Goal: Information Seeking & Learning: Learn about a topic

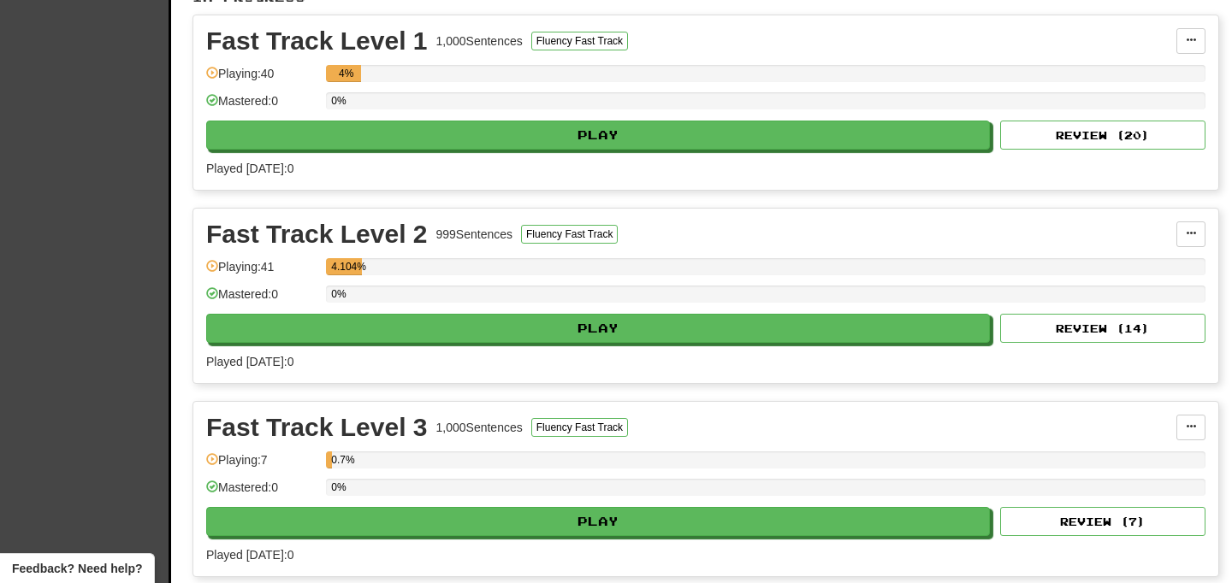
scroll to position [387, 0]
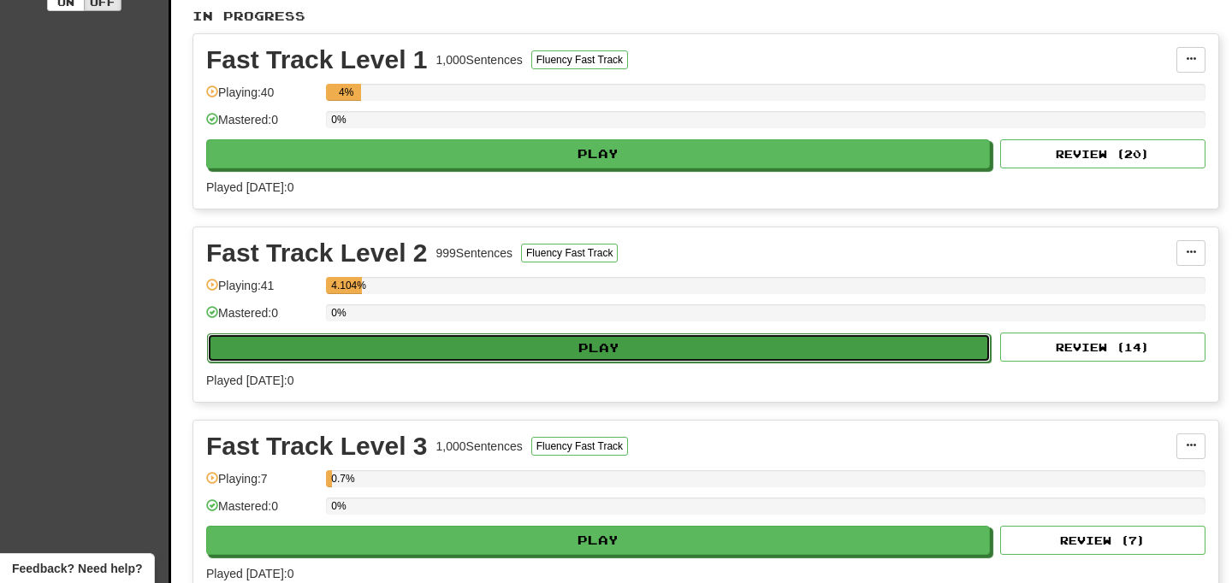
click at [668, 358] on button "Play" at bounding box center [598, 348] width 783 height 29
select select "**"
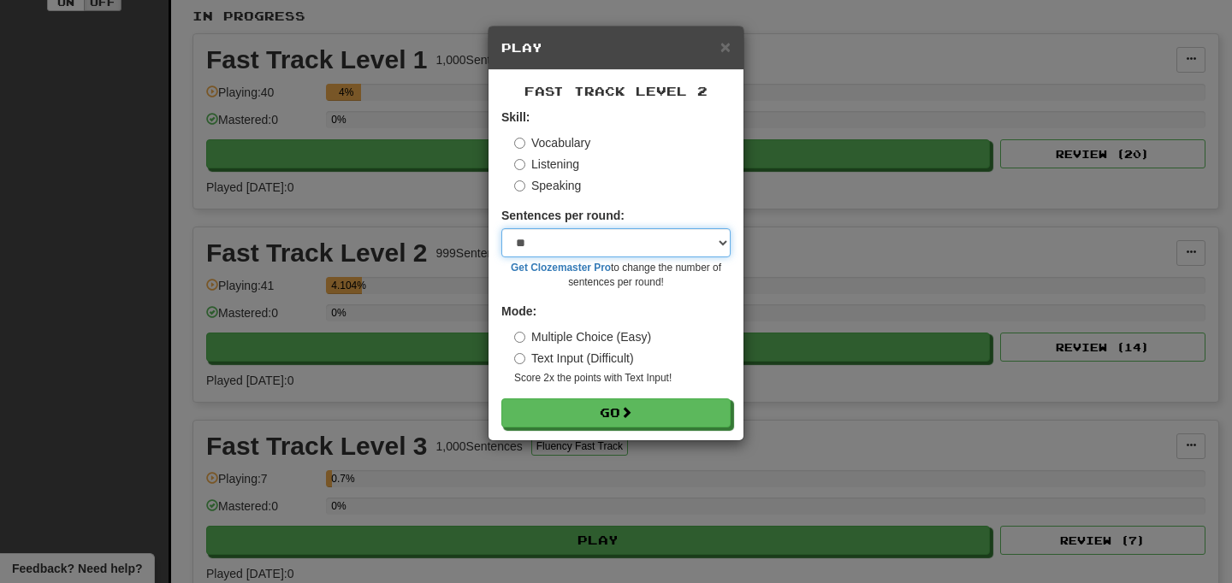
click at [630, 242] on select "* ** ** ** ** ** *** ********" at bounding box center [615, 242] width 229 height 29
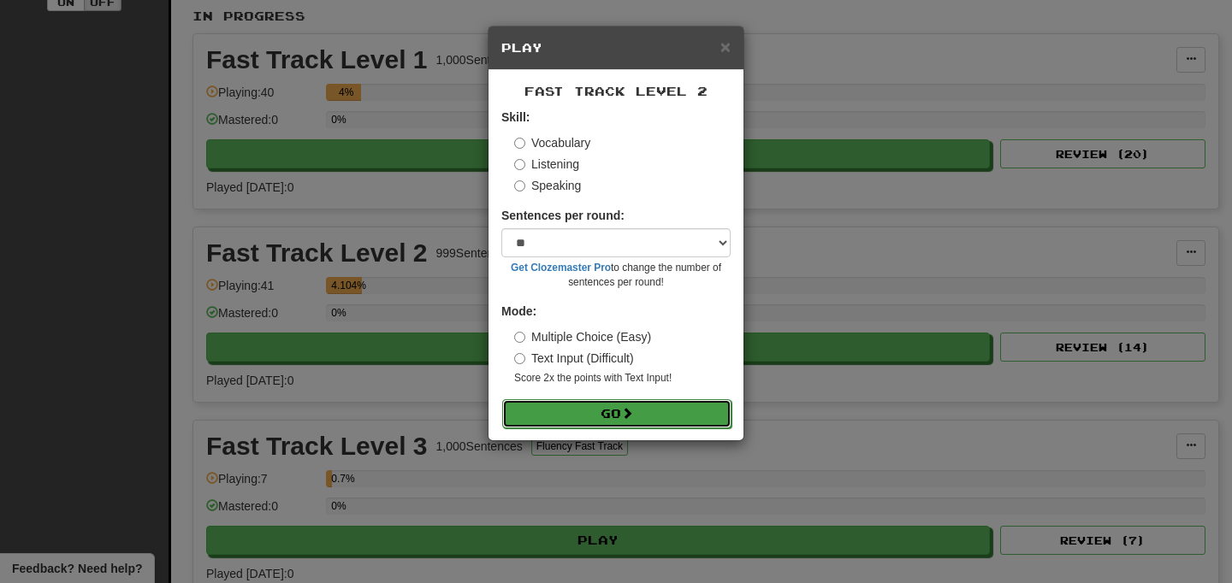
click at [617, 410] on button "Go" at bounding box center [616, 413] width 229 height 29
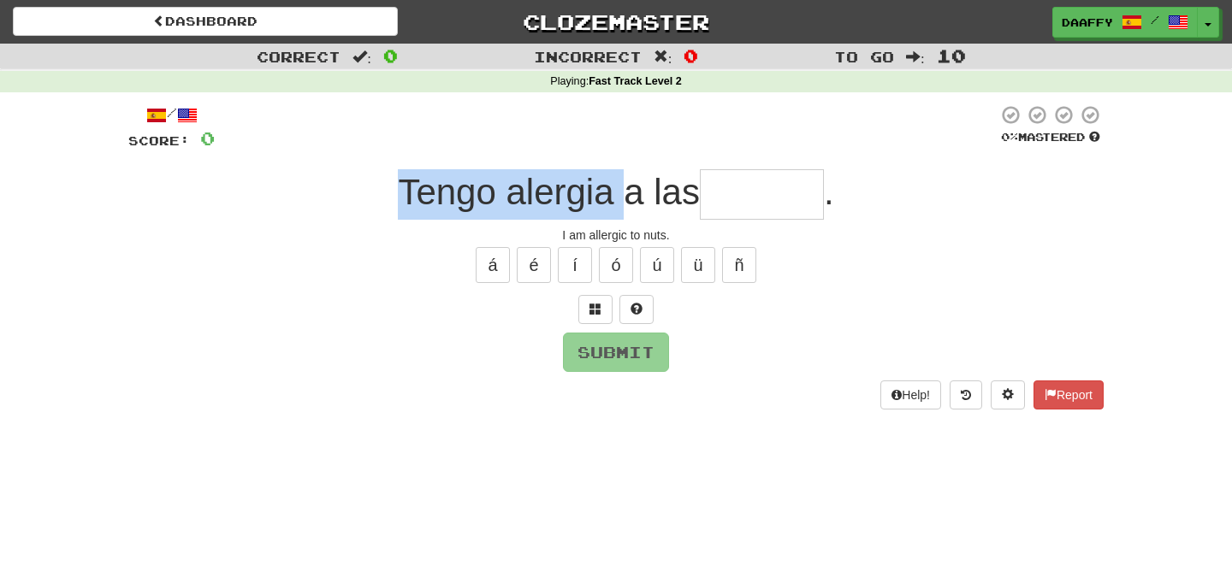
drag, startPoint x: 401, startPoint y: 192, endPoint x: 614, endPoint y: 206, distance: 213.4
click at [614, 206] on span "Tengo alergia a las" at bounding box center [549, 192] width 302 height 40
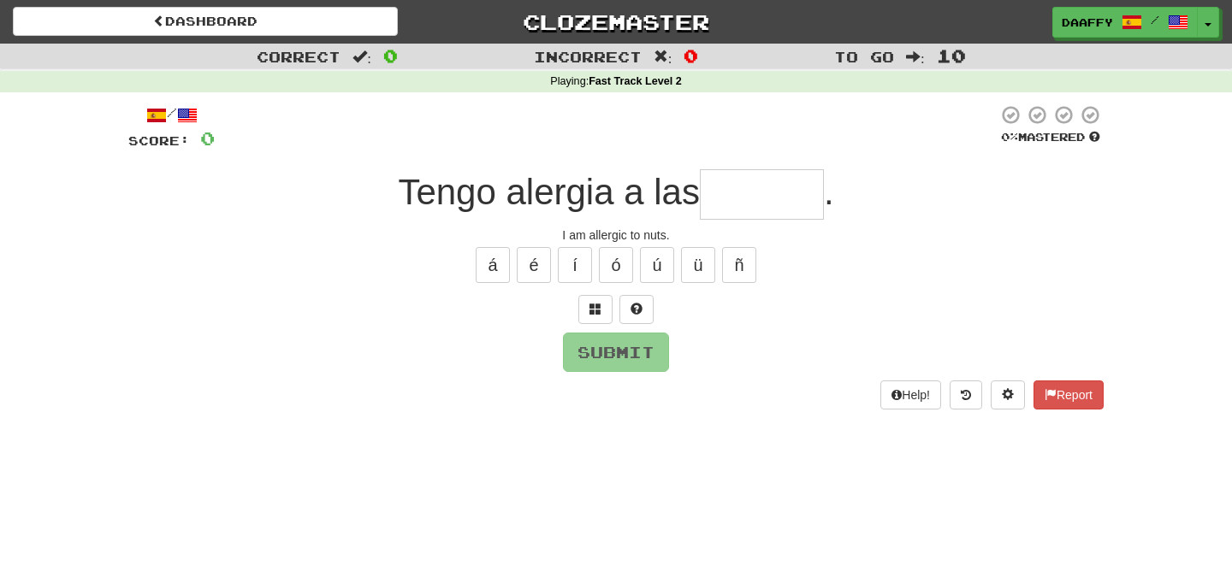
click at [715, 208] on input "text" at bounding box center [762, 194] width 124 height 50
type input "******"
click at [655, 337] on button "Submit" at bounding box center [617, 353] width 106 height 39
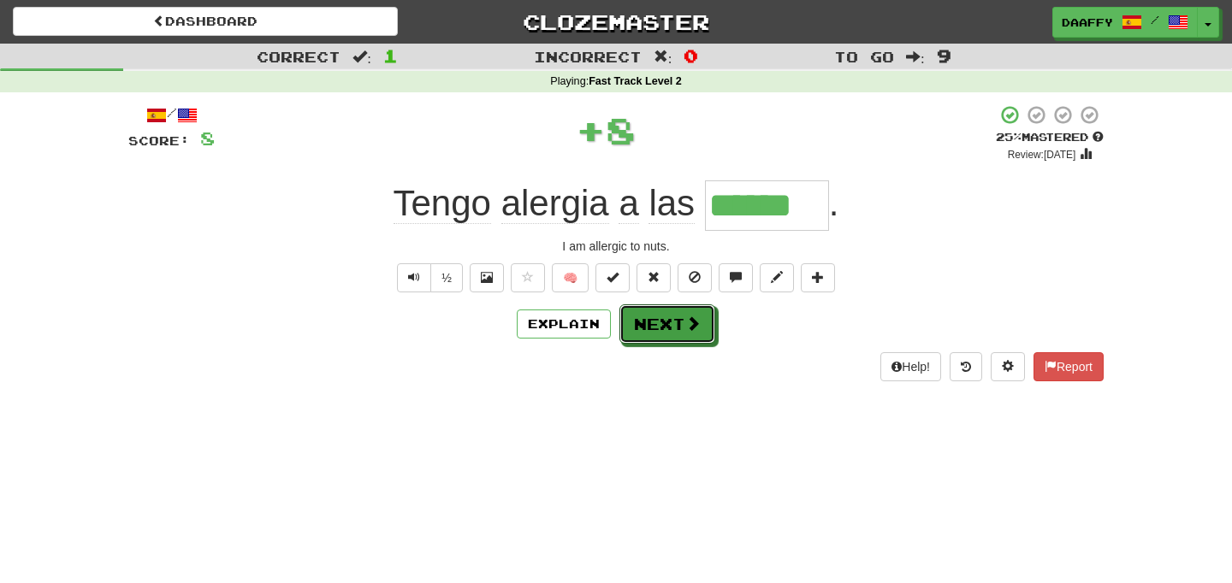
click at [655, 337] on button "Next" at bounding box center [667, 324] width 96 height 39
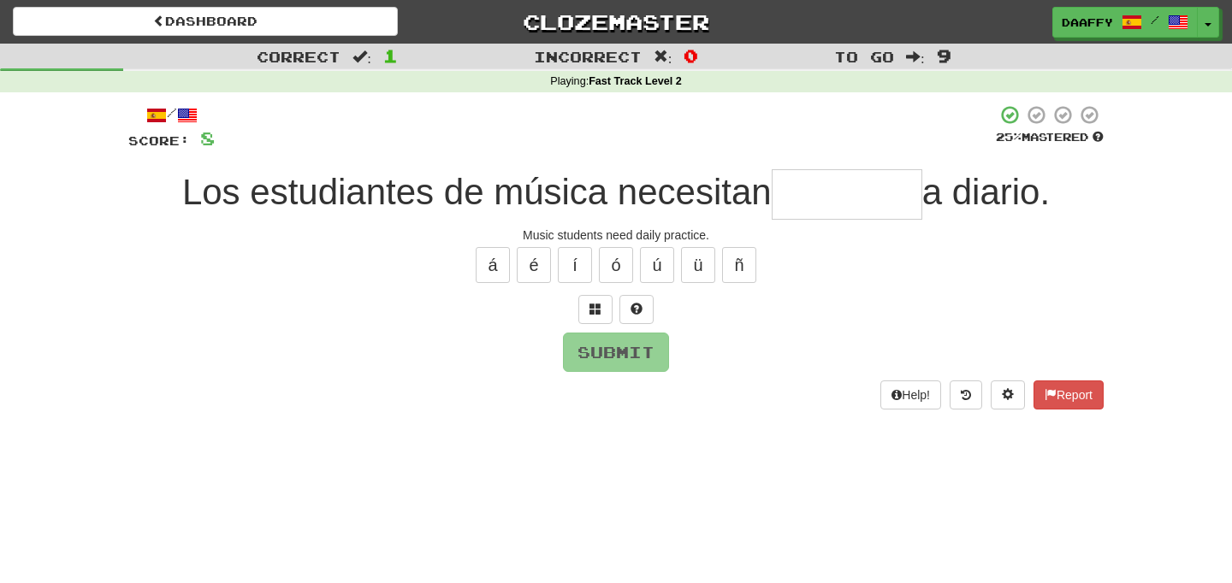
click at [814, 192] on input "text" at bounding box center [847, 194] width 151 height 50
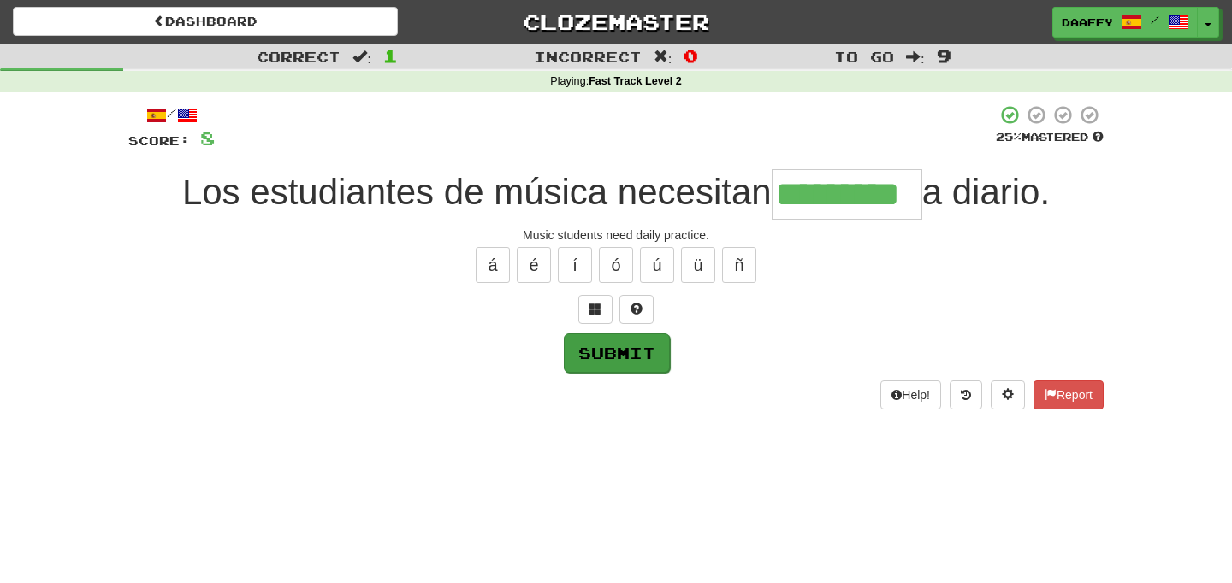
type input "*********"
click at [657, 350] on button "Submit" at bounding box center [617, 353] width 106 height 39
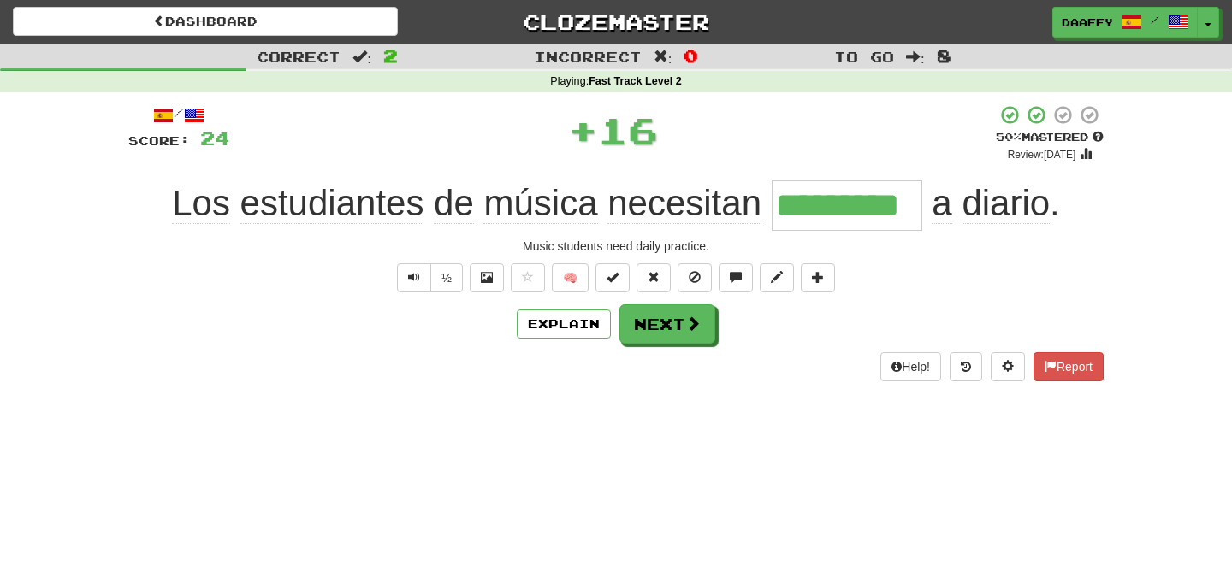
click at [669, 349] on div "/ Score: 24 + 16 50 % Mastered Review: 2025-09-27 Los estudiantes de música nec…" at bounding box center [615, 242] width 975 height 277
click at [678, 332] on button "Next" at bounding box center [668, 324] width 96 height 39
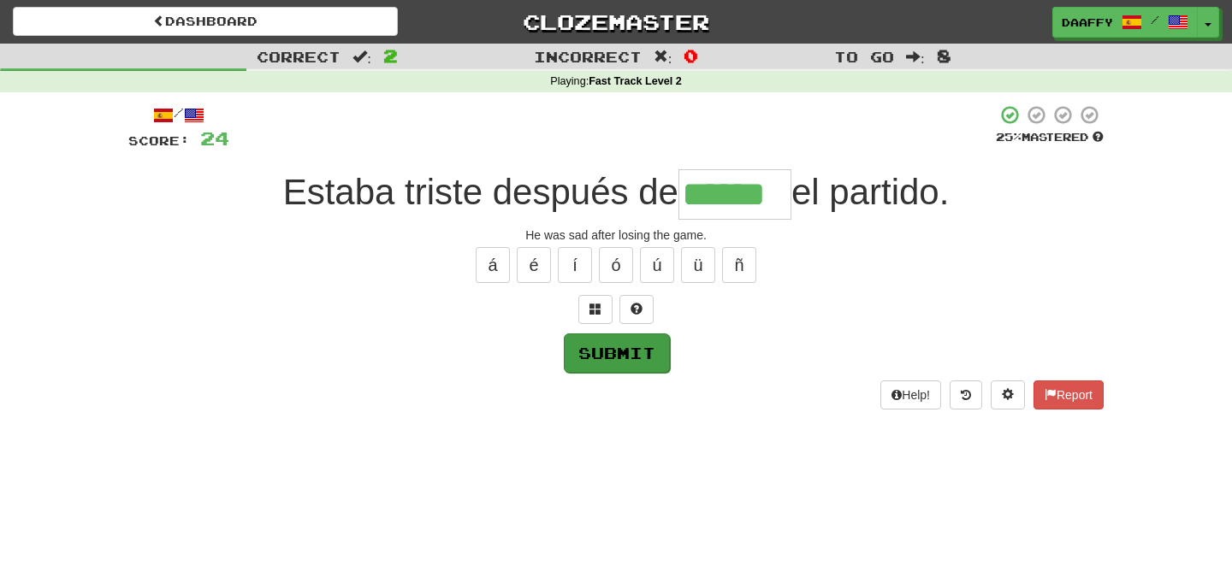
type input "******"
click at [626, 355] on button "Submit" at bounding box center [617, 353] width 106 height 39
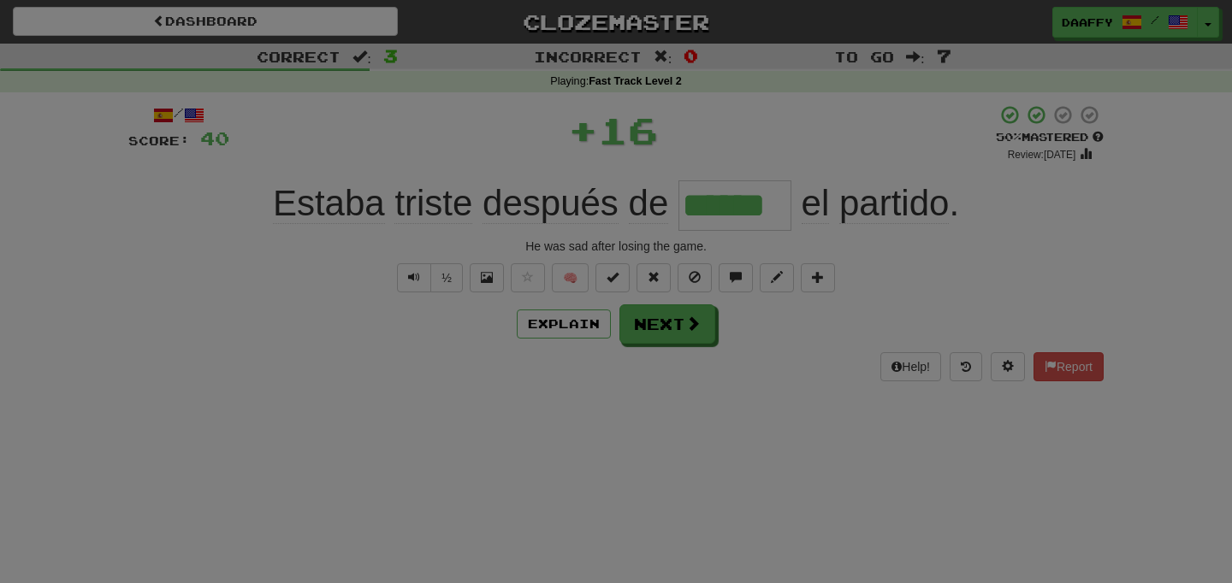
click at [0, 0] on div "× Leveled Up! / Level: 8 +1 Tell the world! Share Tweet Post Close" at bounding box center [0, 0] width 0 height 0
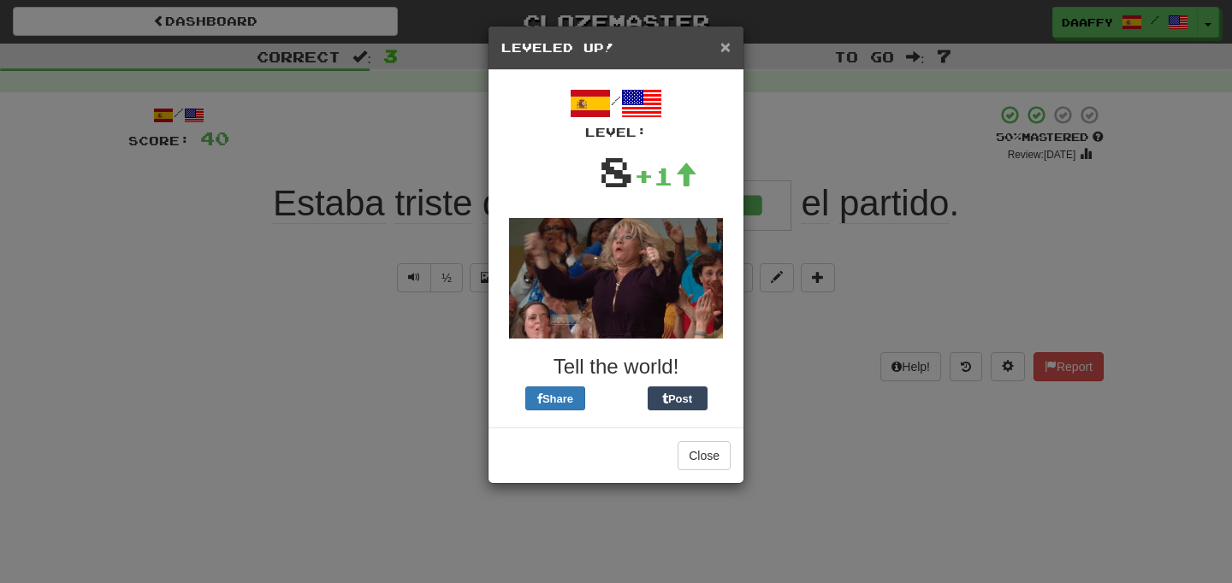
click at [727, 40] on span "×" at bounding box center [725, 47] width 10 height 20
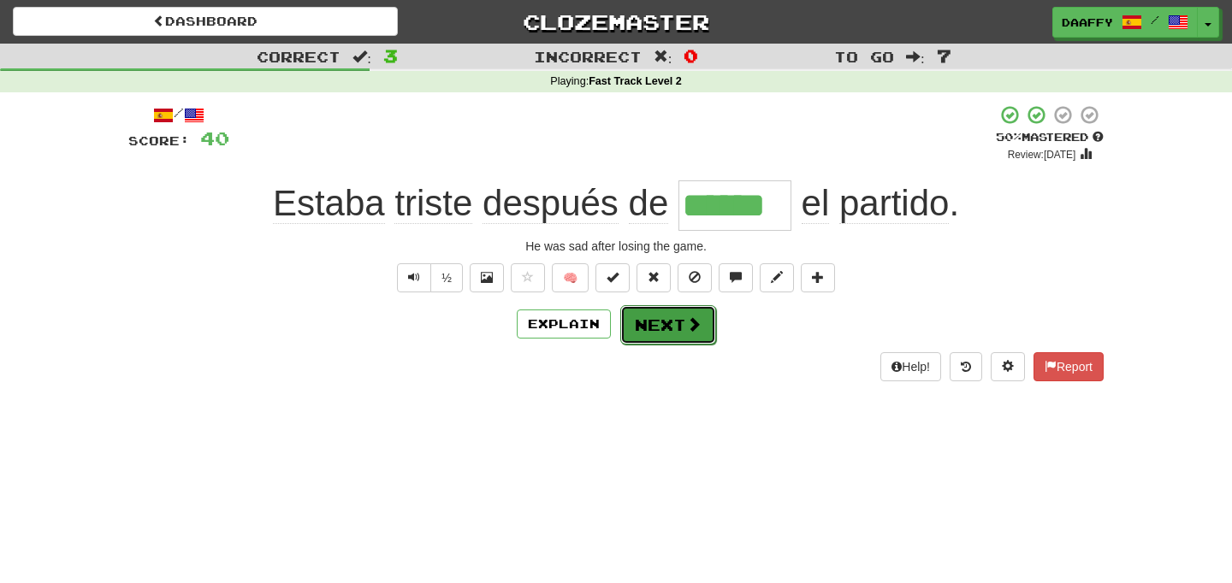
click at [672, 322] on button "Next" at bounding box center [668, 324] width 96 height 39
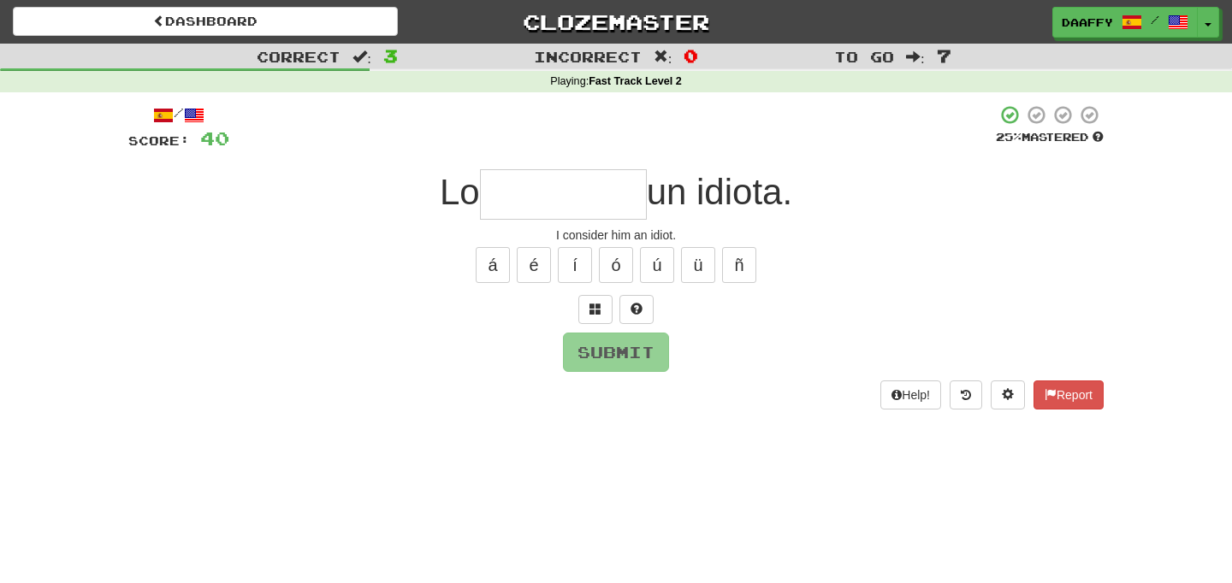
click at [581, 204] on input "text" at bounding box center [563, 194] width 167 height 50
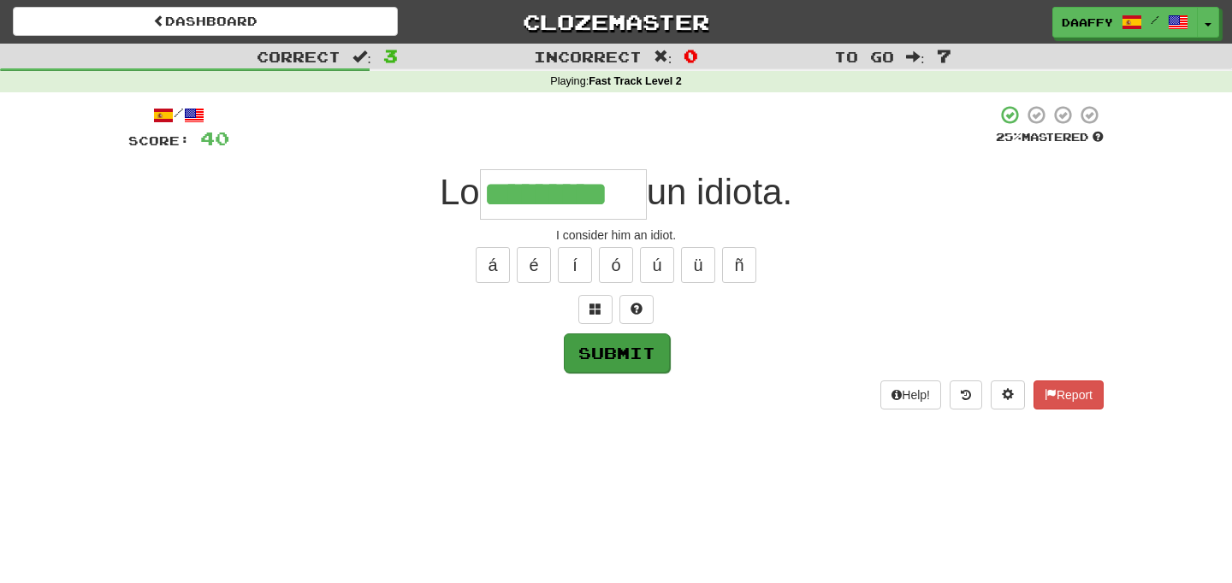
type input "*********"
click at [606, 364] on button "Submit" at bounding box center [617, 353] width 106 height 39
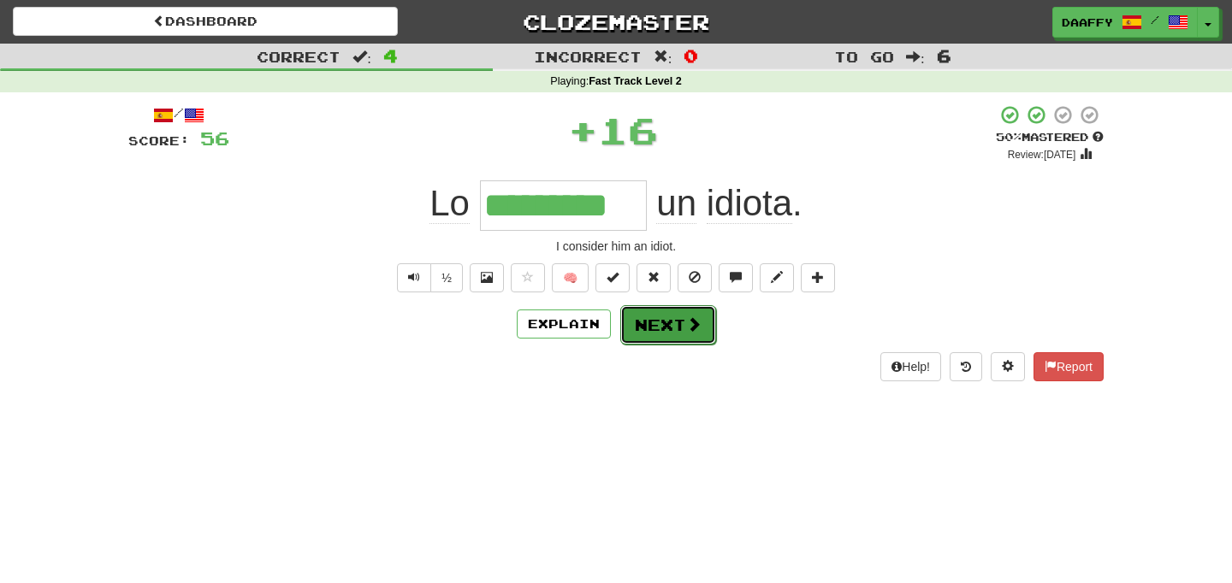
click at [688, 328] on span at bounding box center [693, 323] width 15 height 15
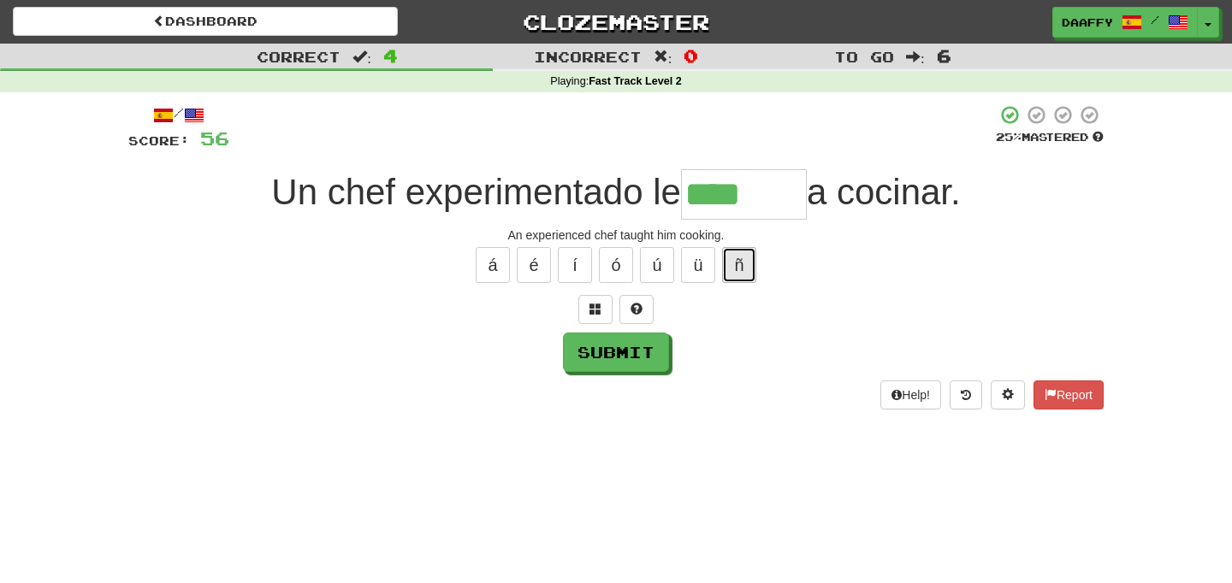
click at [739, 257] on button "ñ" at bounding box center [739, 265] width 34 height 36
click at [612, 273] on button "ó" at bounding box center [616, 265] width 34 height 36
type input "******"
click at [632, 346] on button "Submit" at bounding box center [617, 353] width 106 height 39
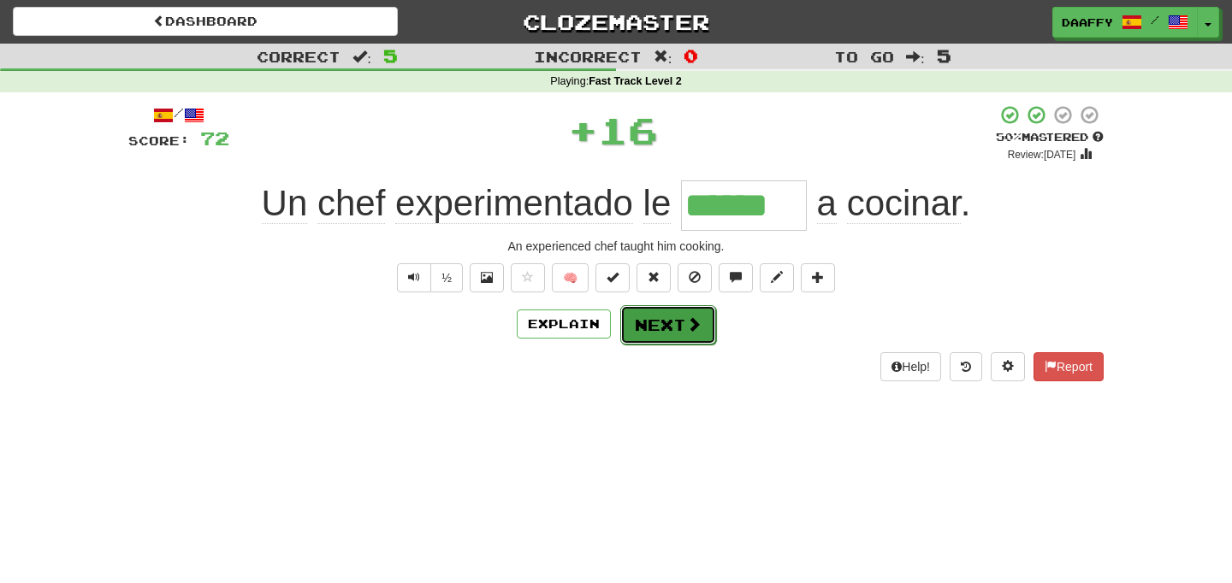
click at [686, 332] on span at bounding box center [693, 323] width 15 height 15
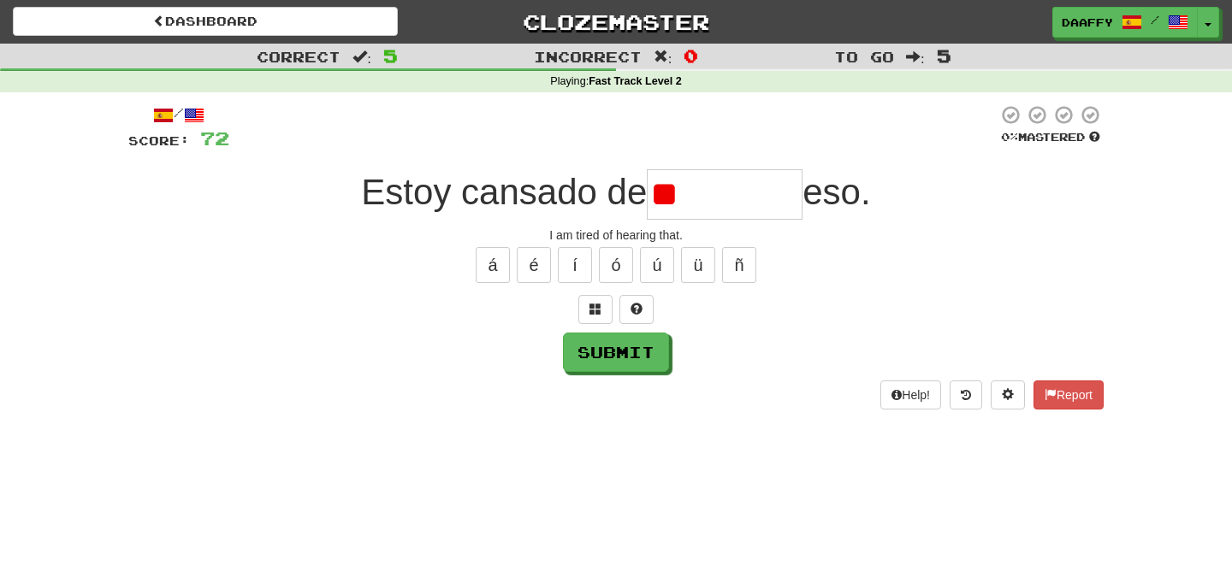
type input "*"
type input "********"
click at [633, 357] on button "Submit" at bounding box center [617, 353] width 106 height 39
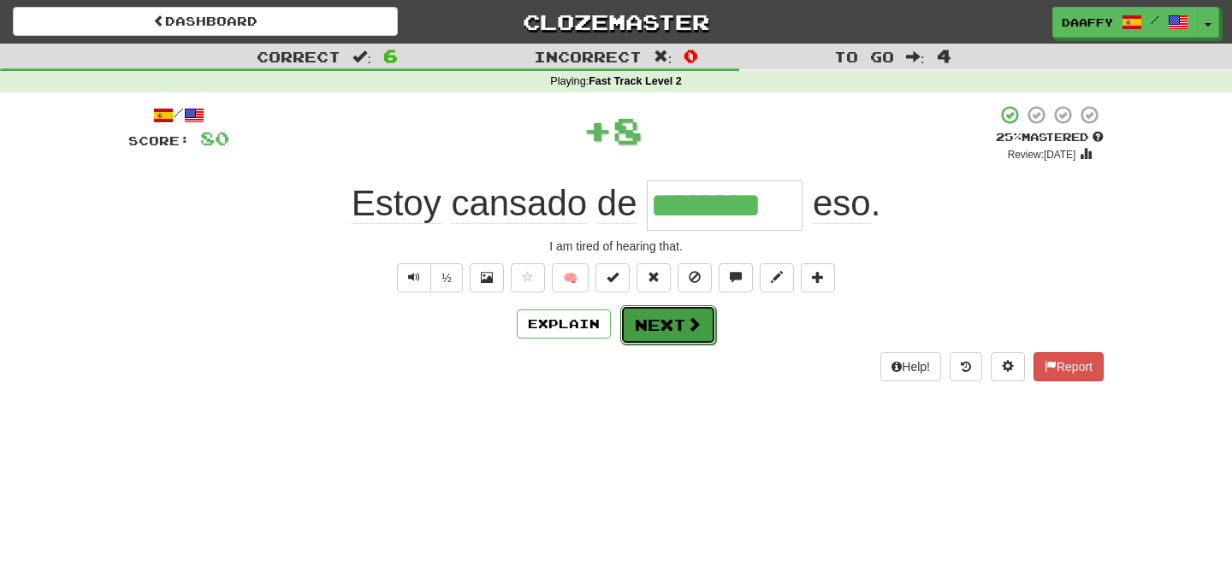
click at [665, 325] on button "Next" at bounding box center [668, 324] width 96 height 39
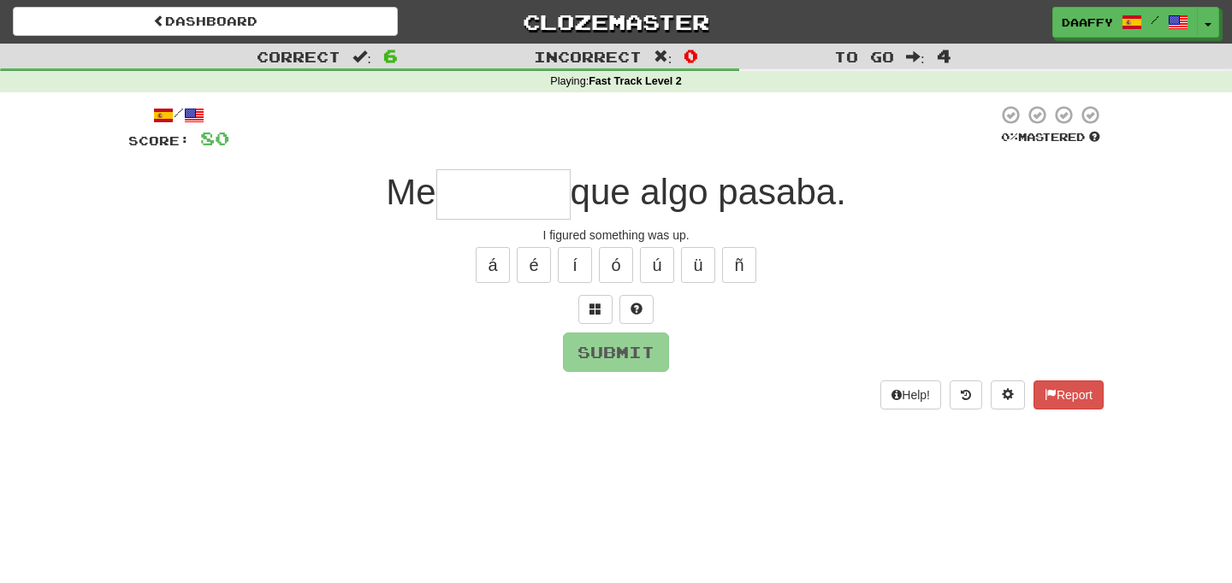
type input "*"
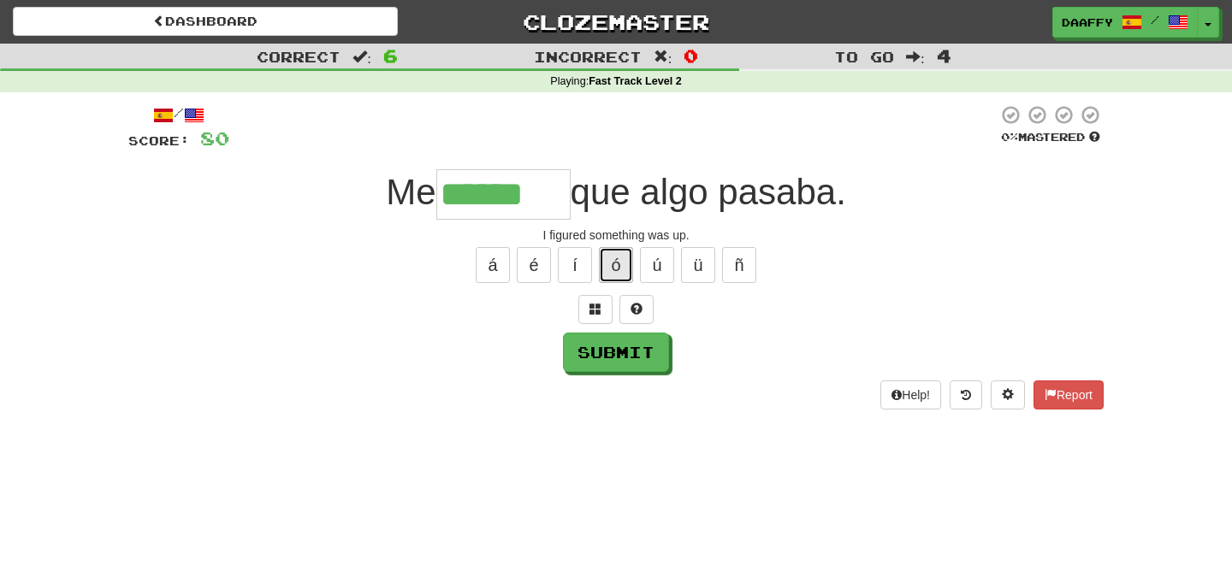
click at [613, 258] on button "ó" at bounding box center [616, 265] width 34 height 36
click at [547, 257] on button "é" at bounding box center [534, 265] width 34 height 36
type input "*******"
click at [613, 355] on button "Submit" at bounding box center [617, 353] width 106 height 39
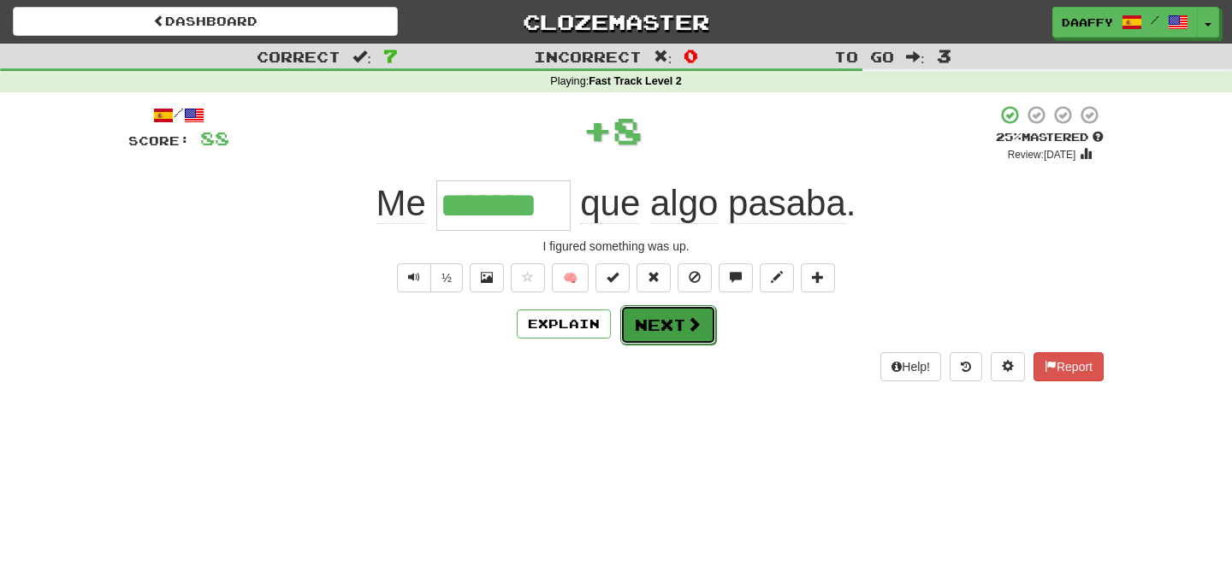
click at [664, 329] on button "Next" at bounding box center [668, 324] width 96 height 39
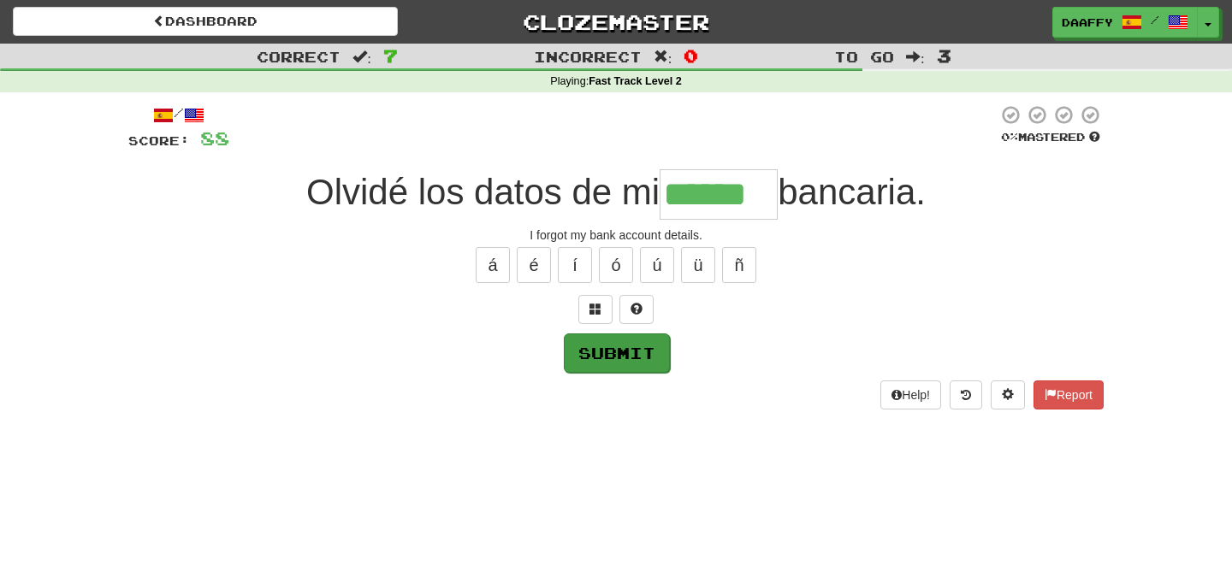
type input "******"
click at [633, 348] on button "Submit" at bounding box center [617, 353] width 106 height 39
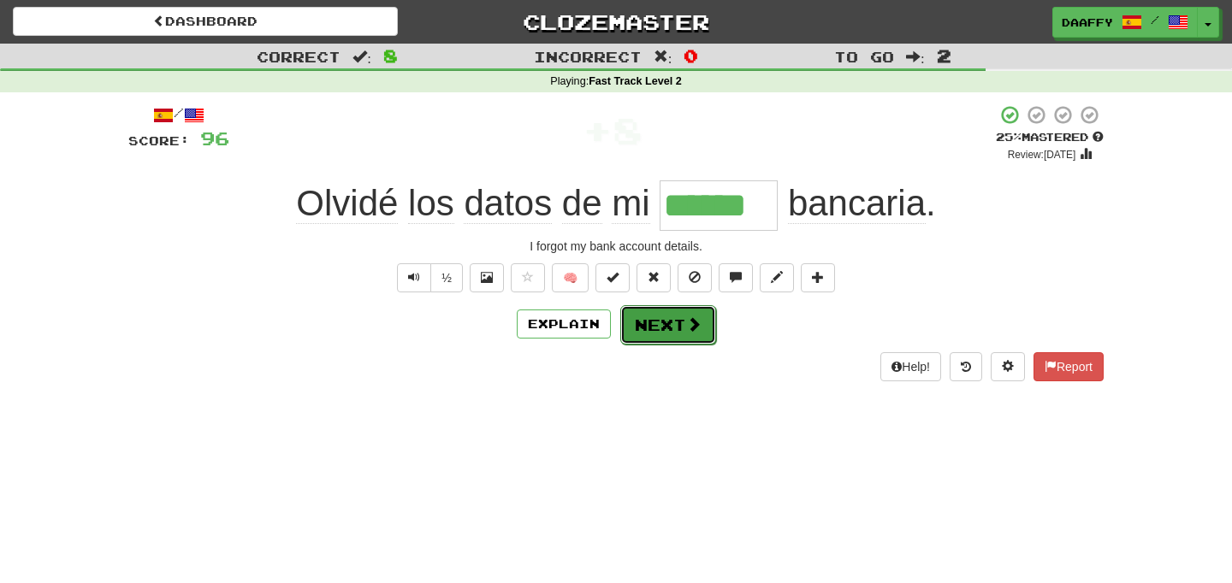
click at [666, 338] on button "Next" at bounding box center [668, 324] width 96 height 39
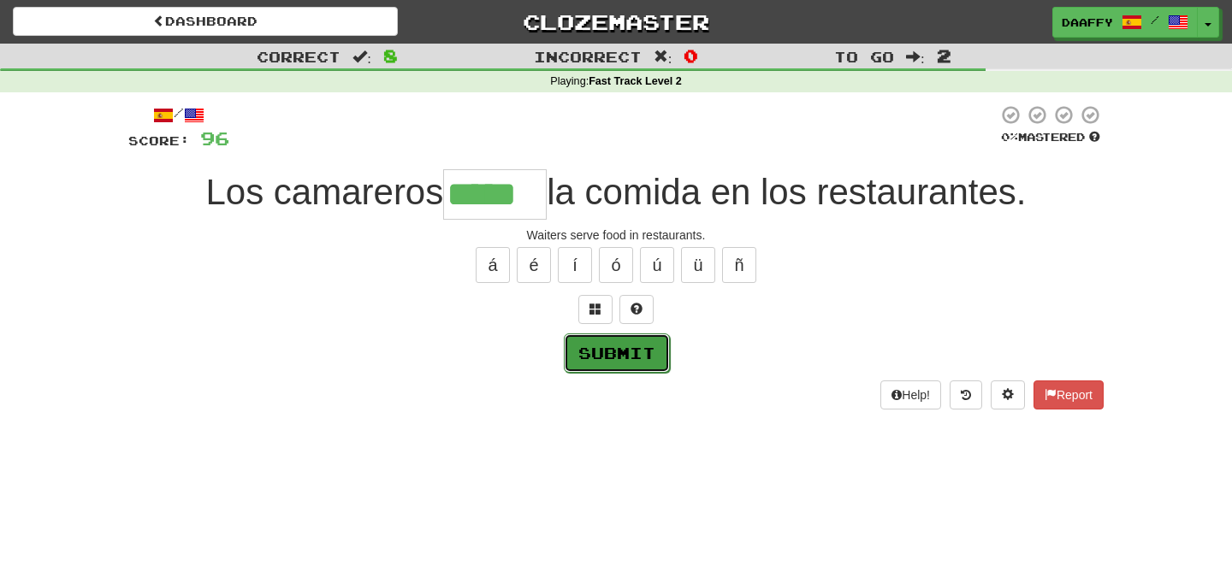
click at [606, 334] on button "Submit" at bounding box center [617, 353] width 106 height 39
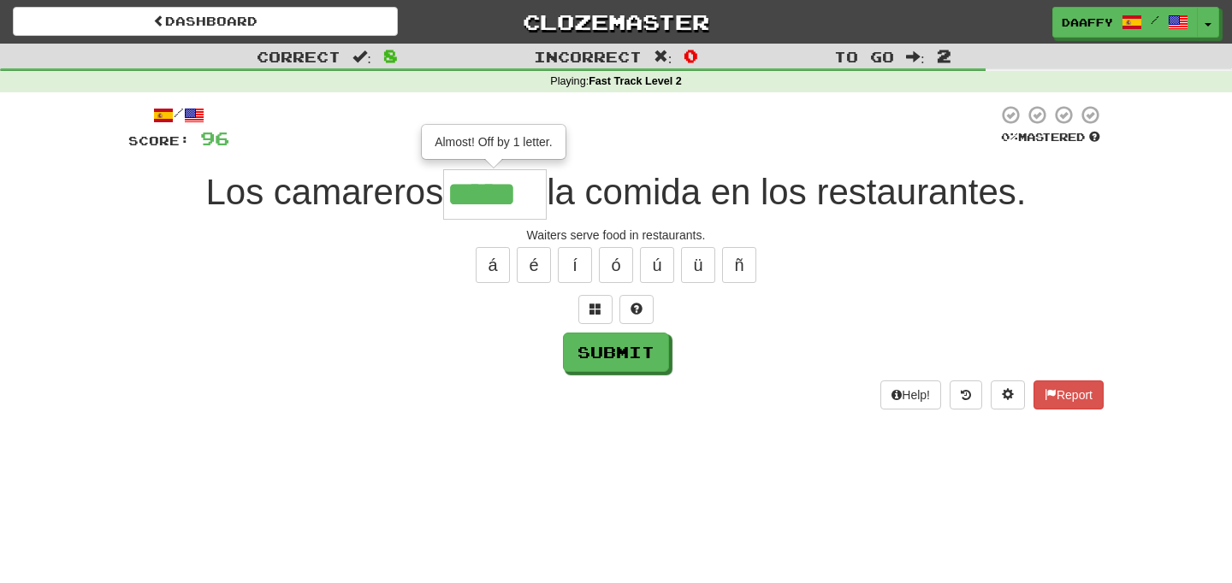
click at [531, 210] on input "*****" at bounding box center [494, 194] width 103 height 50
type input "******"
click at [618, 355] on button "Submit" at bounding box center [617, 353] width 106 height 39
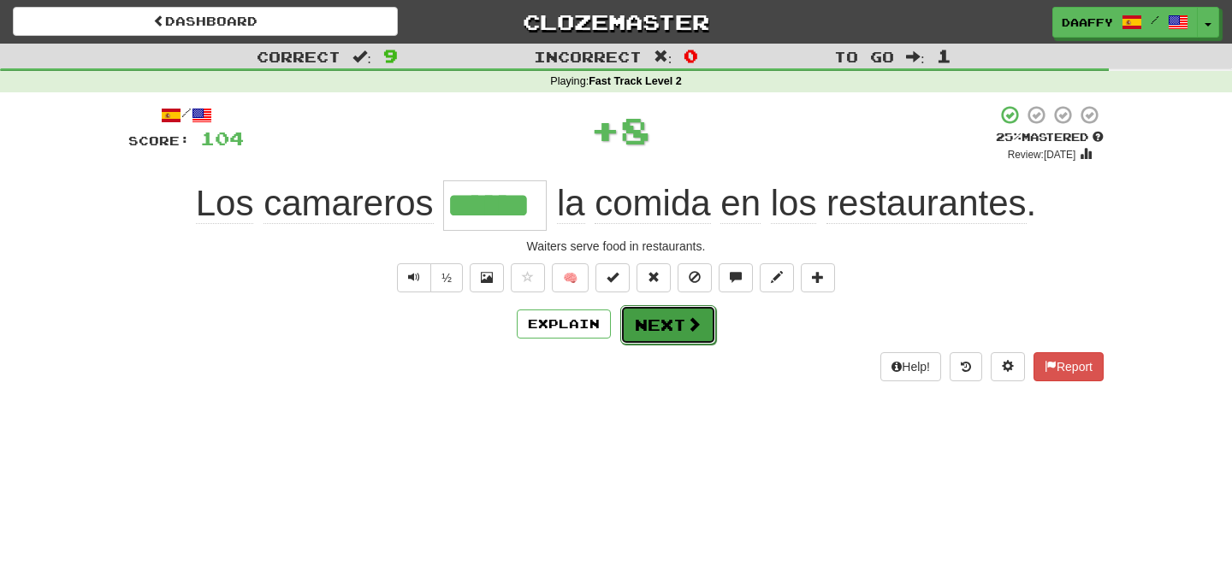
click at [633, 328] on button "Next" at bounding box center [668, 324] width 96 height 39
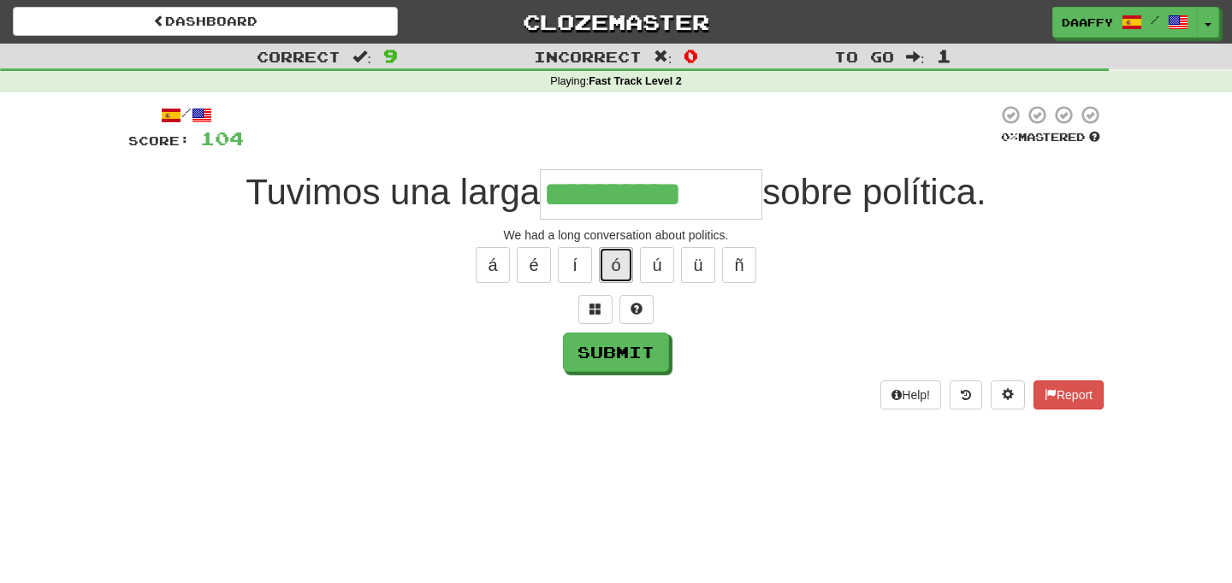
click at [614, 269] on button "ó" at bounding box center [616, 265] width 34 height 36
type input "**********"
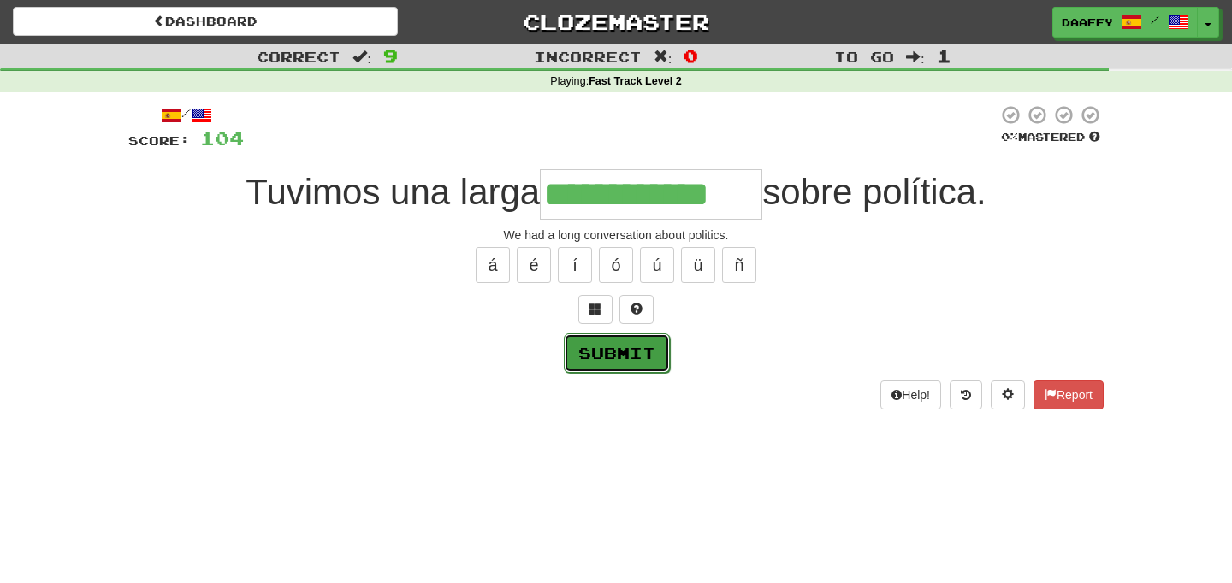
click at [616, 368] on button "Submit" at bounding box center [617, 353] width 106 height 39
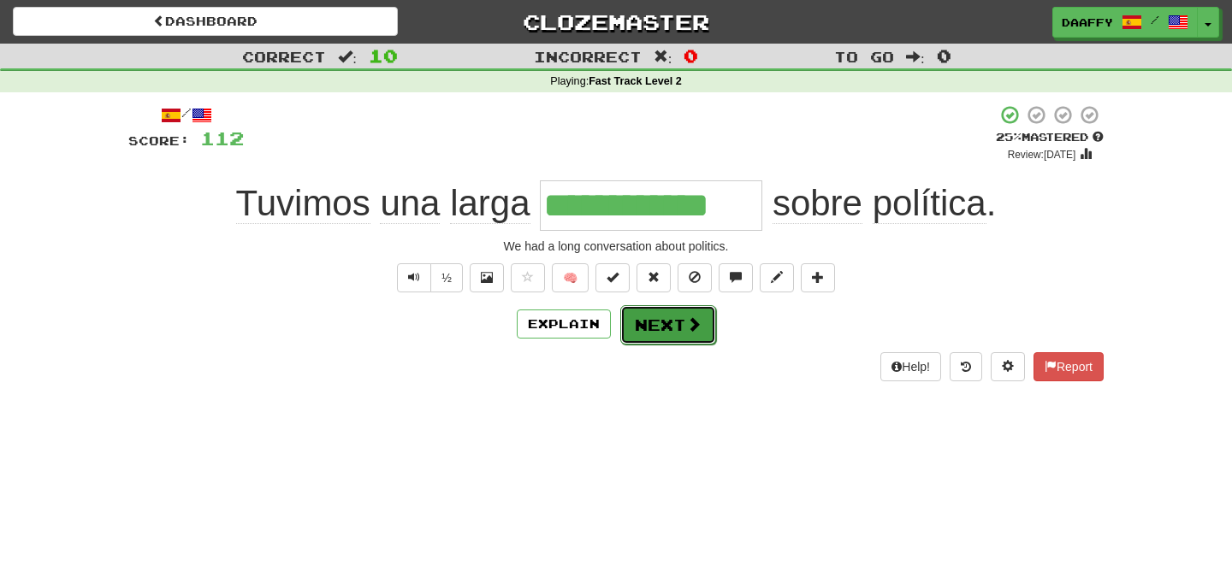
click at [659, 328] on button "Next" at bounding box center [668, 324] width 96 height 39
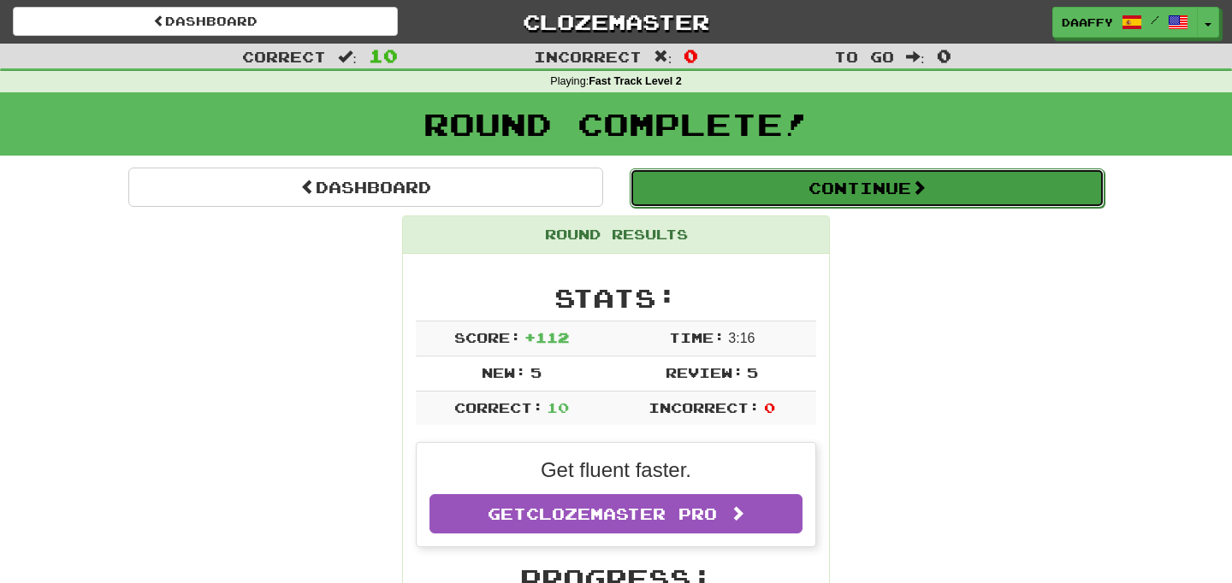
click at [781, 188] on button "Continue" at bounding box center [867, 188] width 475 height 39
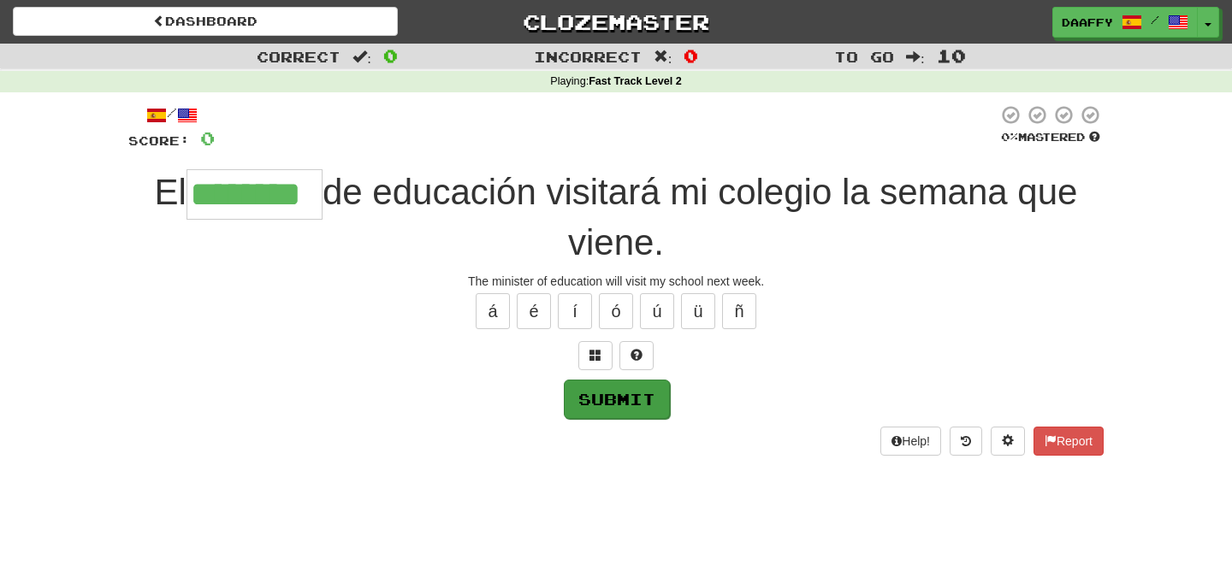
type input "********"
click at [632, 402] on button "Submit" at bounding box center [617, 399] width 106 height 39
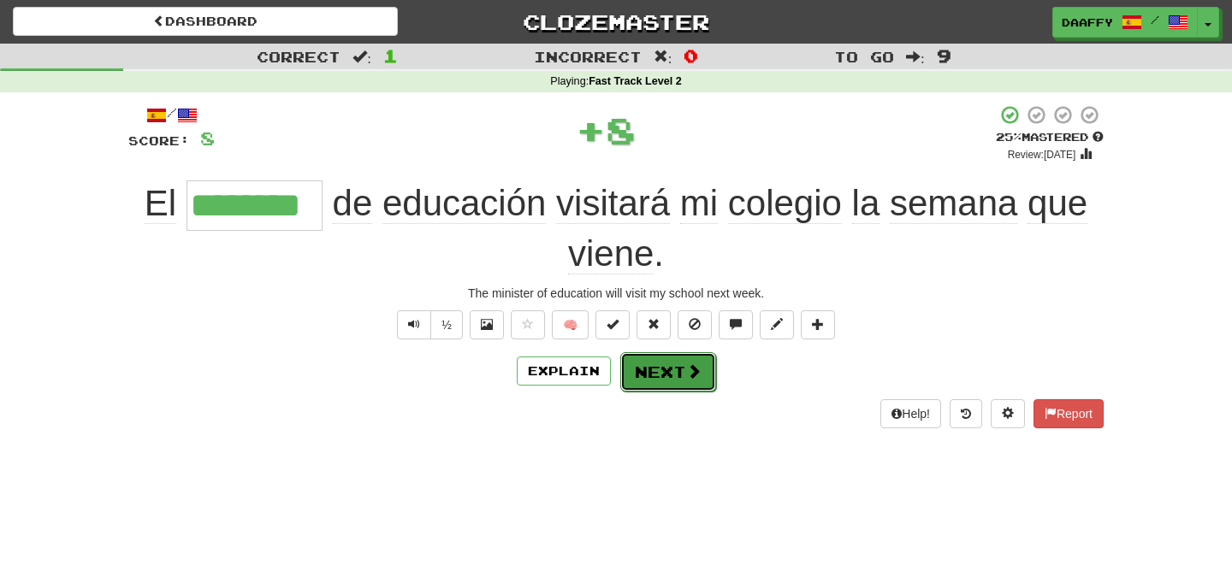
click at [659, 368] on button "Next" at bounding box center [668, 371] width 96 height 39
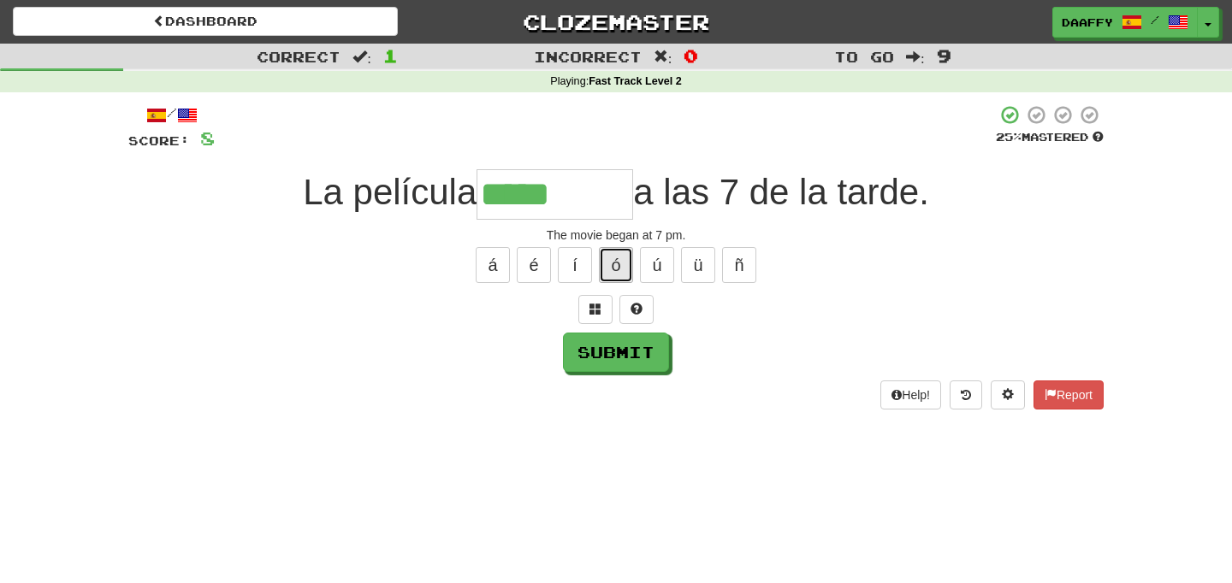
click at [603, 263] on button "ó" at bounding box center [616, 265] width 34 height 36
click at [644, 351] on button "Submit" at bounding box center [617, 353] width 106 height 39
type input "*******"
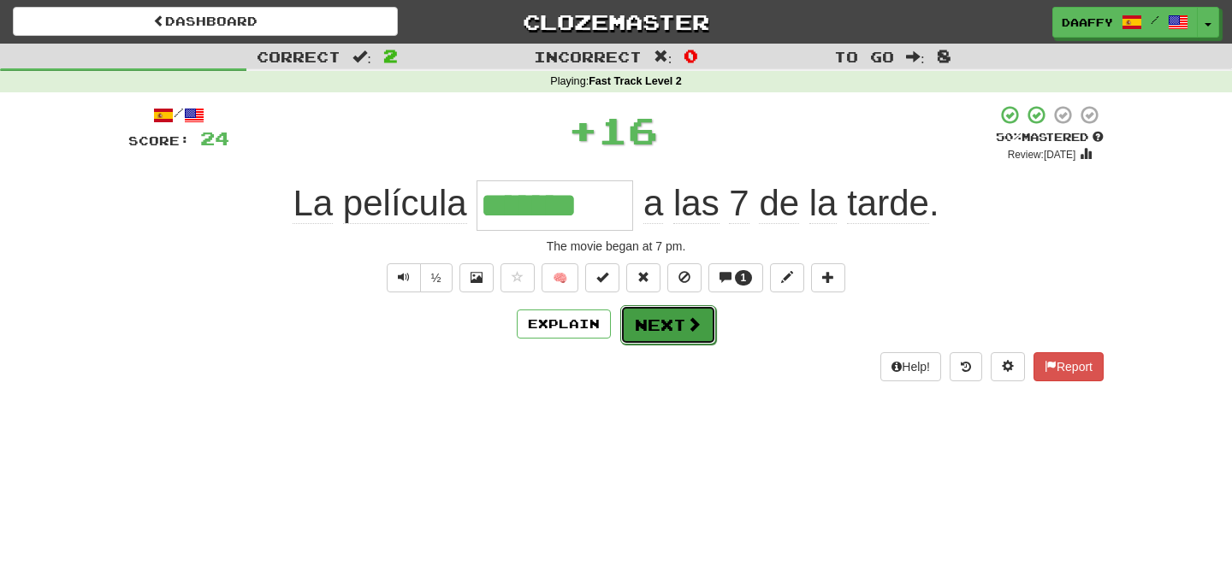
click at [681, 335] on button "Next" at bounding box center [668, 324] width 96 height 39
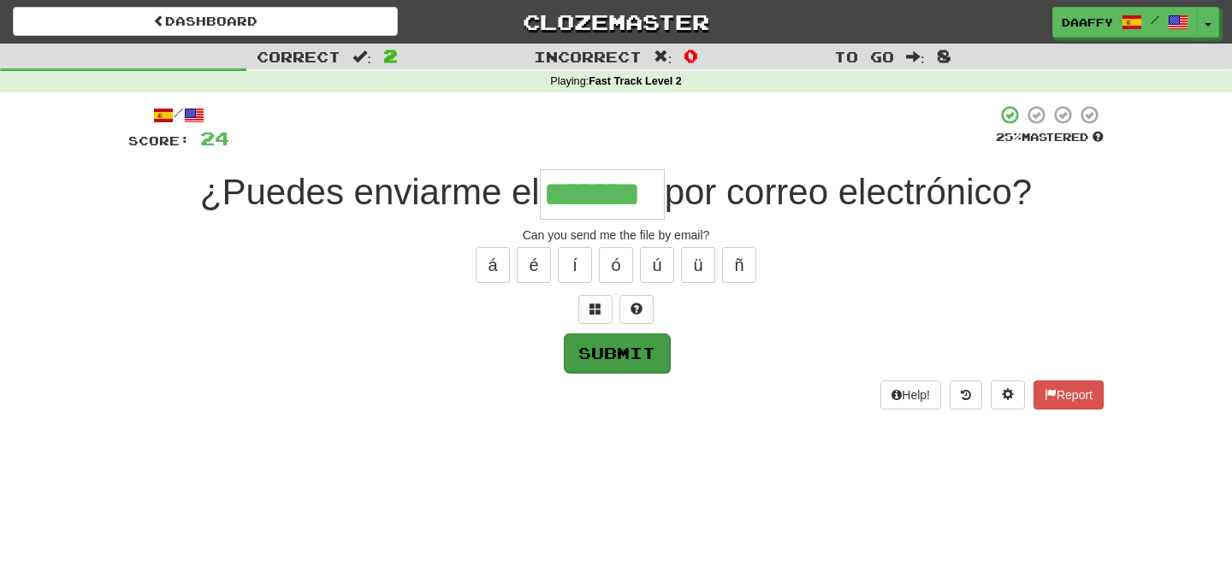
type input "*******"
click at [625, 359] on button "Submit" at bounding box center [617, 353] width 106 height 39
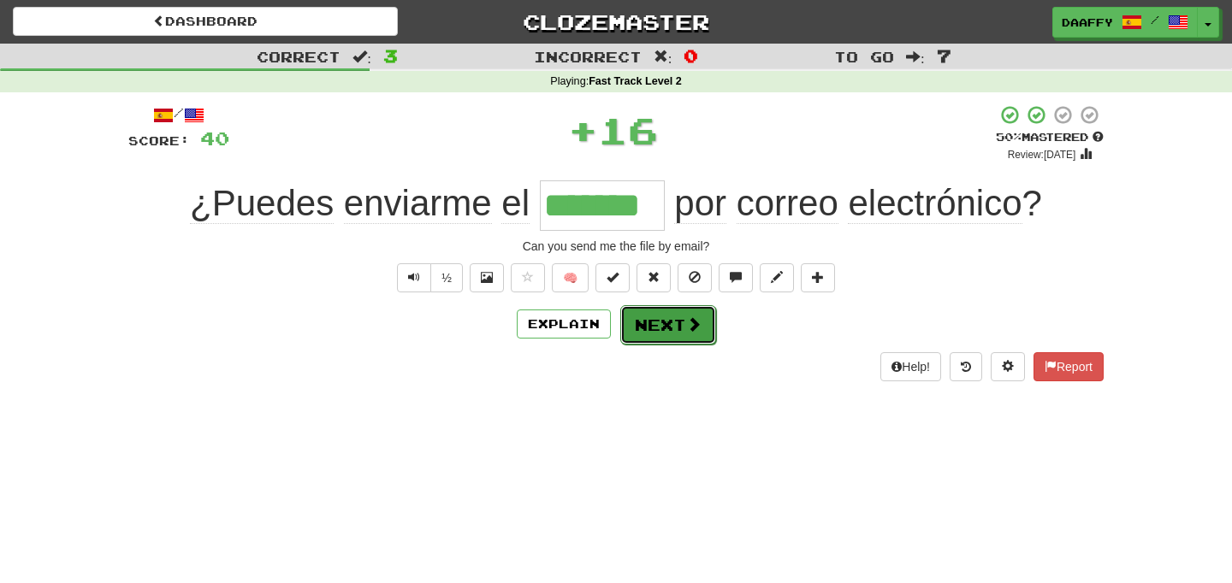
click at [657, 333] on button "Next" at bounding box center [668, 324] width 96 height 39
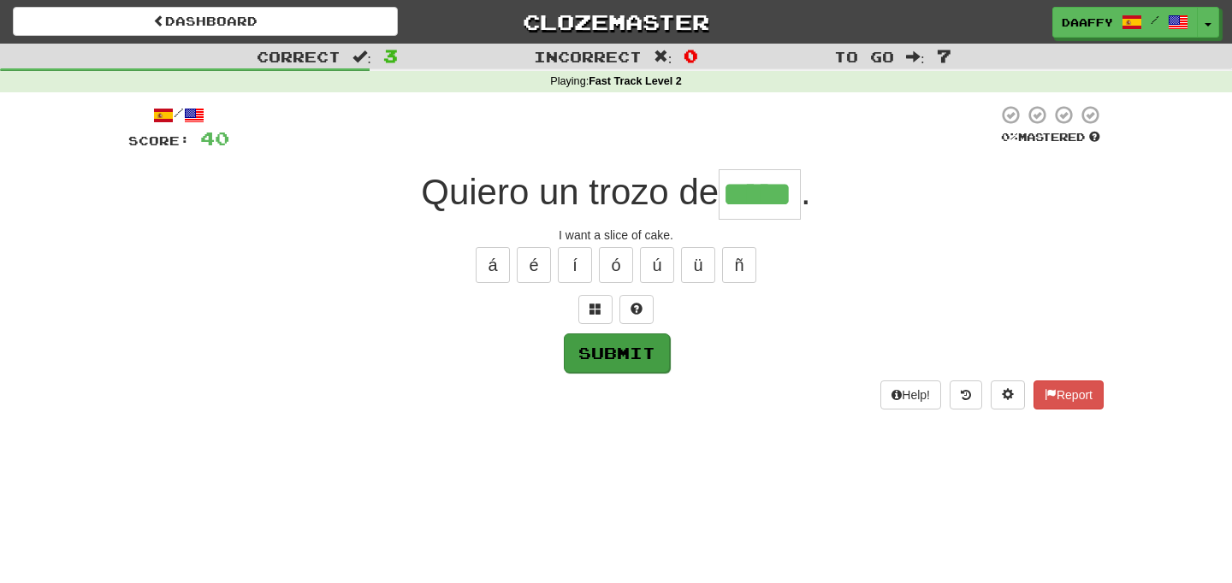
type input "*****"
click at [653, 348] on button "Submit" at bounding box center [617, 353] width 106 height 39
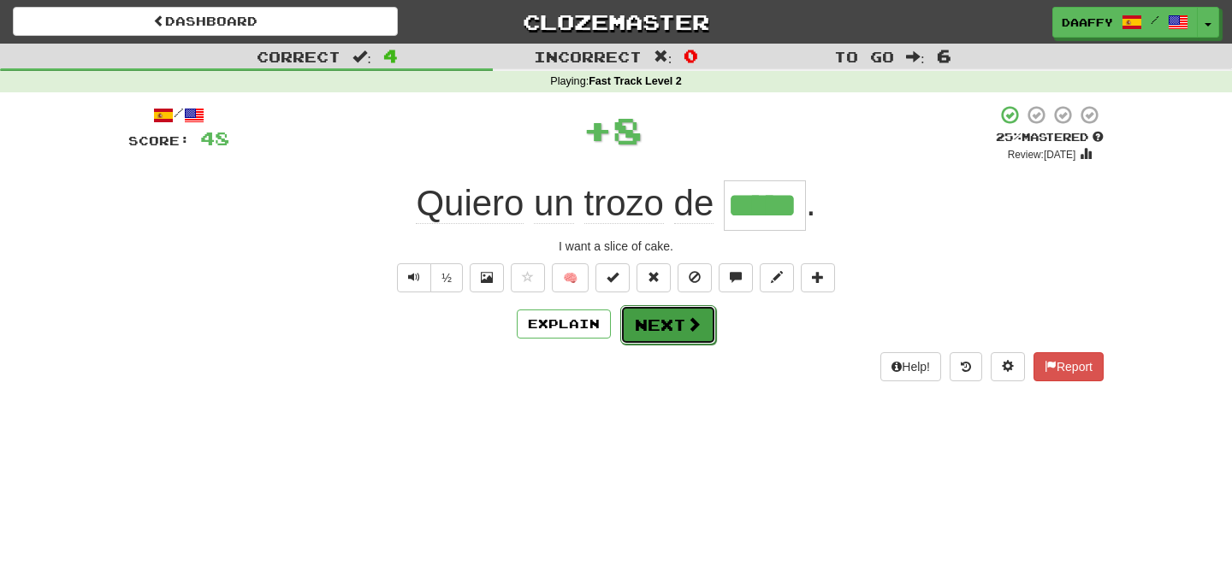
click at [669, 333] on button "Next" at bounding box center [668, 324] width 96 height 39
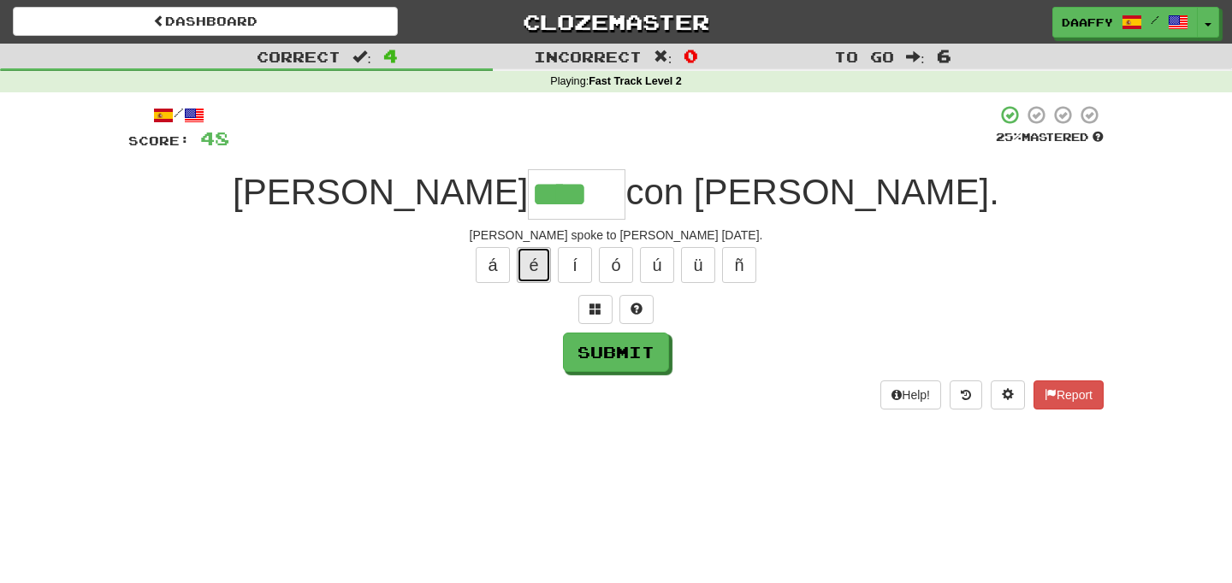
click at [549, 258] on button "é" at bounding box center [534, 265] width 34 height 36
click at [616, 269] on button "ó" at bounding box center [616, 265] width 34 height 36
type input "*****"
click at [636, 346] on button "Submit" at bounding box center [617, 353] width 106 height 39
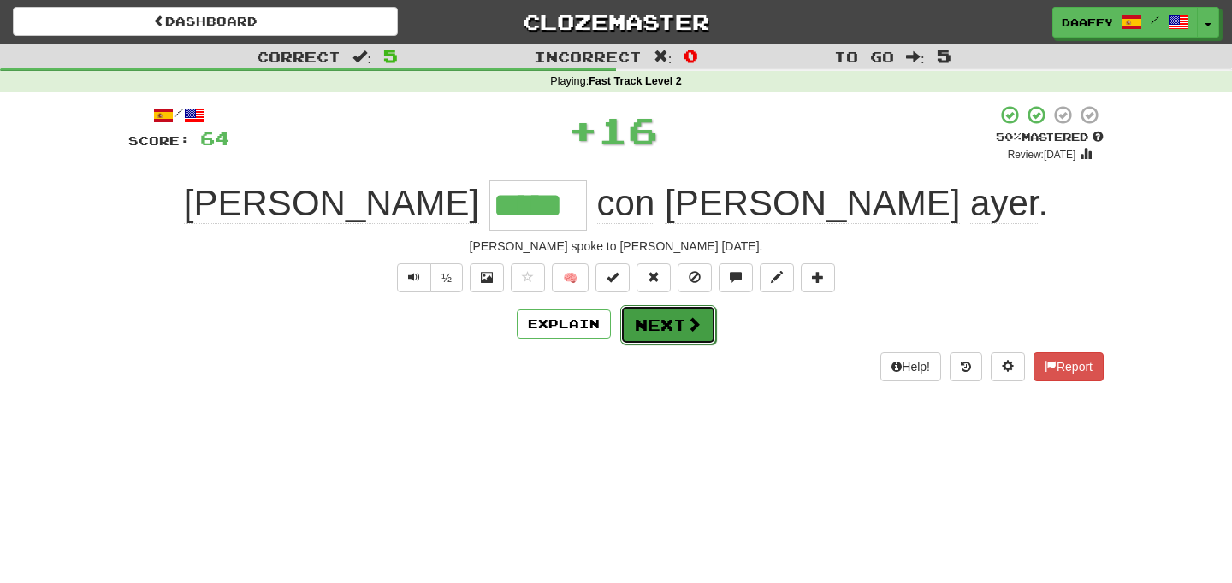
click at [659, 334] on button "Next" at bounding box center [668, 324] width 96 height 39
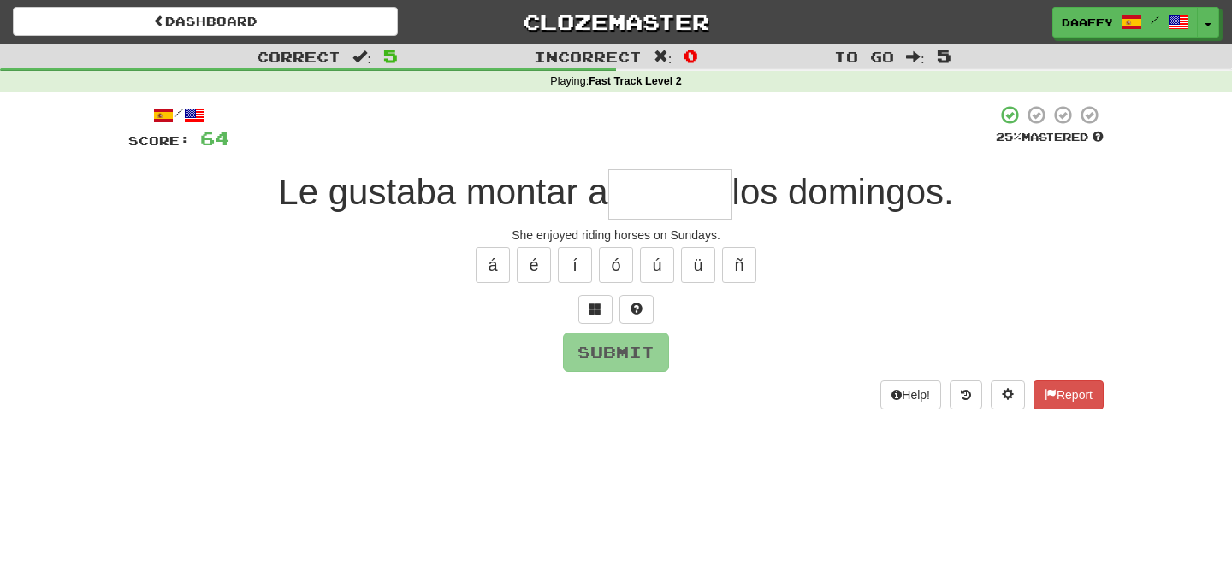
click at [703, 207] on input "text" at bounding box center [670, 194] width 124 height 50
type input "*******"
click at [624, 360] on button "Submit" at bounding box center [617, 353] width 106 height 39
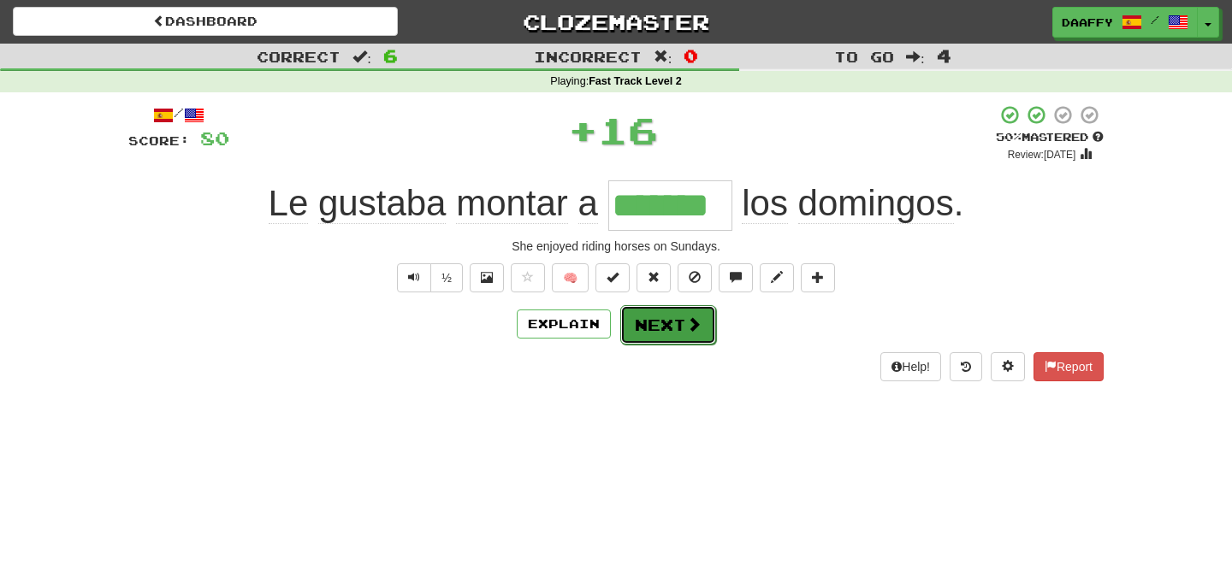
click at [654, 333] on button "Next" at bounding box center [668, 324] width 96 height 39
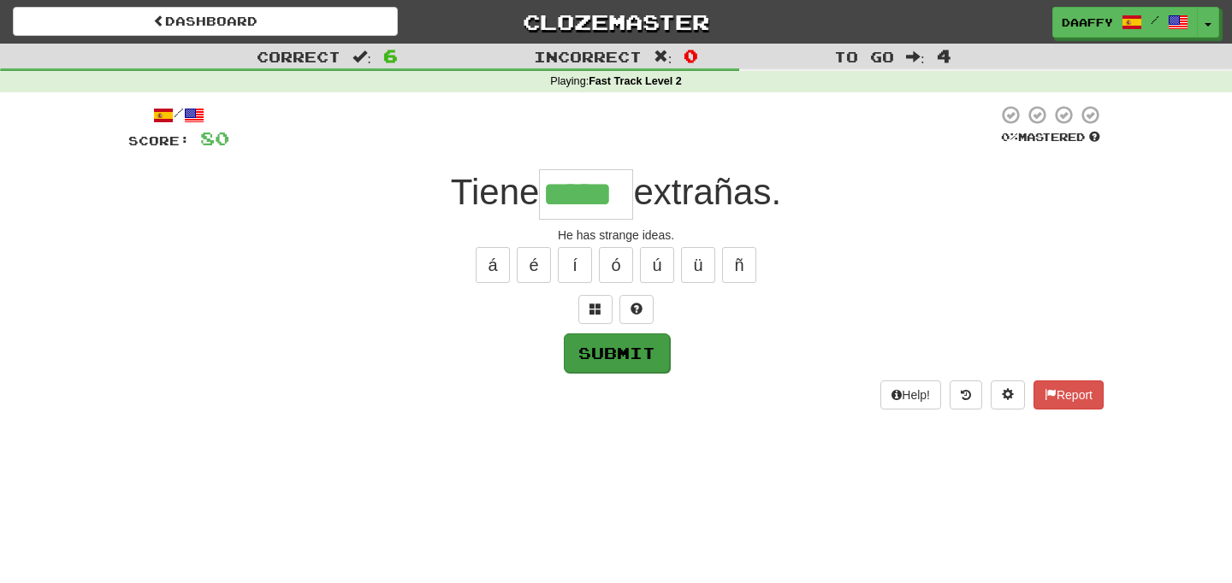
type input "*****"
click at [636, 346] on button "Submit" at bounding box center [617, 353] width 106 height 39
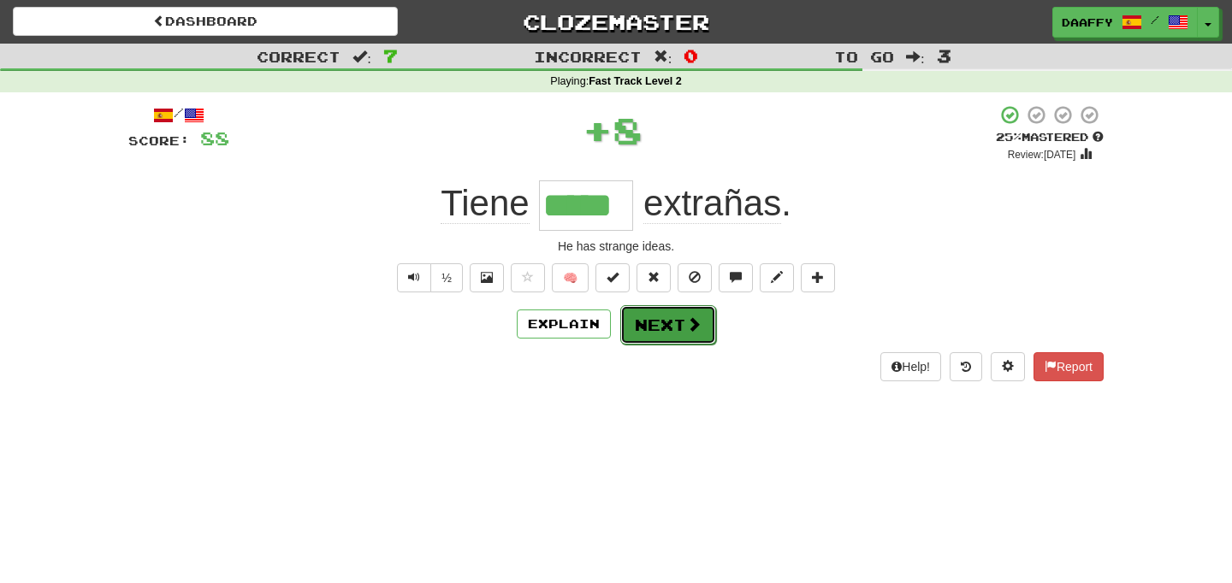
click at [644, 340] on button "Next" at bounding box center [668, 324] width 96 height 39
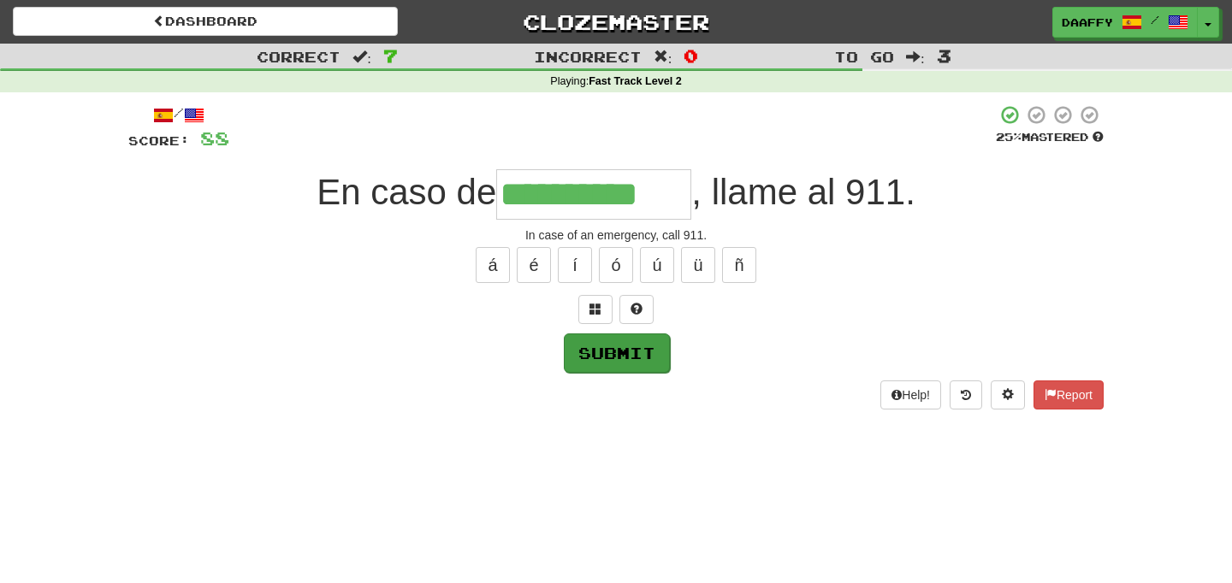
type input "**********"
click at [622, 347] on button "Submit" at bounding box center [617, 353] width 106 height 39
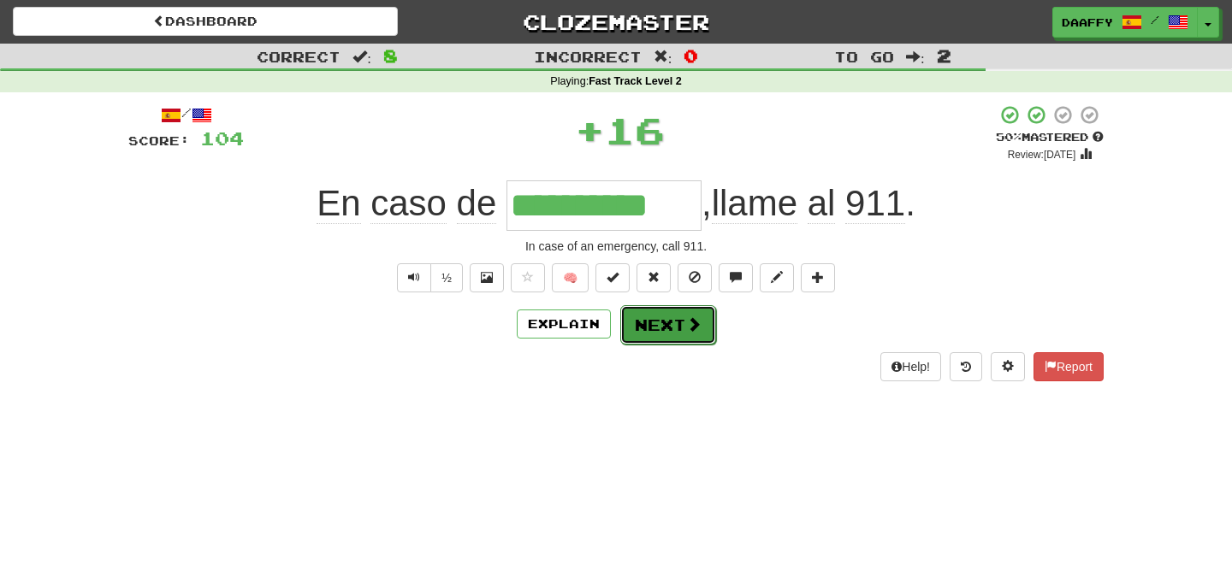
click at [661, 339] on button "Next" at bounding box center [668, 324] width 96 height 39
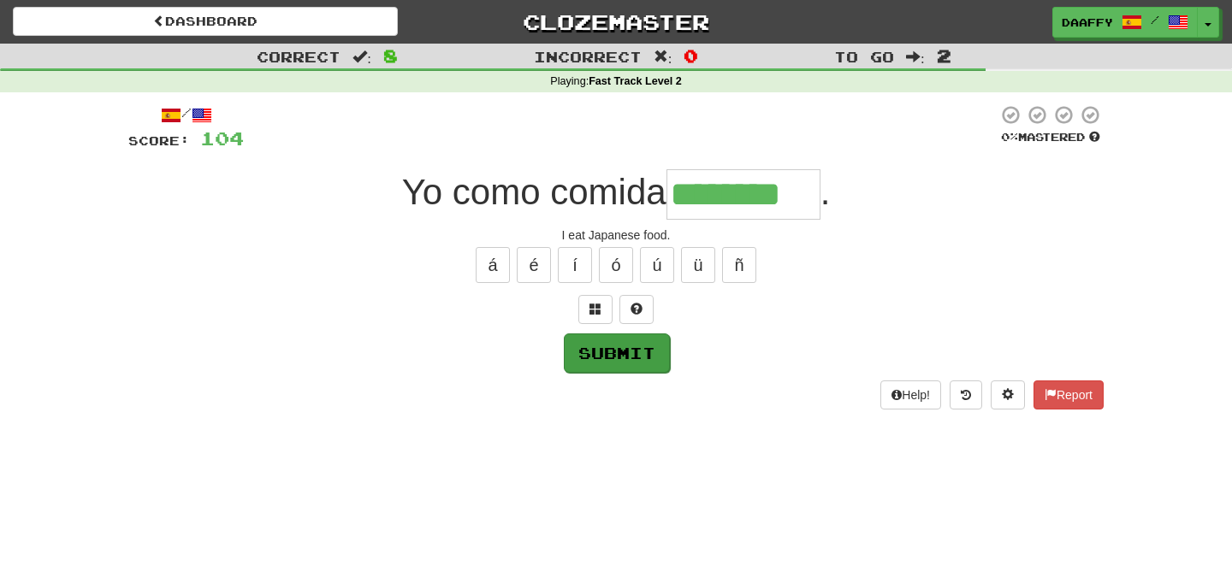
type input "********"
click at [613, 353] on button "Submit" at bounding box center [617, 353] width 106 height 39
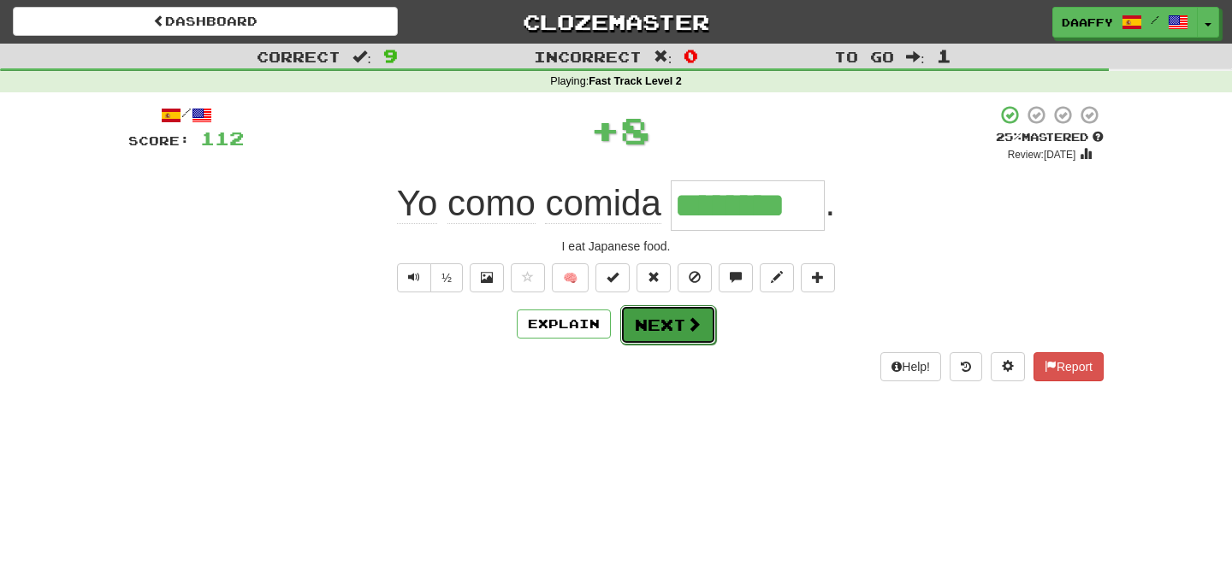
click at [653, 331] on button "Next" at bounding box center [668, 324] width 96 height 39
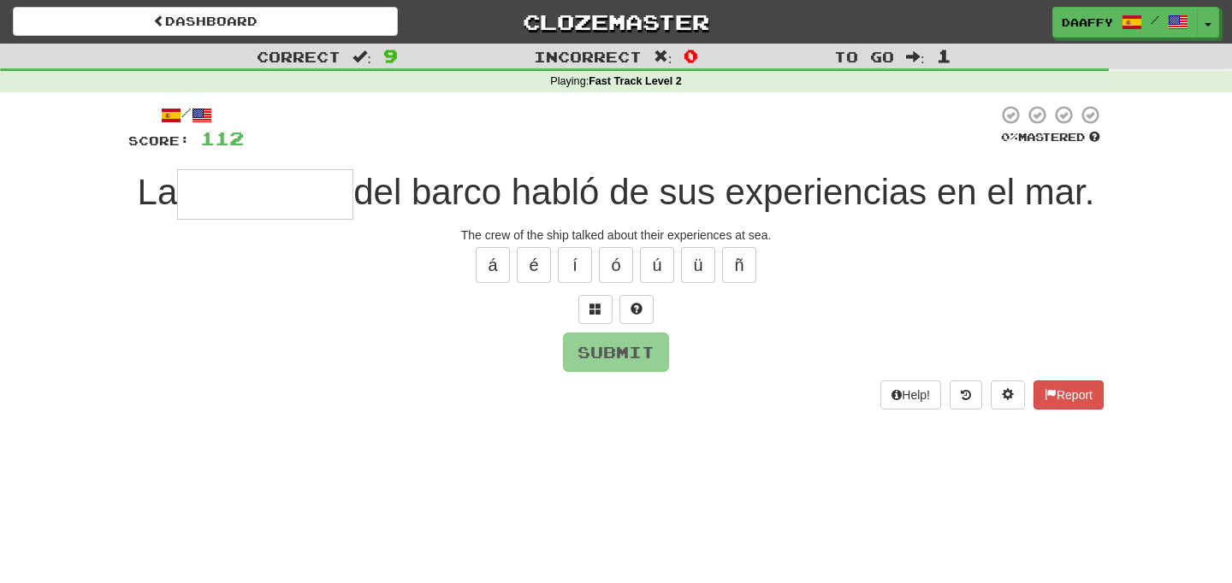
click at [286, 186] on input "text" at bounding box center [265, 194] width 176 height 50
click at [608, 283] on button "ó" at bounding box center [616, 265] width 34 height 36
click at [602, 373] on button "Submit" at bounding box center [617, 353] width 106 height 39
type input "**********"
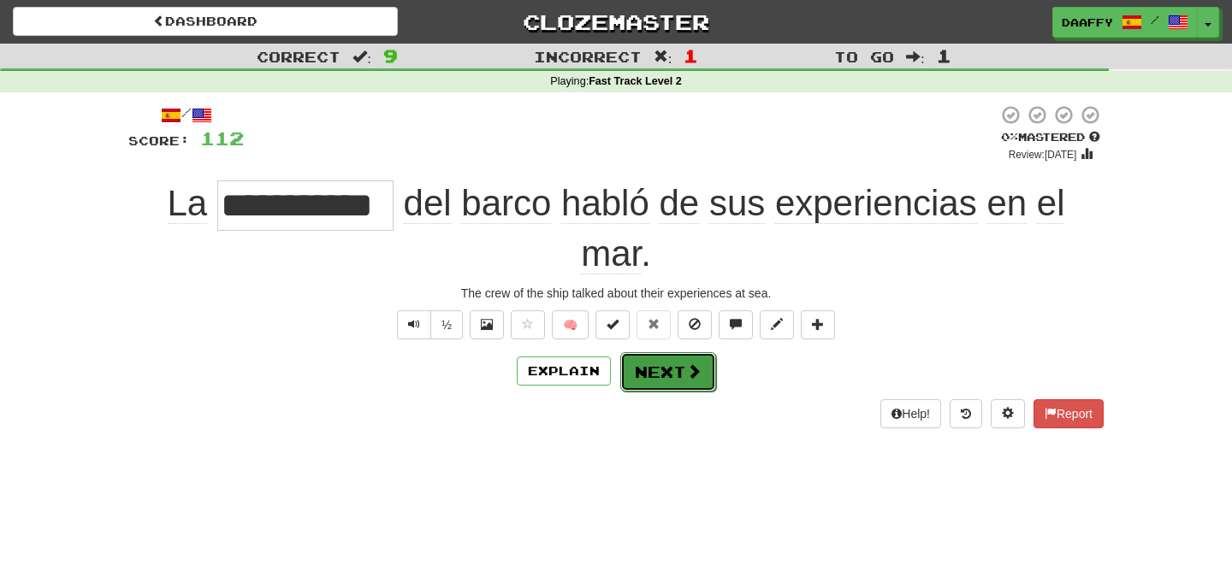
click at [629, 381] on button "Next" at bounding box center [668, 371] width 96 height 39
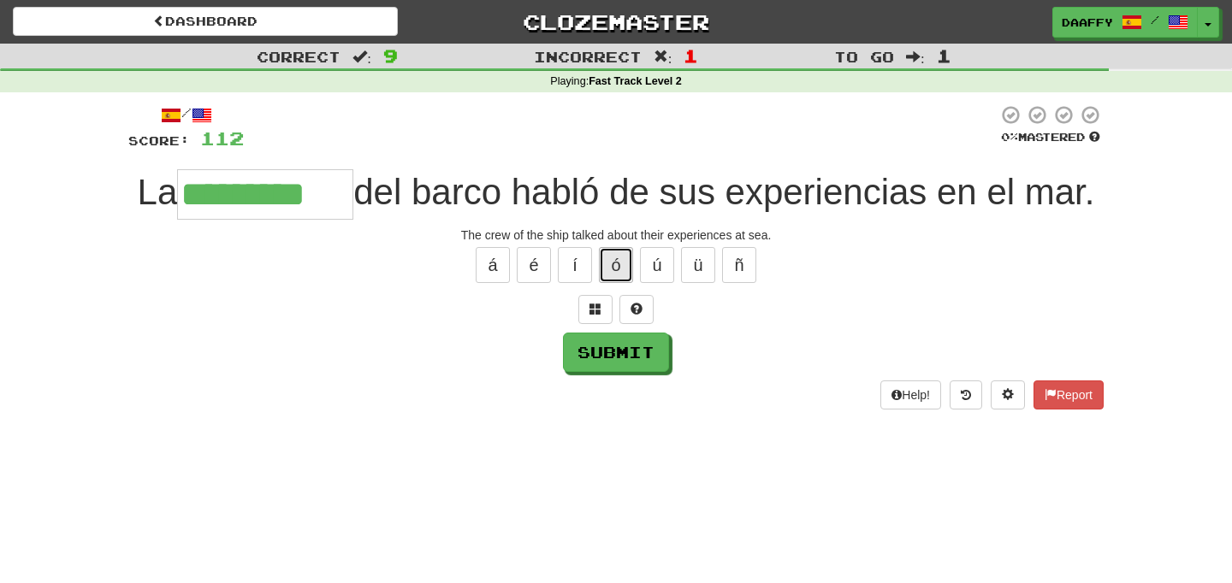
click at [616, 283] on button "ó" at bounding box center [616, 265] width 34 height 36
click at [597, 373] on button "Submit" at bounding box center [617, 353] width 106 height 39
click at [353, 190] on input "**********" at bounding box center [265, 194] width 176 height 50
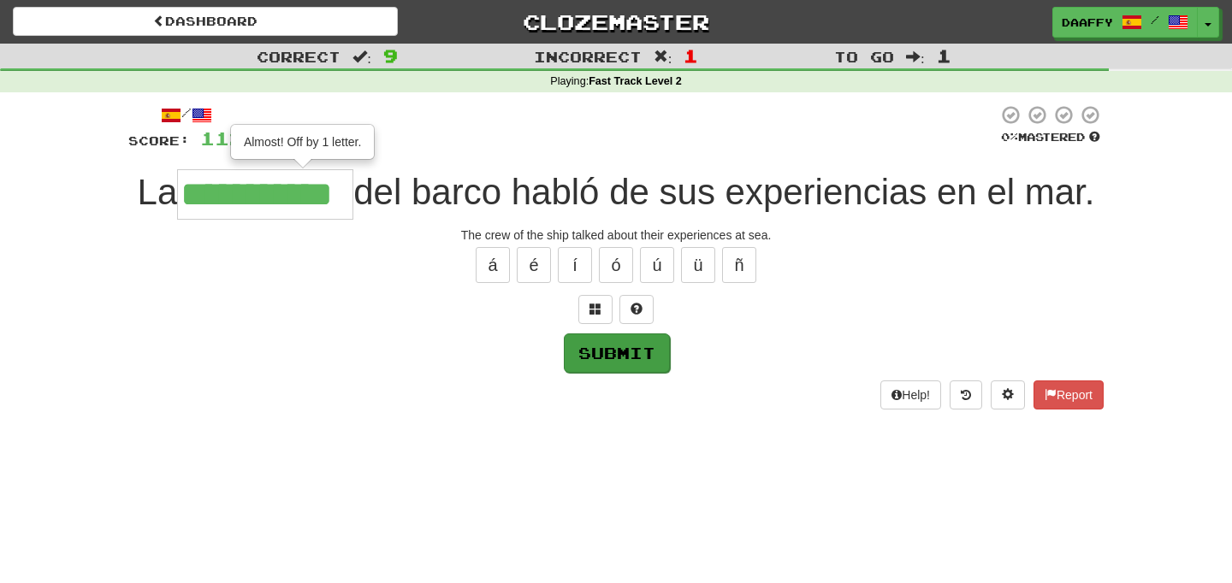
type input "**********"
click at [583, 373] on button "Submit" at bounding box center [617, 353] width 106 height 39
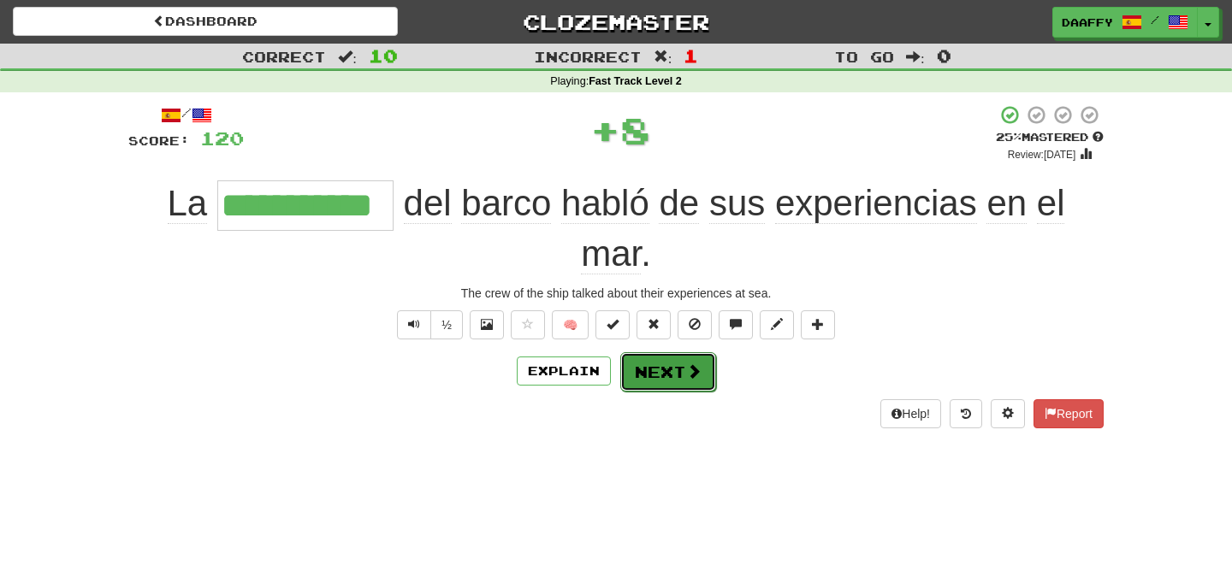
click at [673, 375] on button "Next" at bounding box center [668, 371] width 96 height 39
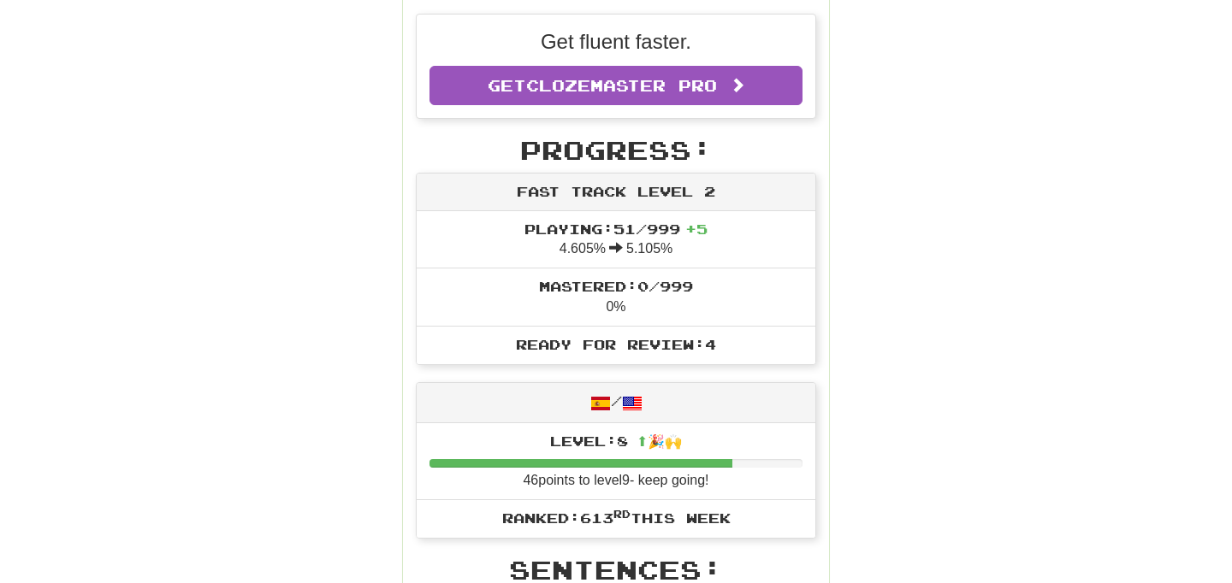
scroll to position [373, 0]
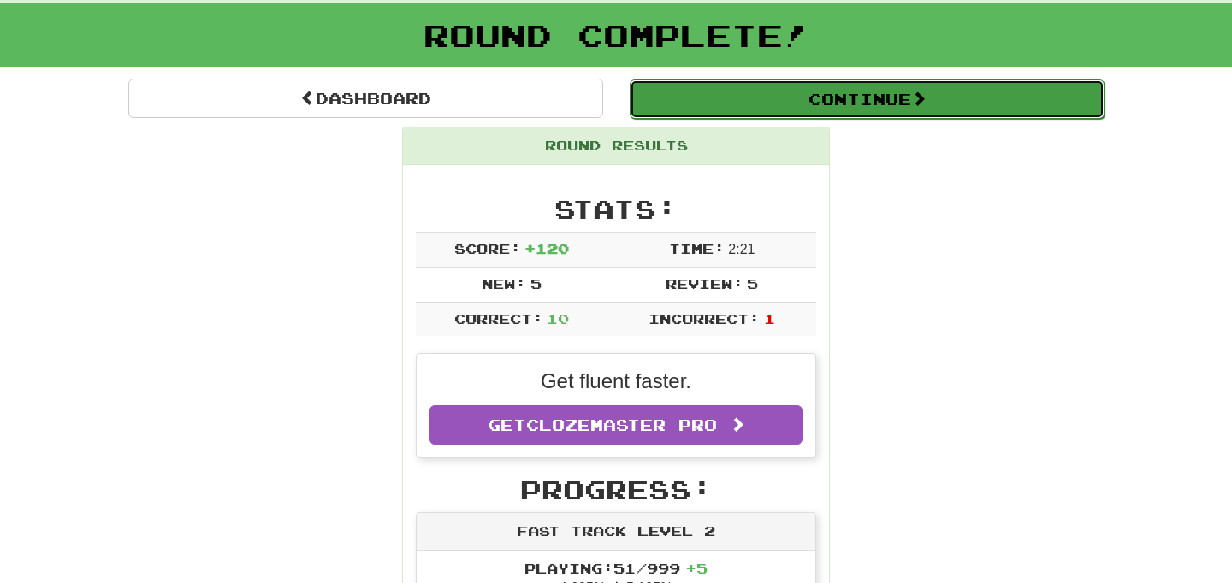
click at [723, 97] on button "Continue" at bounding box center [867, 99] width 475 height 39
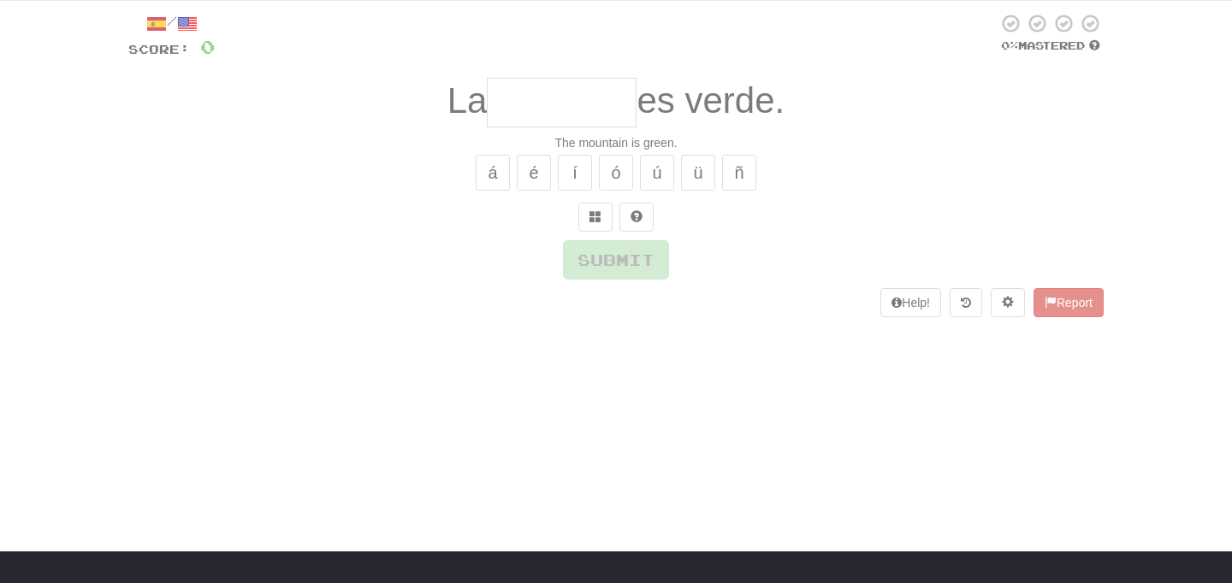
scroll to position [0, 0]
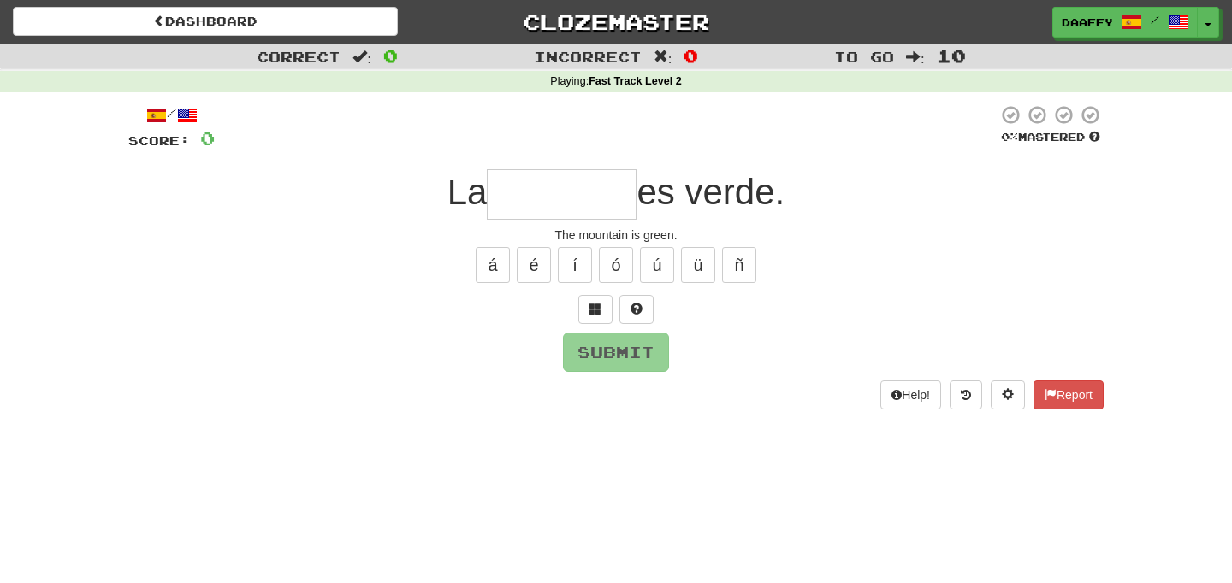
click at [568, 218] on input "text" at bounding box center [562, 194] width 150 height 50
click at [584, 209] on input "text" at bounding box center [562, 194] width 150 height 50
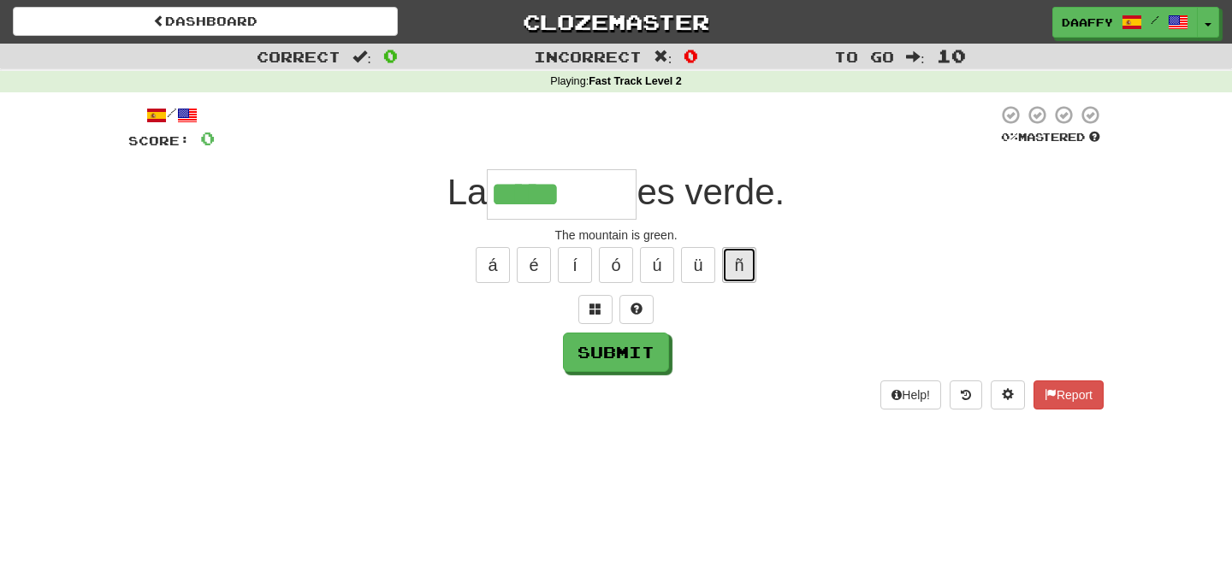
click at [725, 251] on button "ñ" at bounding box center [739, 265] width 34 height 36
type input "*******"
click at [600, 347] on button "Submit" at bounding box center [617, 353] width 106 height 39
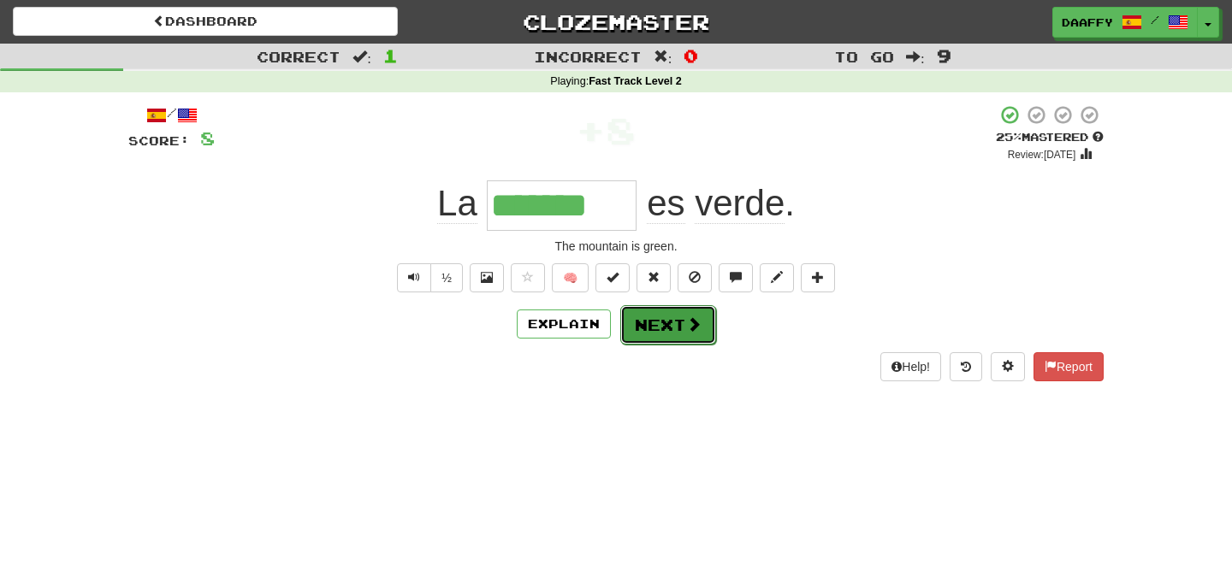
click at [689, 329] on span at bounding box center [693, 323] width 15 height 15
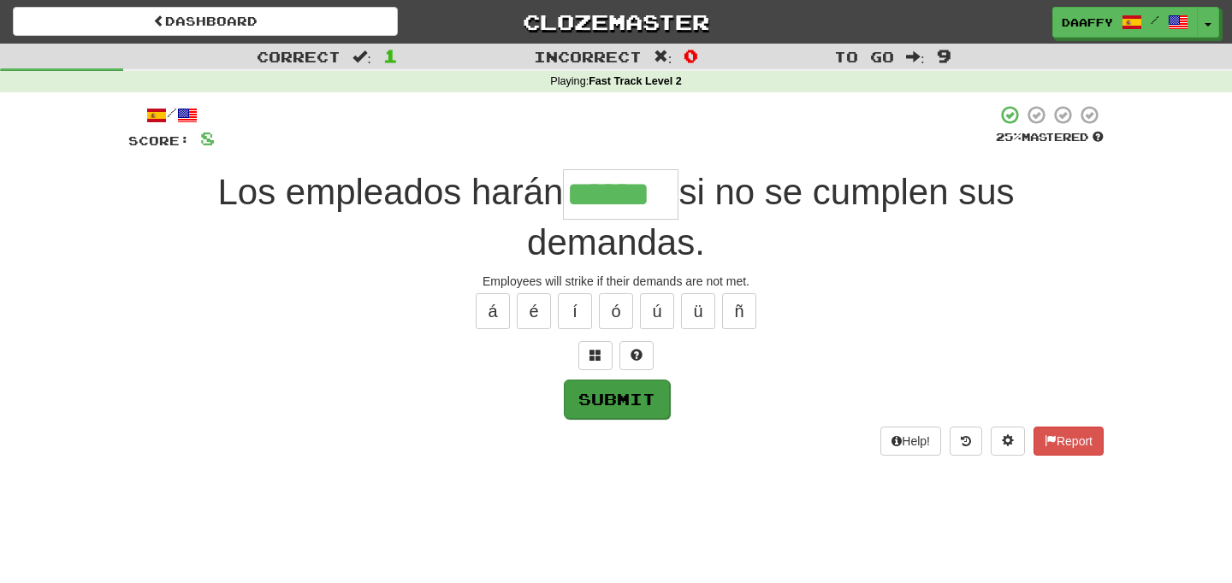
type input "******"
drag, startPoint x: 653, startPoint y: 406, endPoint x: 797, endPoint y: 365, distance: 150.3
click at [797, 366] on div "/ Score: 8 25 % Mastered Los empleados harán ****** si no se cumplen sus demand…" at bounding box center [615, 280] width 975 height 352
click at [617, 405] on button "Submit" at bounding box center [617, 399] width 106 height 39
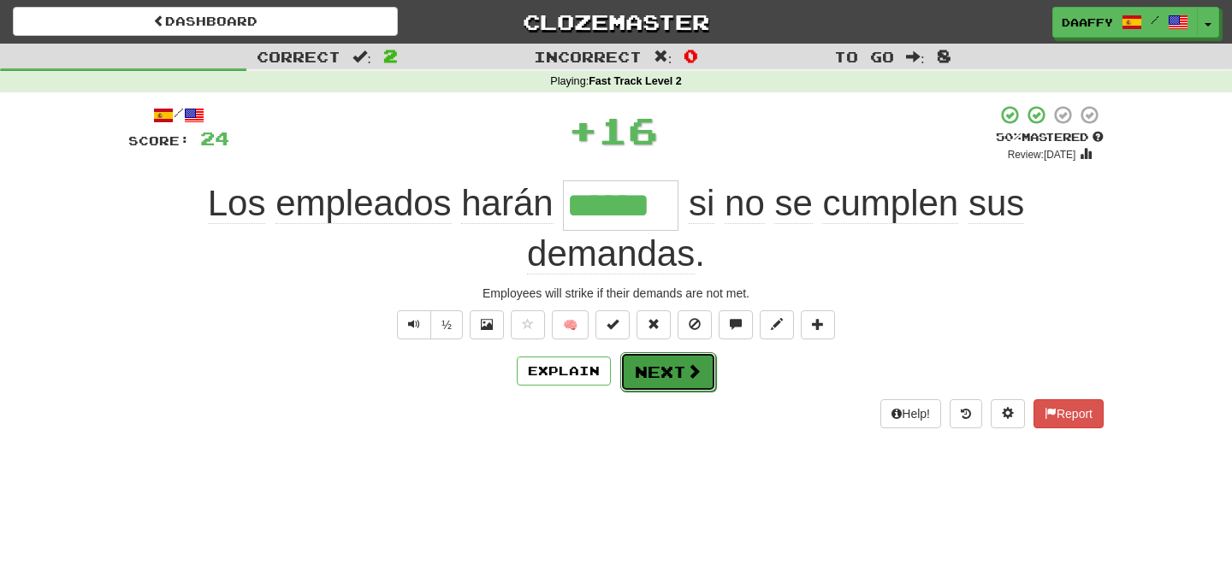
click at [666, 375] on button "Next" at bounding box center [668, 371] width 96 height 39
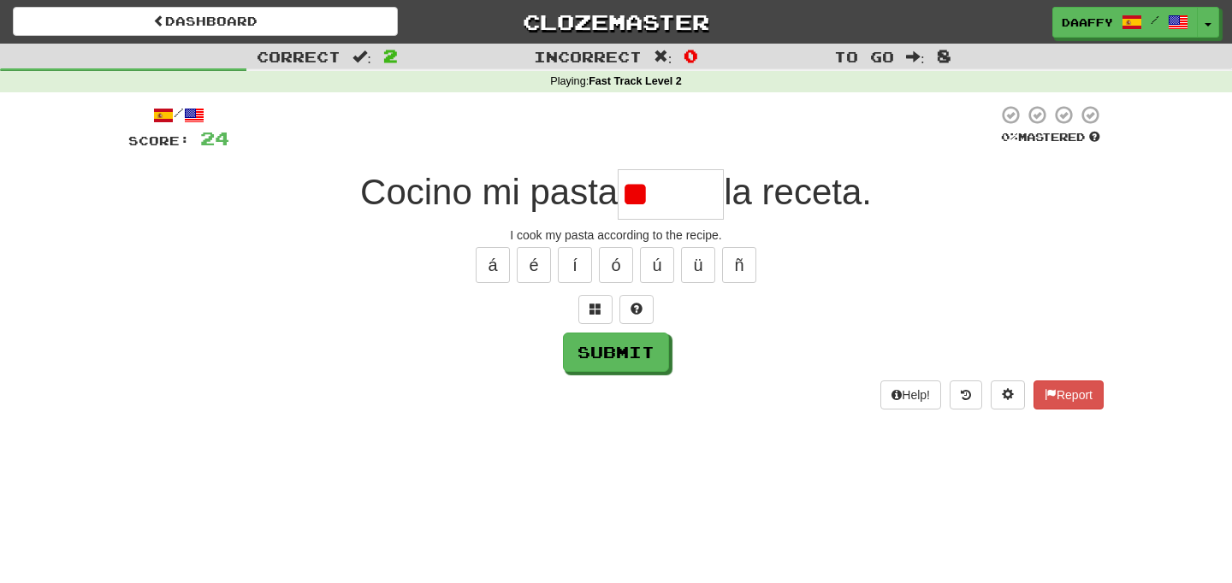
type input "*"
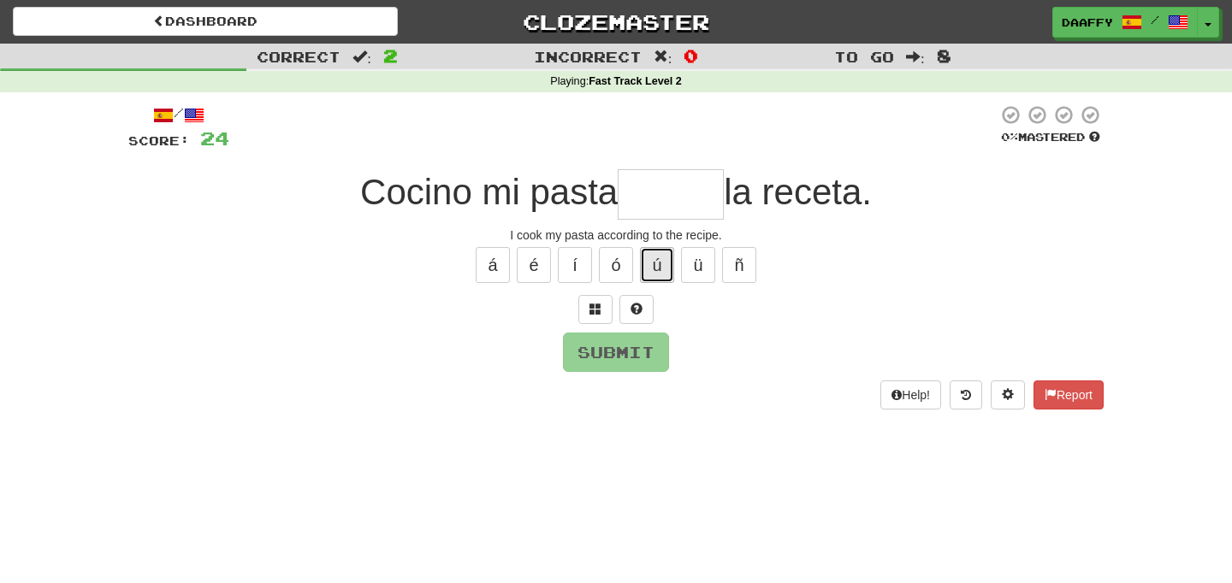
click at [664, 262] on button "ú" at bounding box center [657, 265] width 34 height 36
click at [626, 364] on button "Submit" at bounding box center [617, 353] width 106 height 39
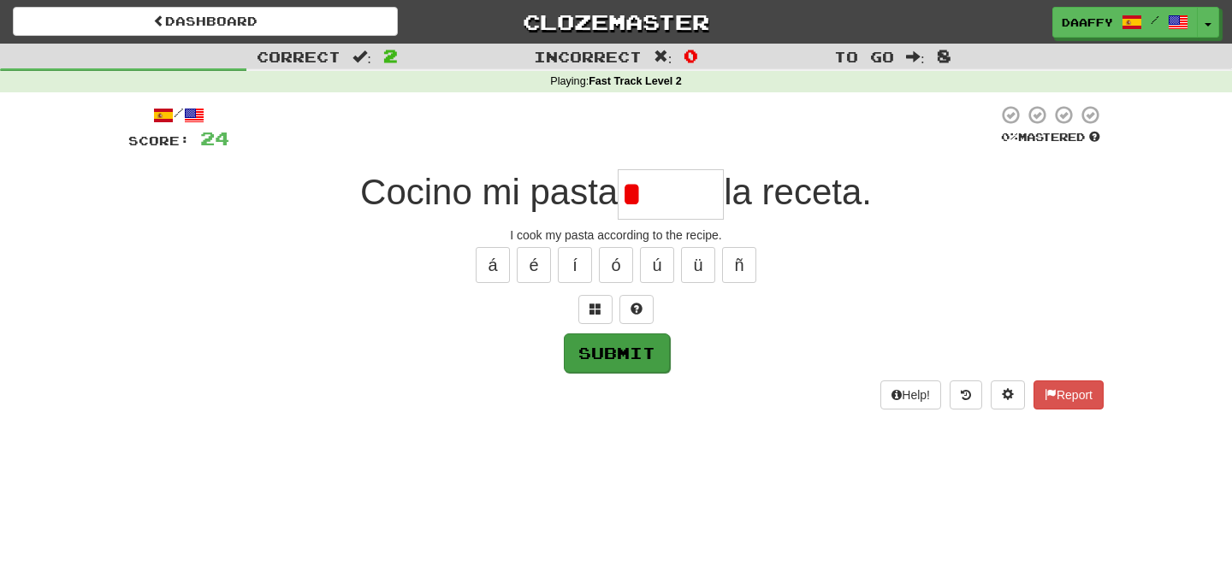
type input "*****"
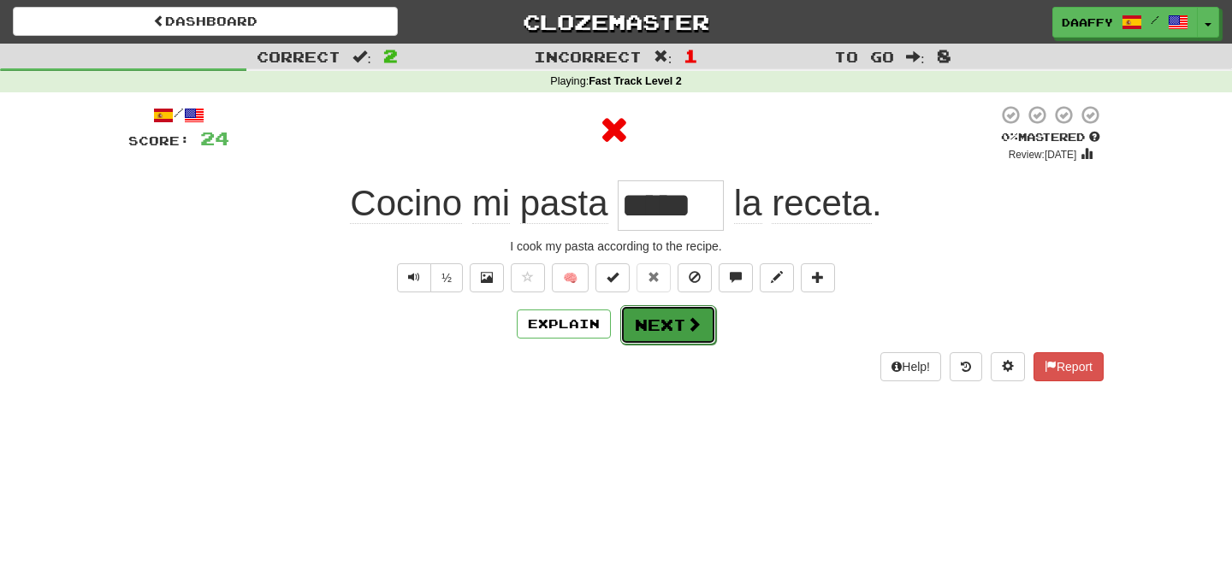
click at [680, 336] on button "Next" at bounding box center [668, 324] width 96 height 39
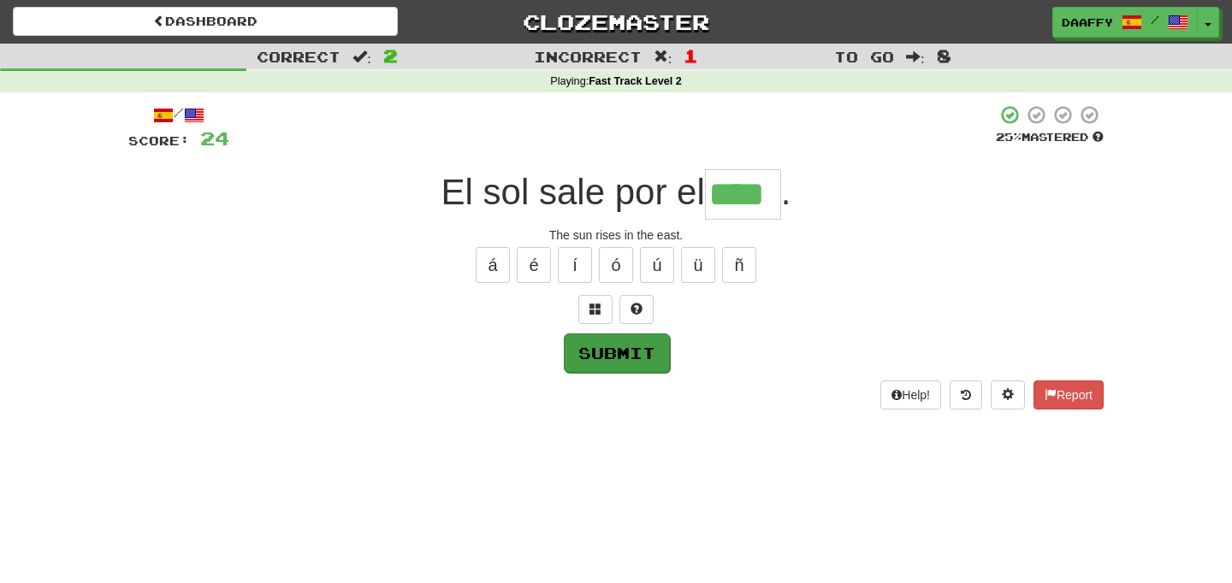
type input "****"
click at [637, 363] on button "Submit" at bounding box center [617, 353] width 106 height 39
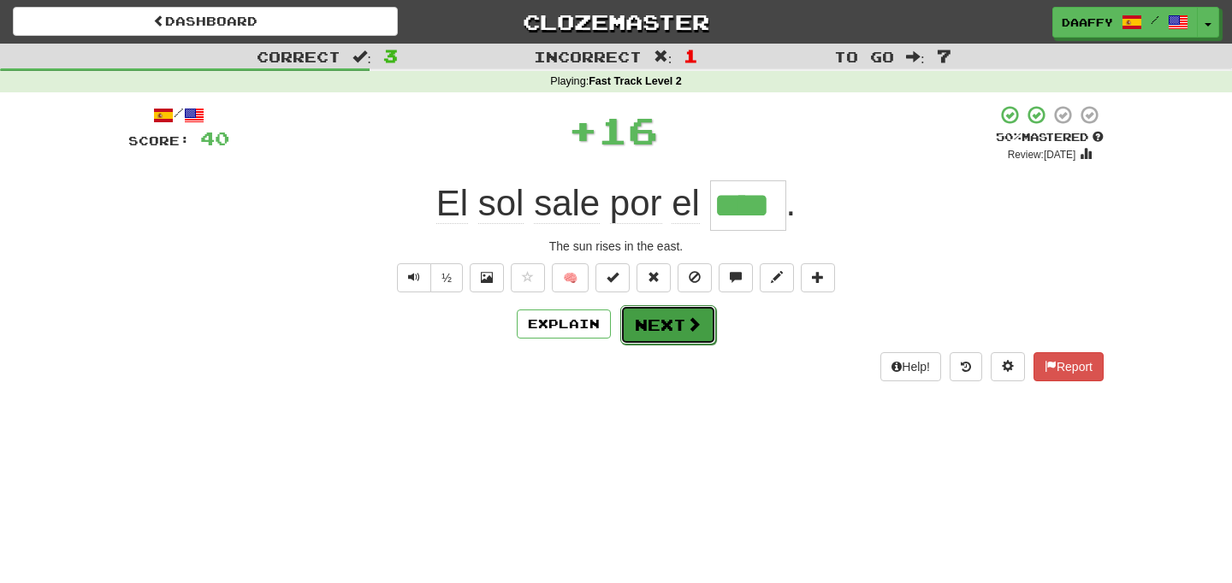
click at [667, 338] on button "Next" at bounding box center [668, 324] width 96 height 39
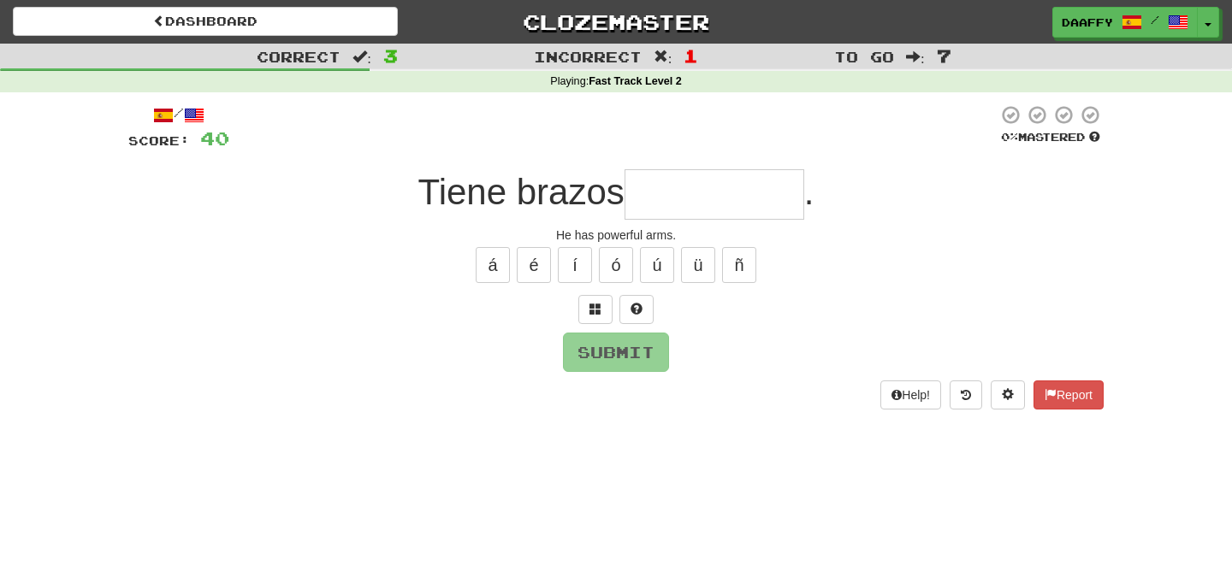
click at [703, 204] on input "text" at bounding box center [714, 194] width 180 height 50
type input "*"
click at [638, 355] on button "Submit" at bounding box center [617, 353] width 106 height 39
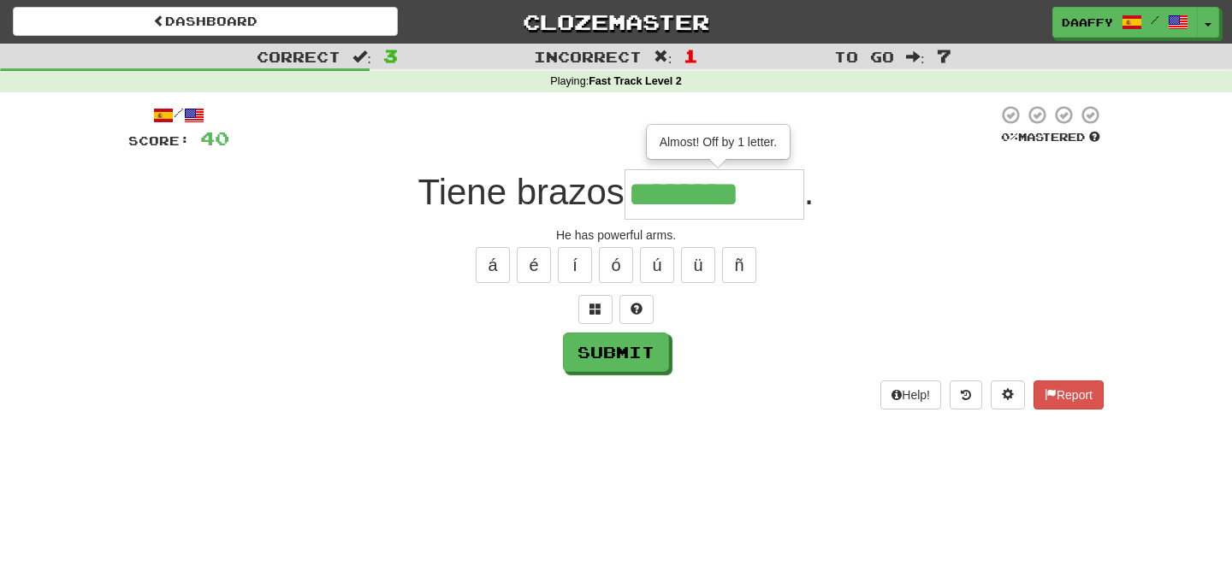
click at [790, 194] on input "********" at bounding box center [714, 194] width 180 height 50
type input "*********"
click at [627, 363] on button "Submit" at bounding box center [617, 353] width 106 height 39
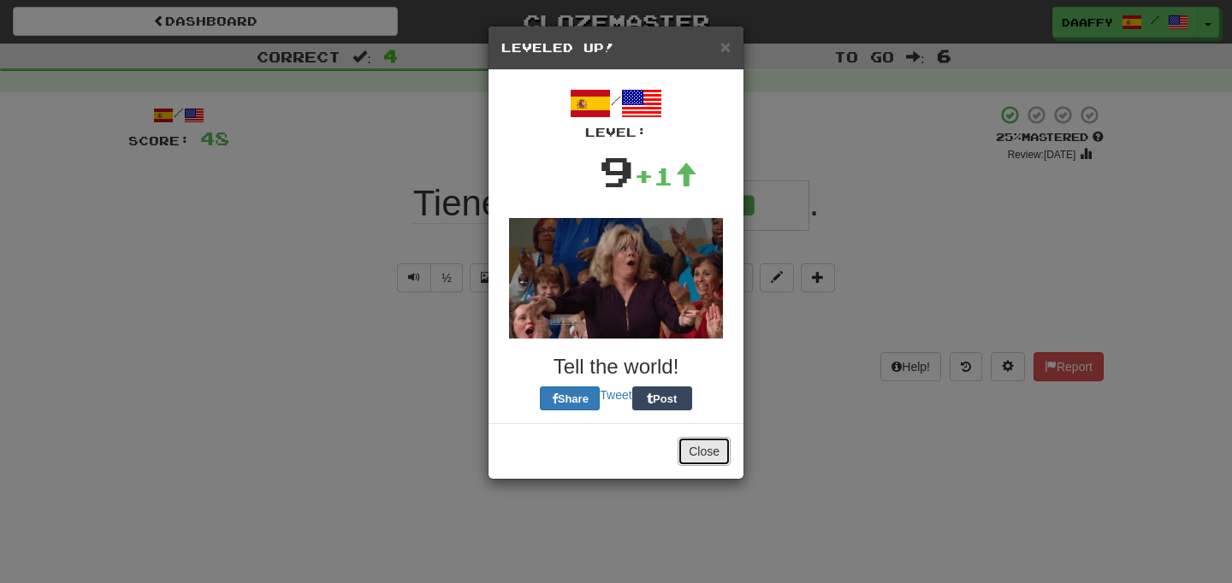
click at [698, 450] on button "Close" at bounding box center [703, 451] width 53 height 29
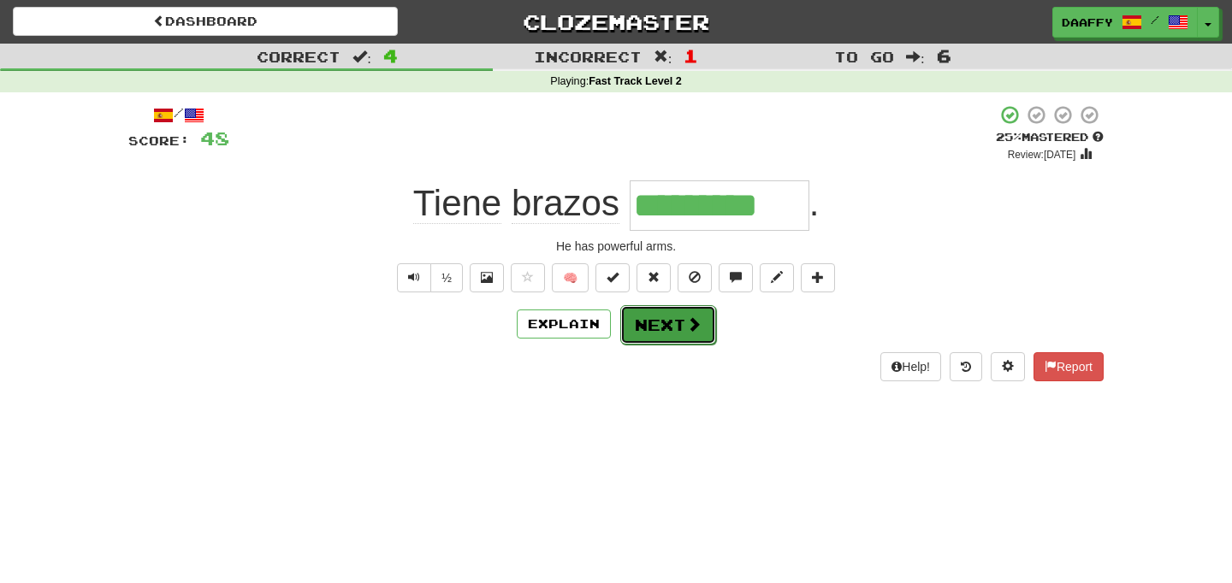
click at [679, 340] on button "Next" at bounding box center [668, 324] width 96 height 39
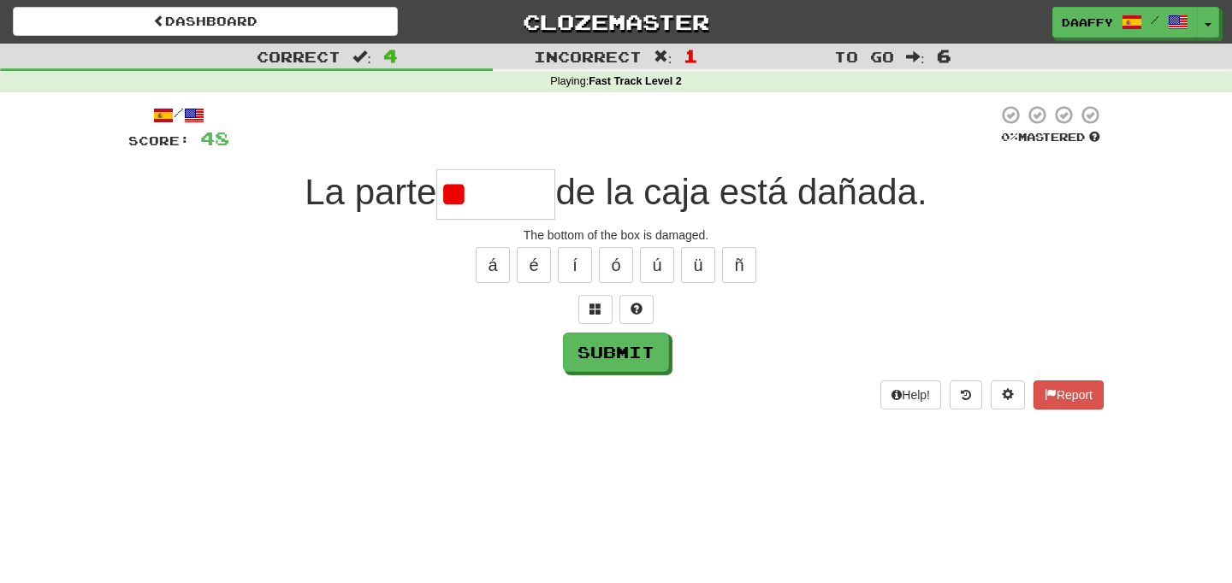
type input "*"
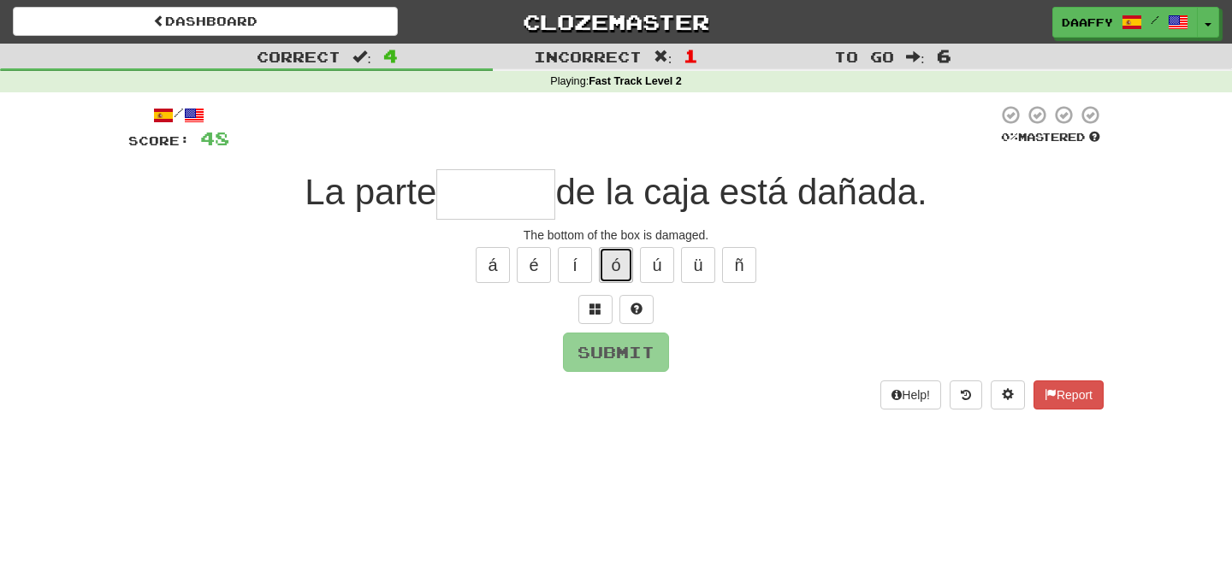
click at [612, 273] on button "ó" at bounding box center [616, 265] width 34 height 36
click at [597, 356] on button "Submit" at bounding box center [617, 353] width 106 height 39
type input "********"
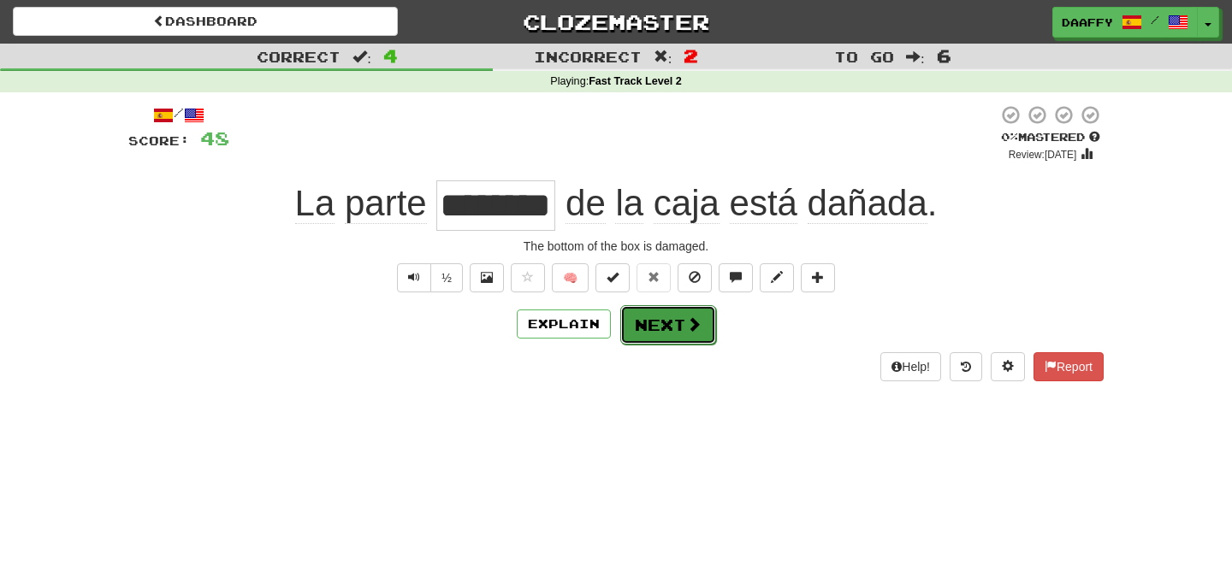
click at [670, 339] on button "Next" at bounding box center [668, 324] width 96 height 39
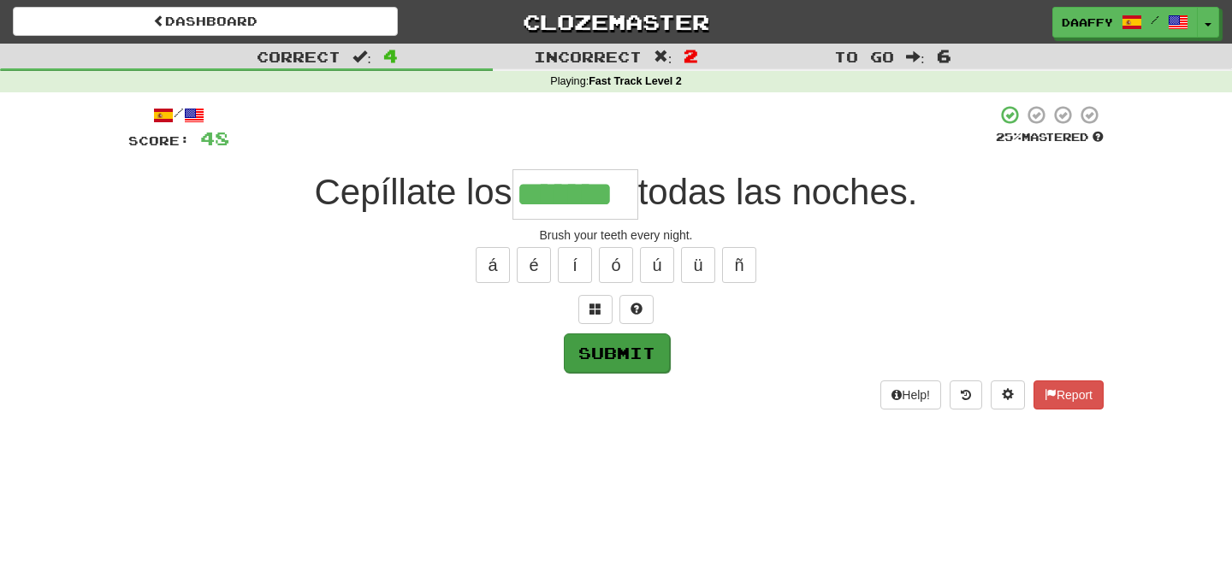
type input "*******"
click at [614, 358] on button "Submit" at bounding box center [617, 353] width 106 height 39
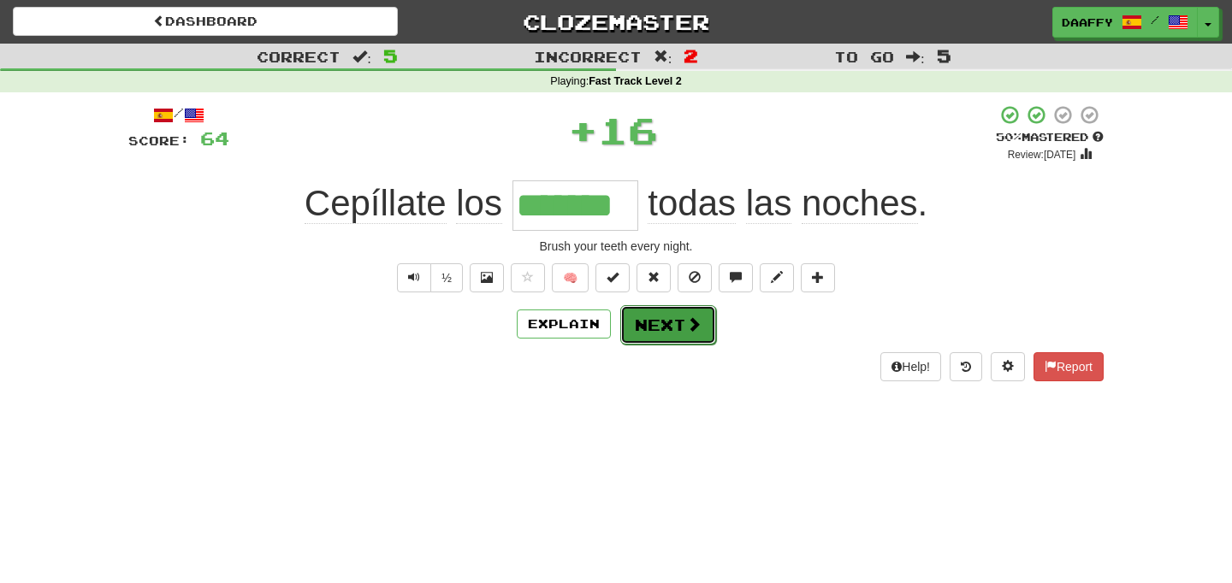
click at [653, 331] on button "Next" at bounding box center [668, 324] width 96 height 39
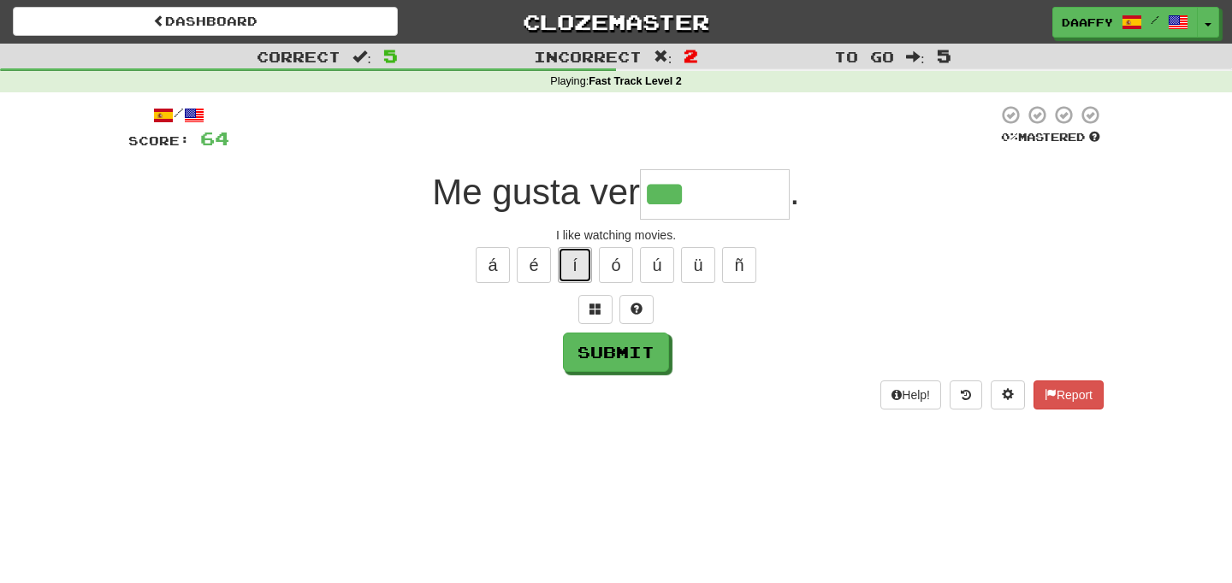
click at [583, 247] on button "í" at bounding box center [575, 265] width 34 height 36
type input "*********"
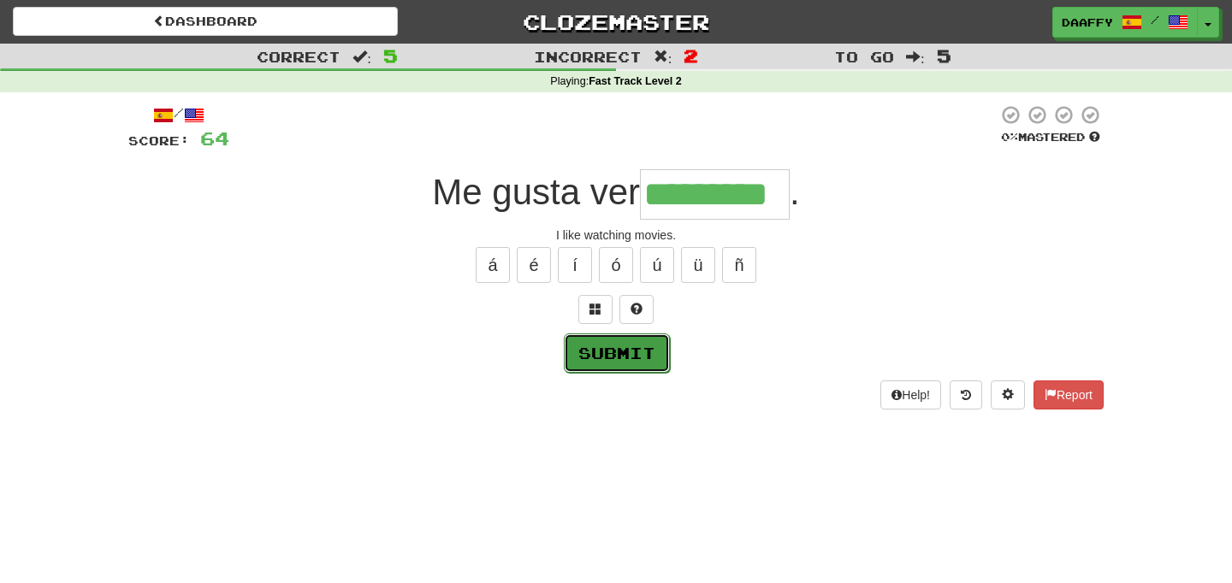
click at [585, 368] on button "Submit" at bounding box center [617, 353] width 106 height 39
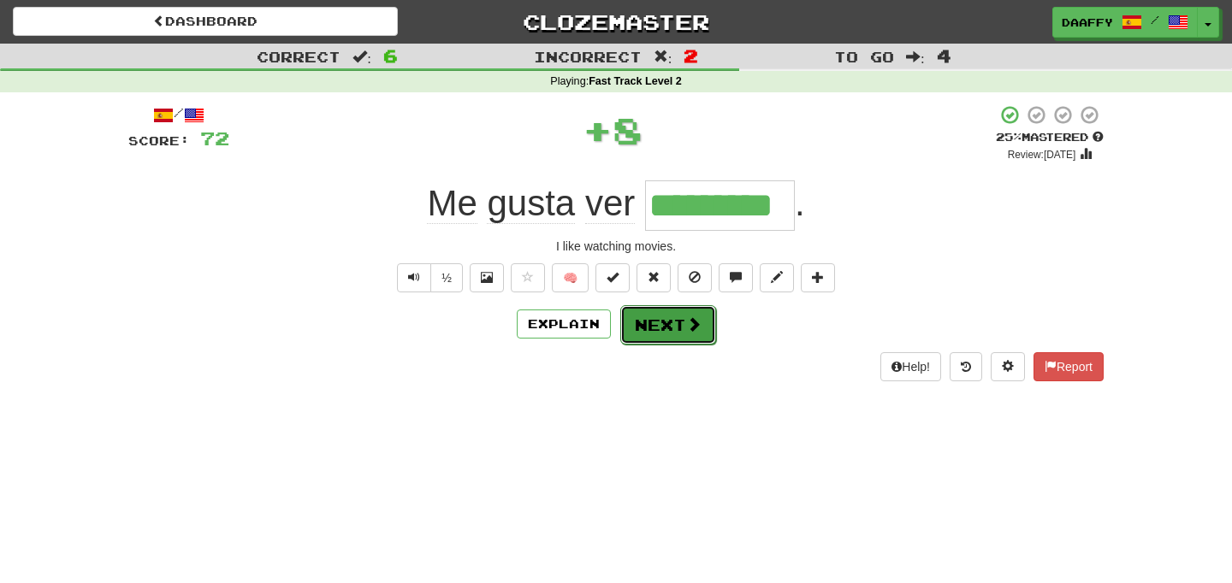
click at [661, 332] on button "Next" at bounding box center [668, 324] width 96 height 39
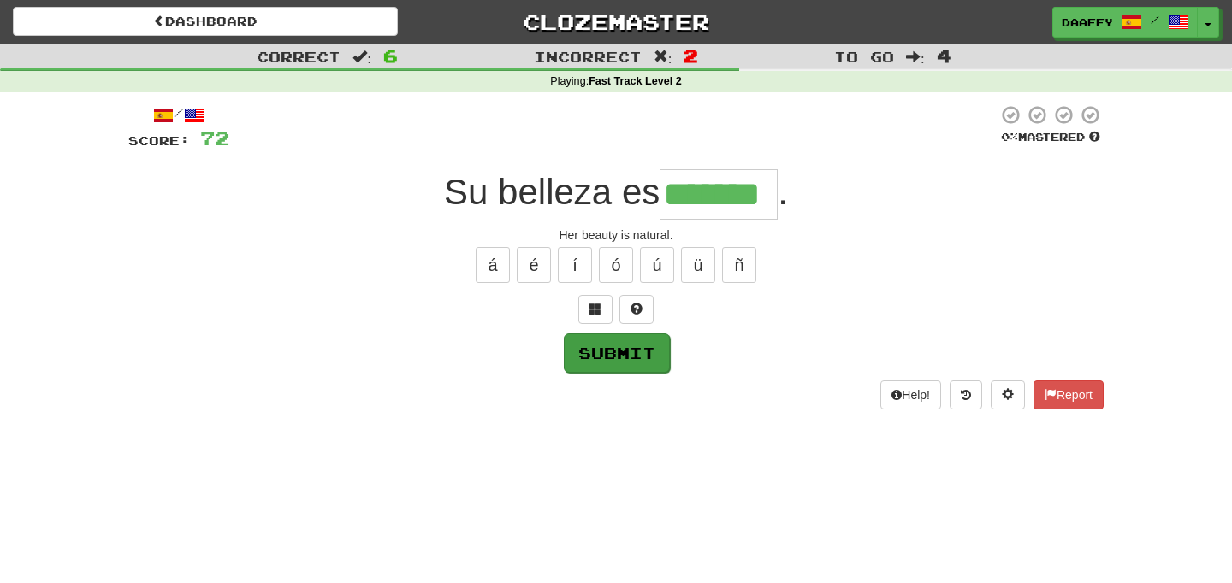
type input "*******"
click at [647, 343] on button "Submit" at bounding box center [617, 353] width 106 height 39
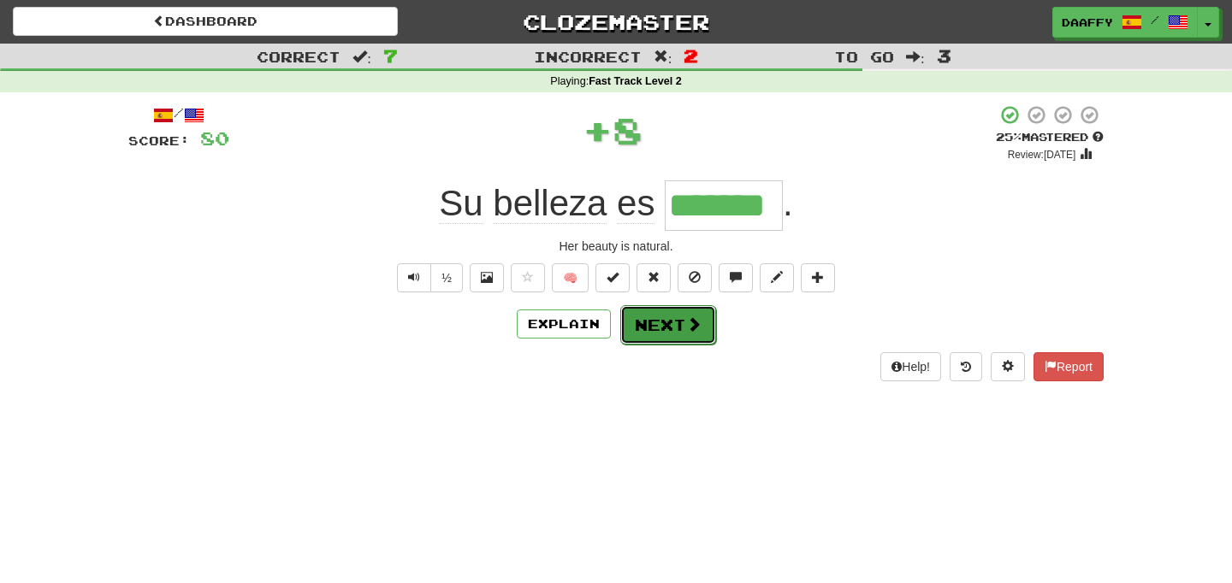
click at [655, 335] on button "Next" at bounding box center [668, 324] width 96 height 39
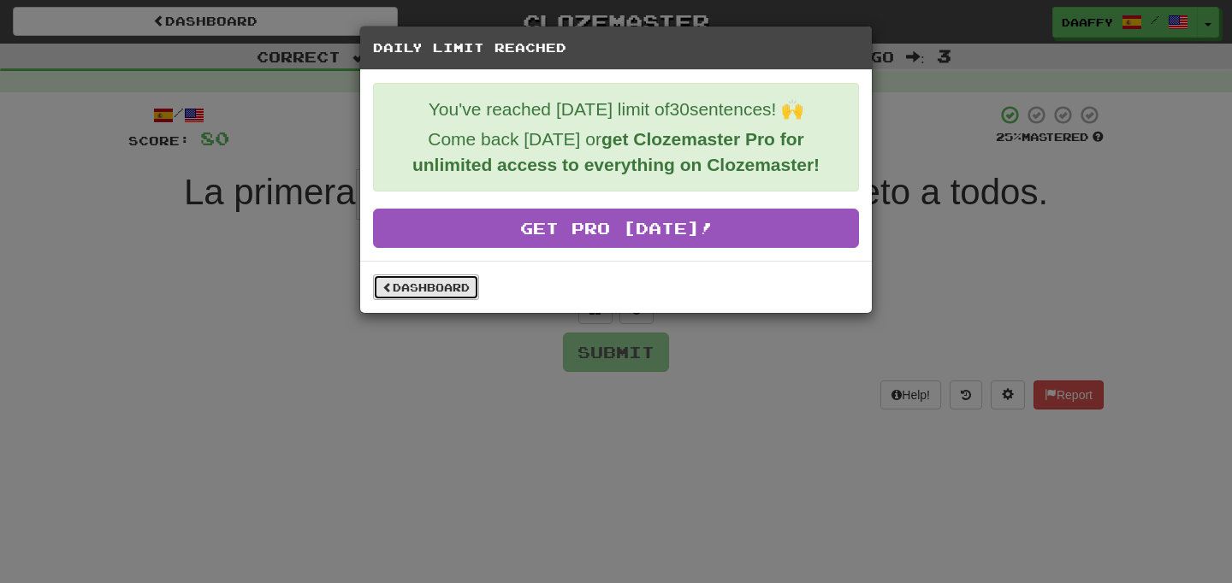
click at [457, 287] on link "Dashboard" at bounding box center [426, 288] width 106 height 26
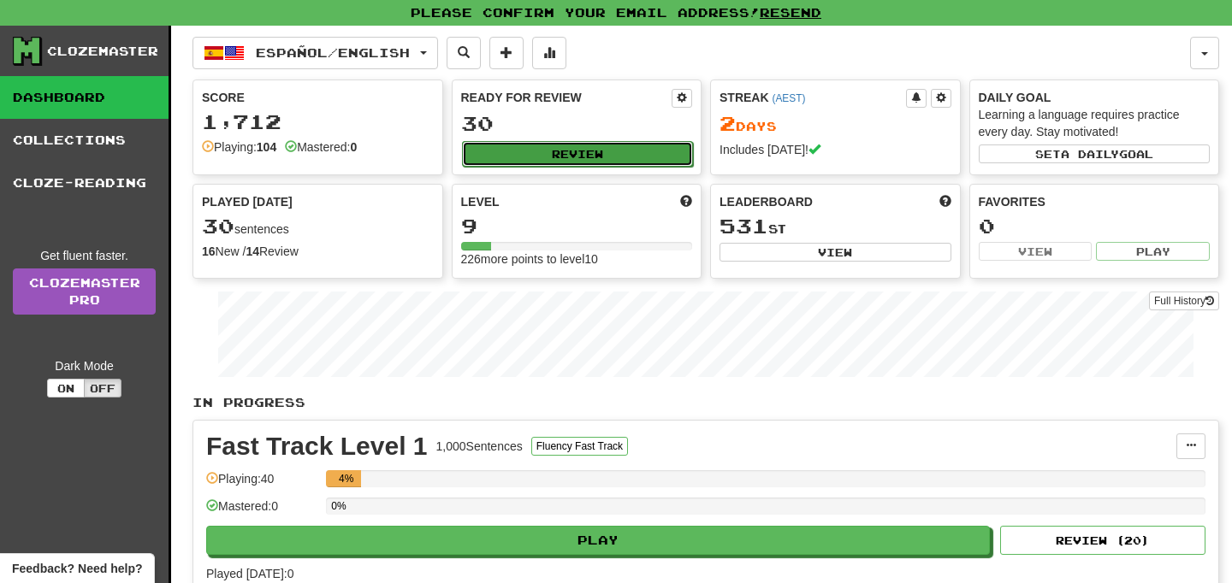
click at [631, 163] on button "Review" at bounding box center [578, 154] width 232 height 26
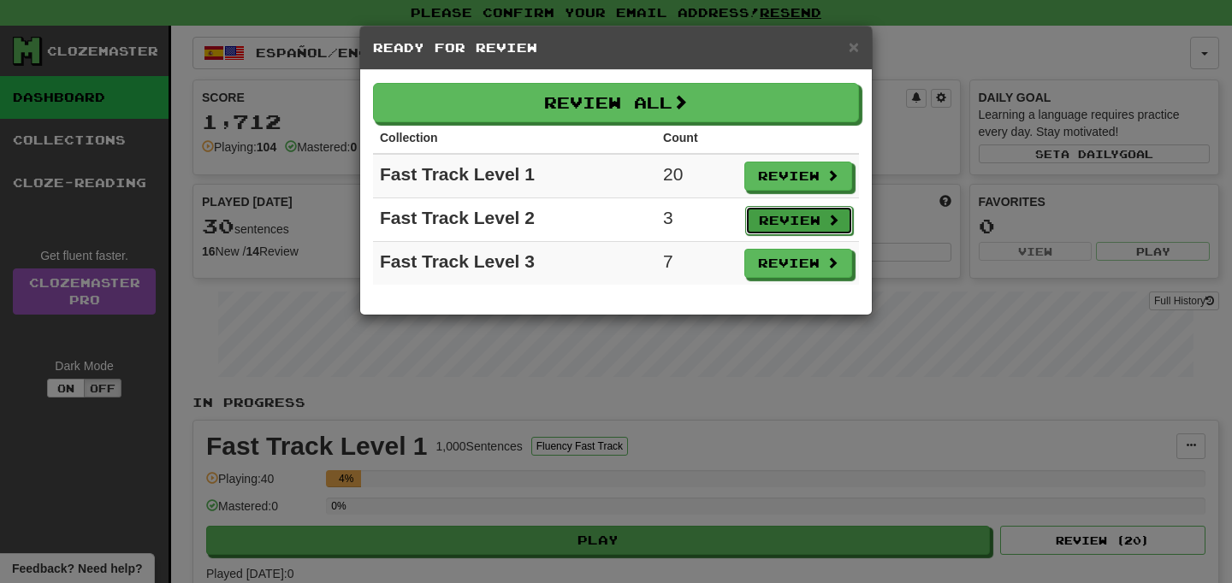
click at [779, 225] on button "Review" at bounding box center [799, 220] width 108 height 29
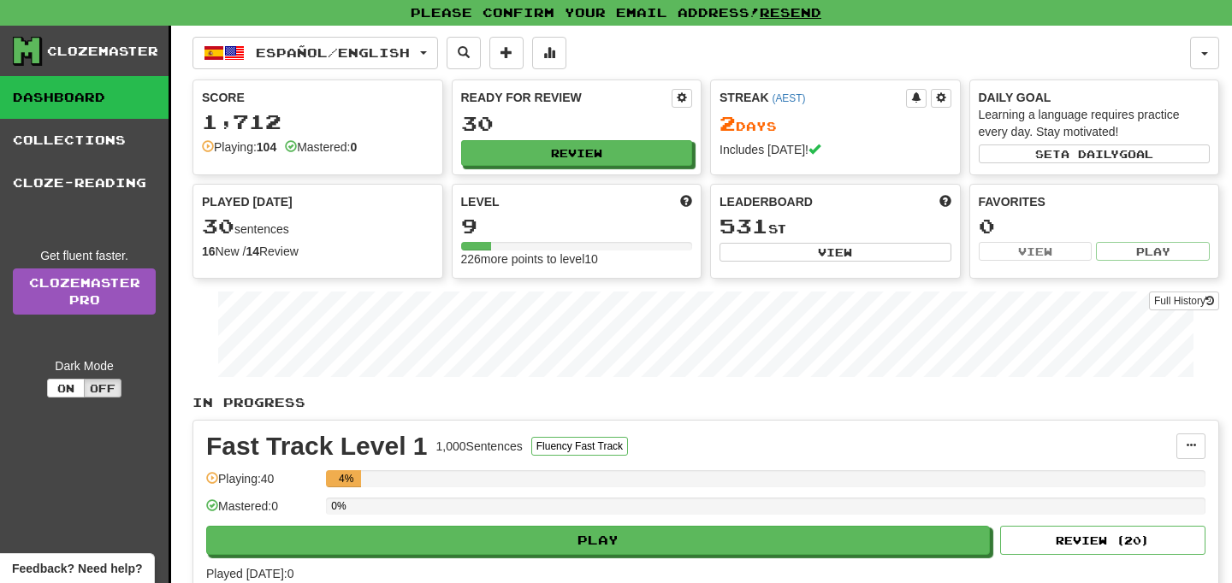
select select "**"
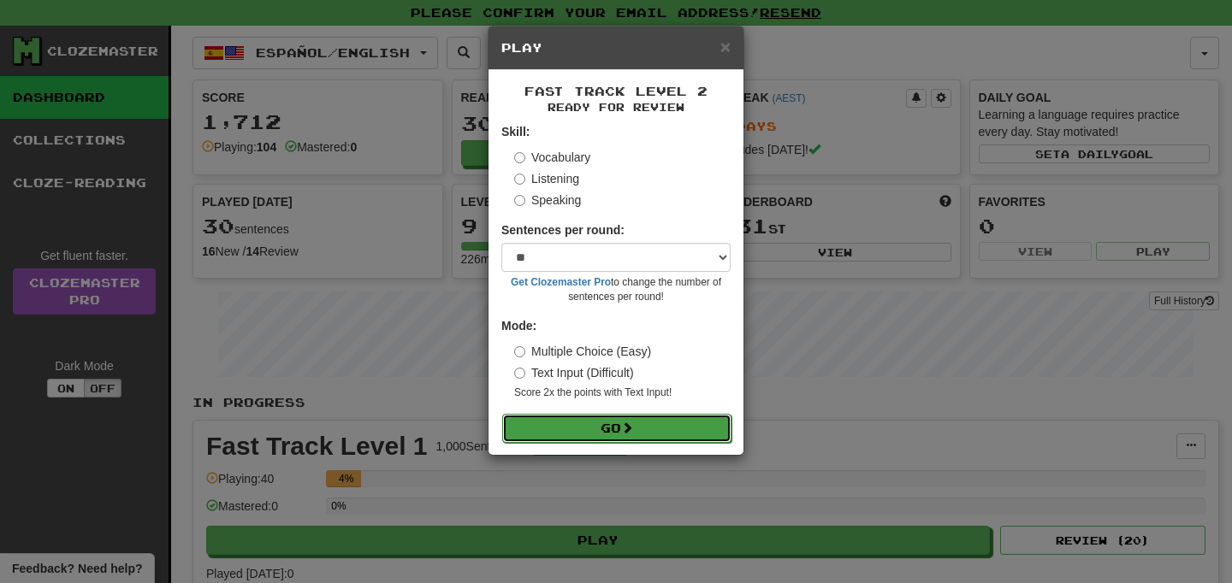
click at [635, 438] on button "Go" at bounding box center [616, 428] width 229 height 29
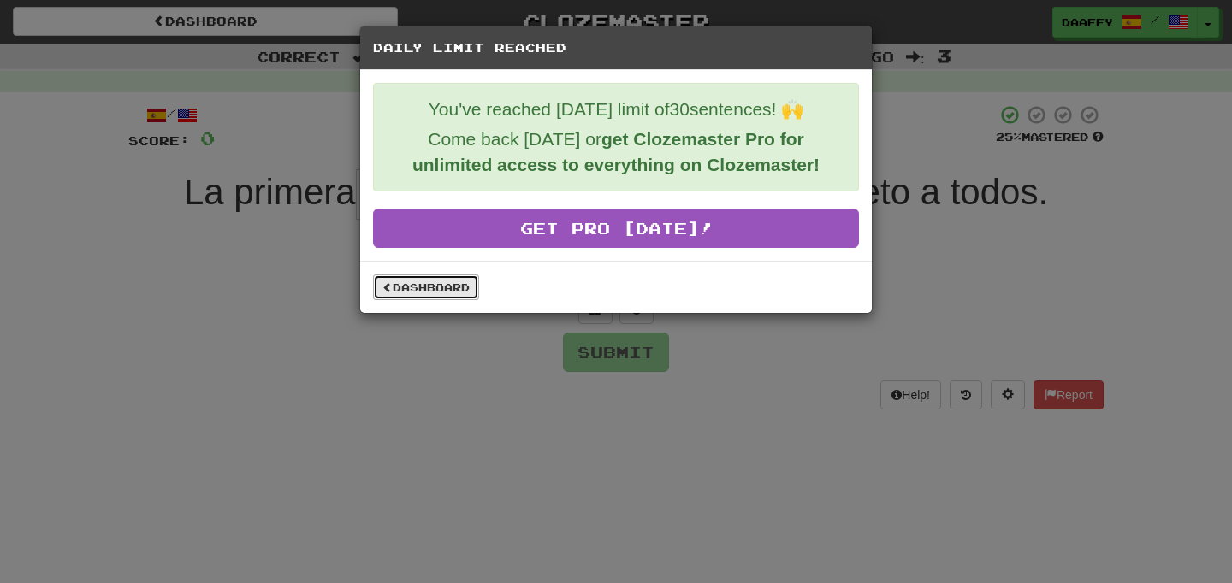
click at [417, 284] on link "Dashboard" at bounding box center [426, 288] width 106 height 26
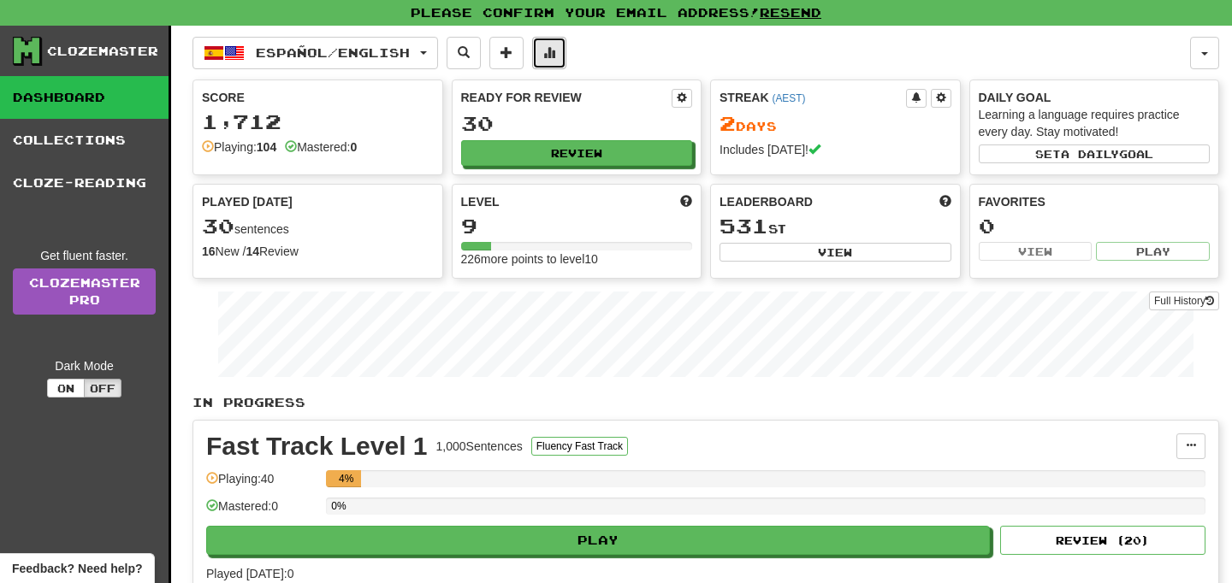
click at [555, 54] on span at bounding box center [549, 52] width 12 height 12
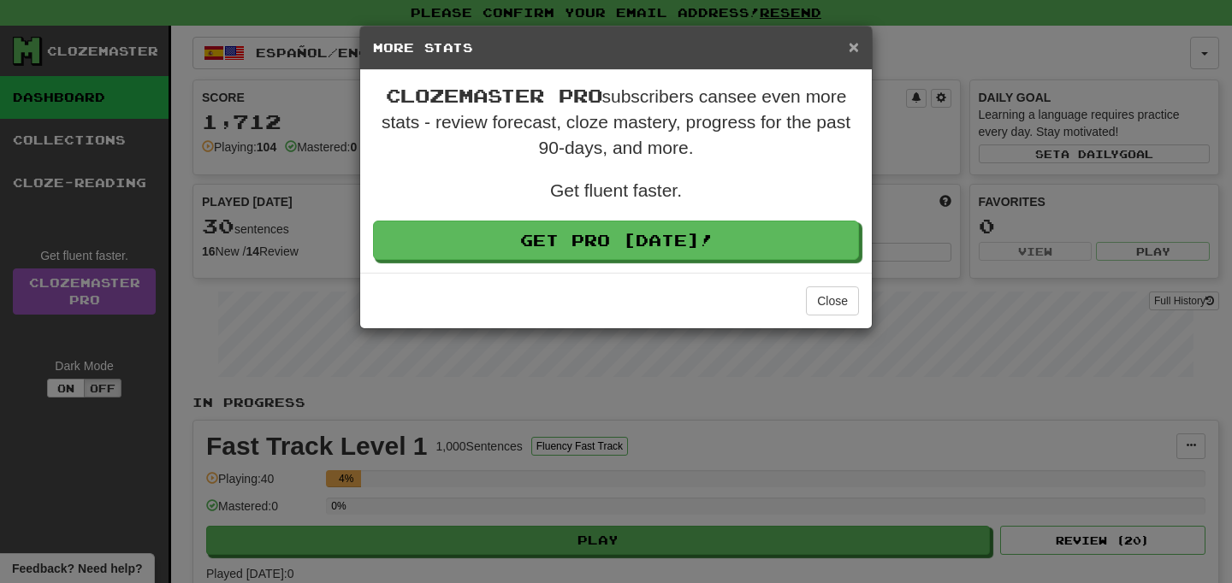
click at [854, 51] on span "×" at bounding box center [854, 47] width 10 height 20
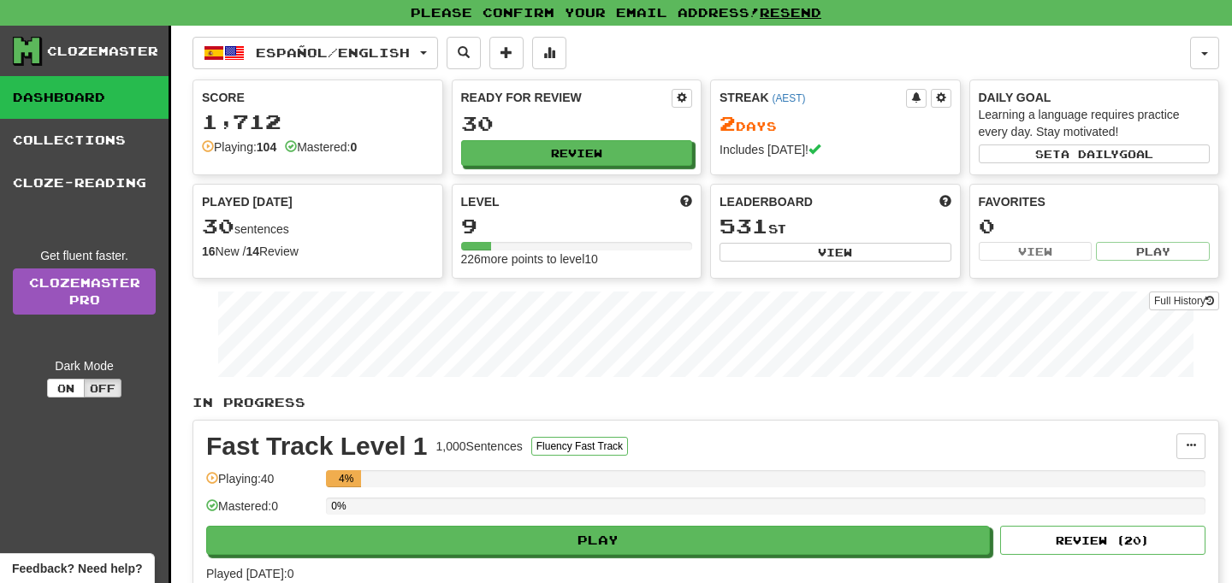
click at [258, 117] on div "1,712" at bounding box center [318, 121] width 232 height 21
click at [357, 149] on strong "0" at bounding box center [353, 147] width 7 height 14
click at [287, 146] on div "Playing: 104 Mastered: 0" at bounding box center [318, 147] width 232 height 17
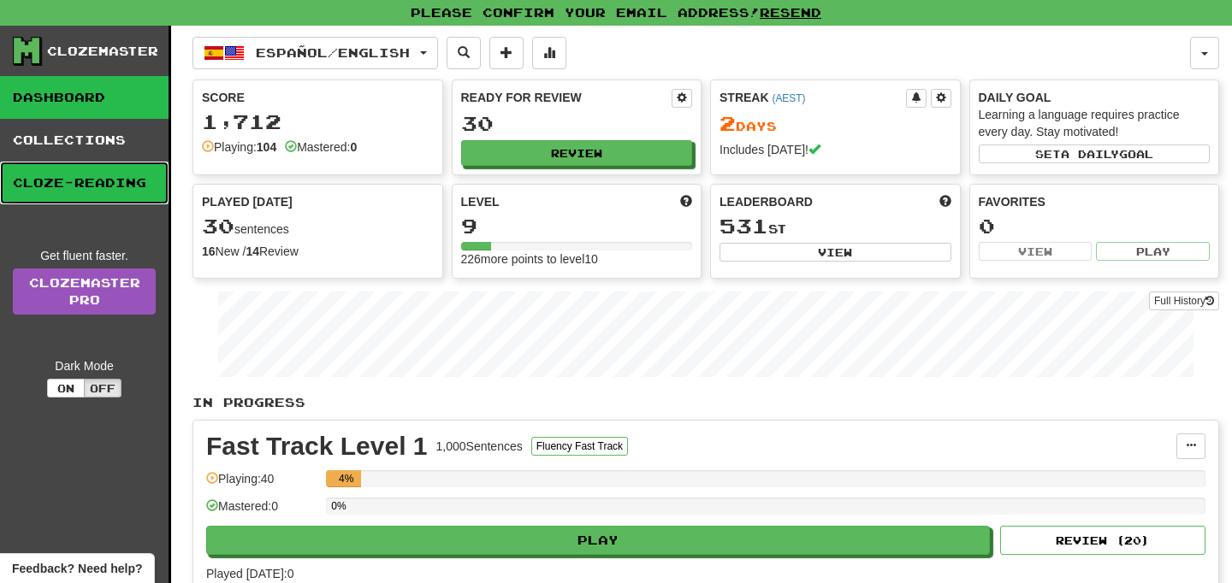
click at [139, 196] on link "Cloze-Reading" at bounding box center [84, 183] width 169 height 43
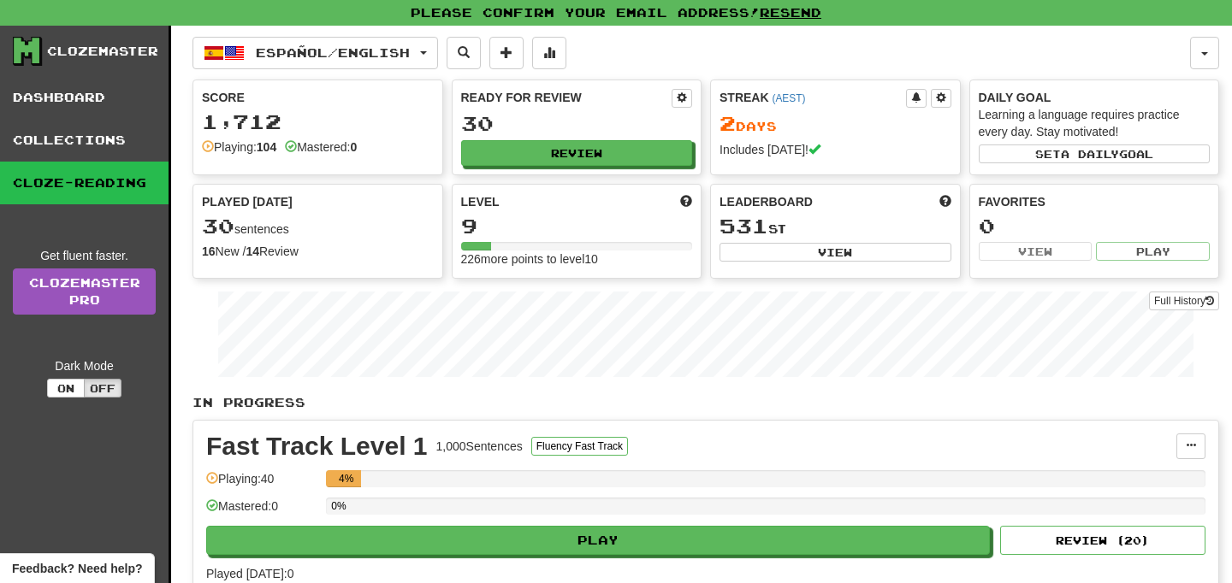
click at [114, 231] on div "Clozemaster Dashboard Collections Cloze-Reading Get fluent faster. Clozemaster …" at bounding box center [85, 554] width 171 height 1056
click at [110, 147] on link "Collections" at bounding box center [84, 140] width 169 height 43
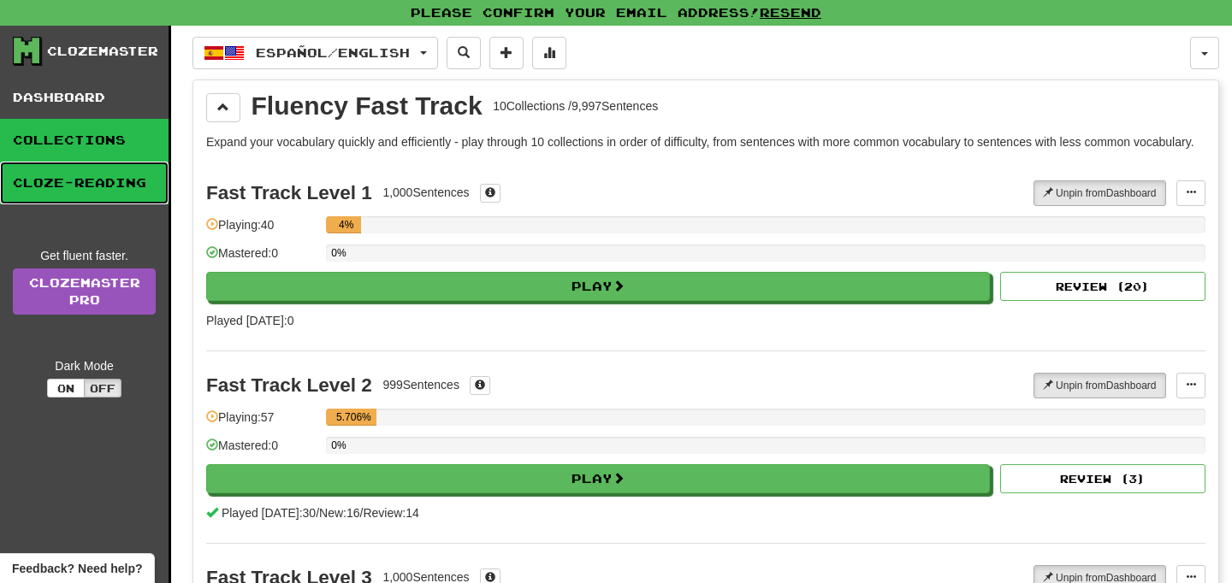
click at [122, 176] on link "Cloze-Reading" at bounding box center [84, 183] width 169 height 43
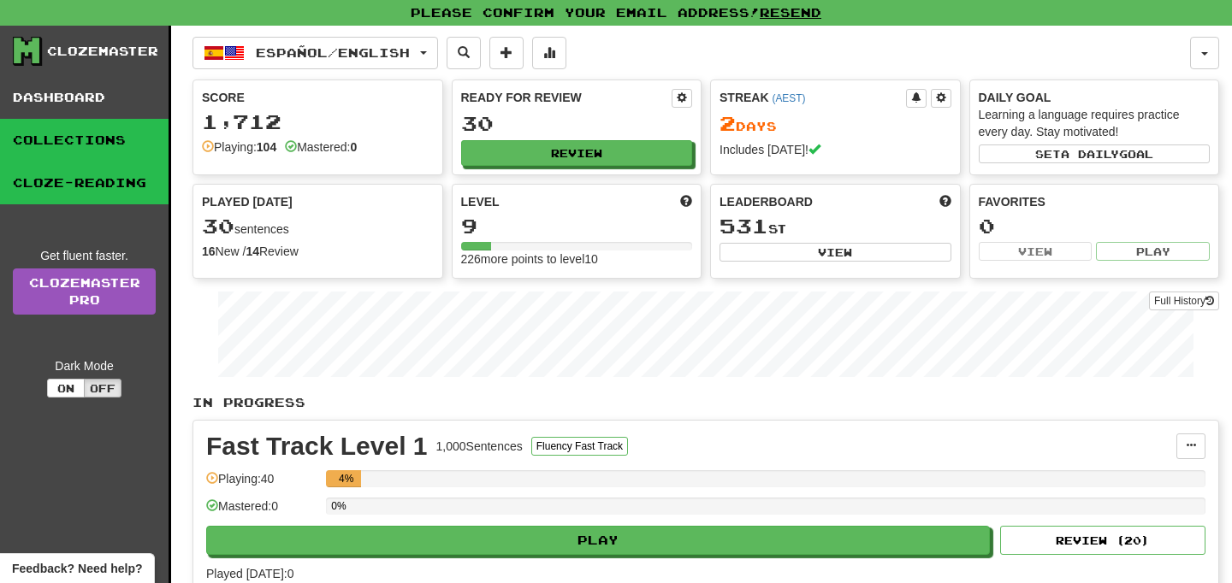
click at [81, 146] on link "Collections" at bounding box center [84, 140] width 169 height 43
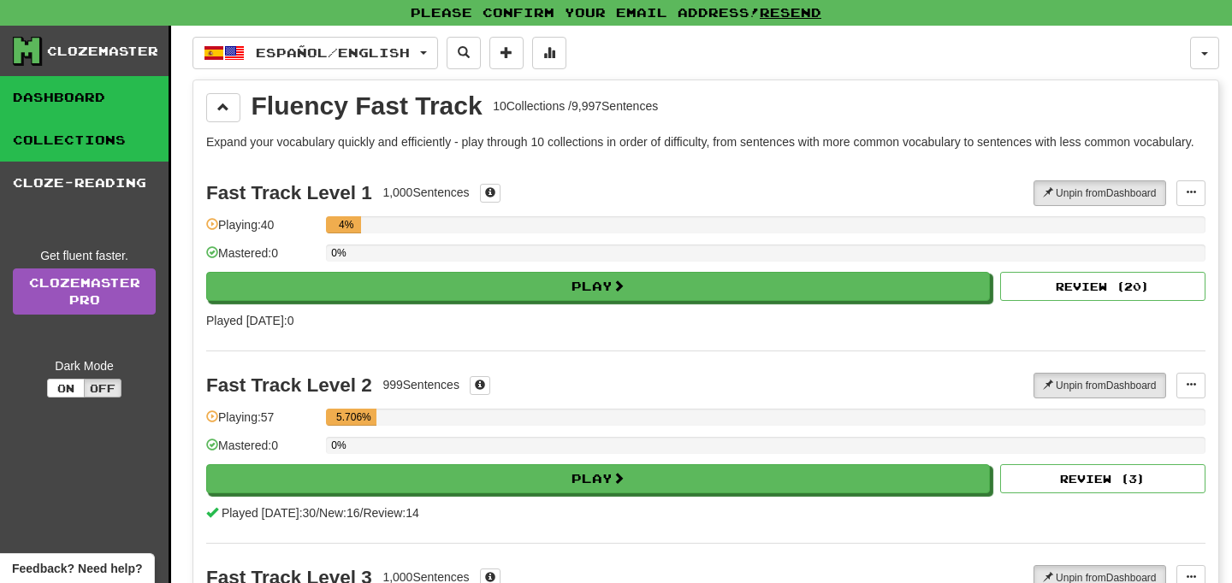
click at [85, 93] on link "Dashboard" at bounding box center [84, 97] width 169 height 43
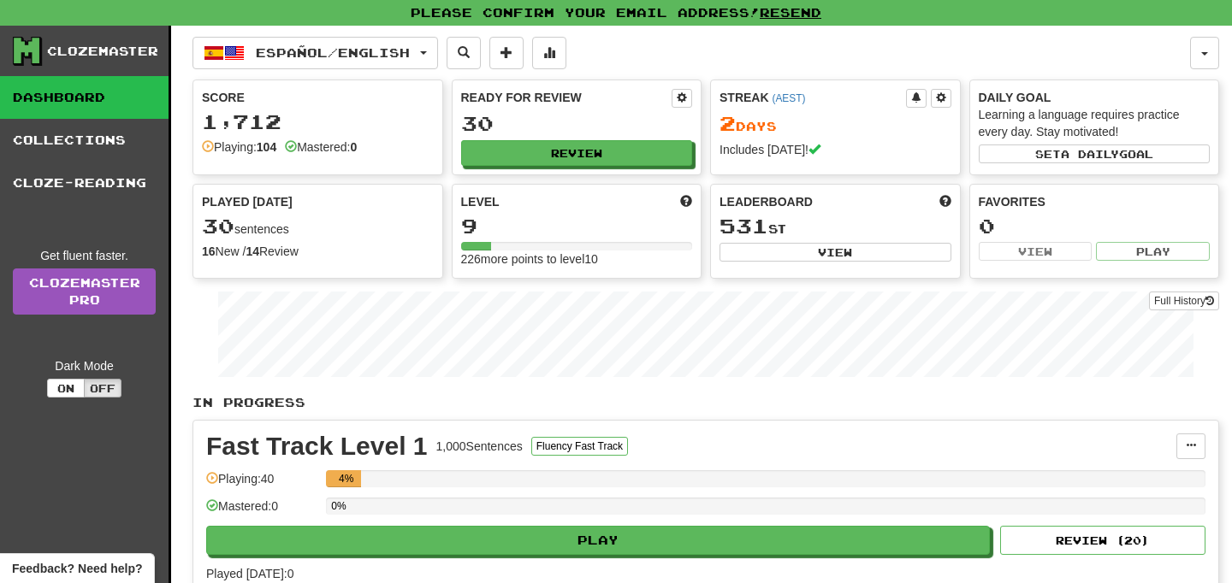
click at [603, 250] on div at bounding box center [577, 246] width 232 height 9
click at [566, 64] on button at bounding box center [549, 53] width 34 height 33
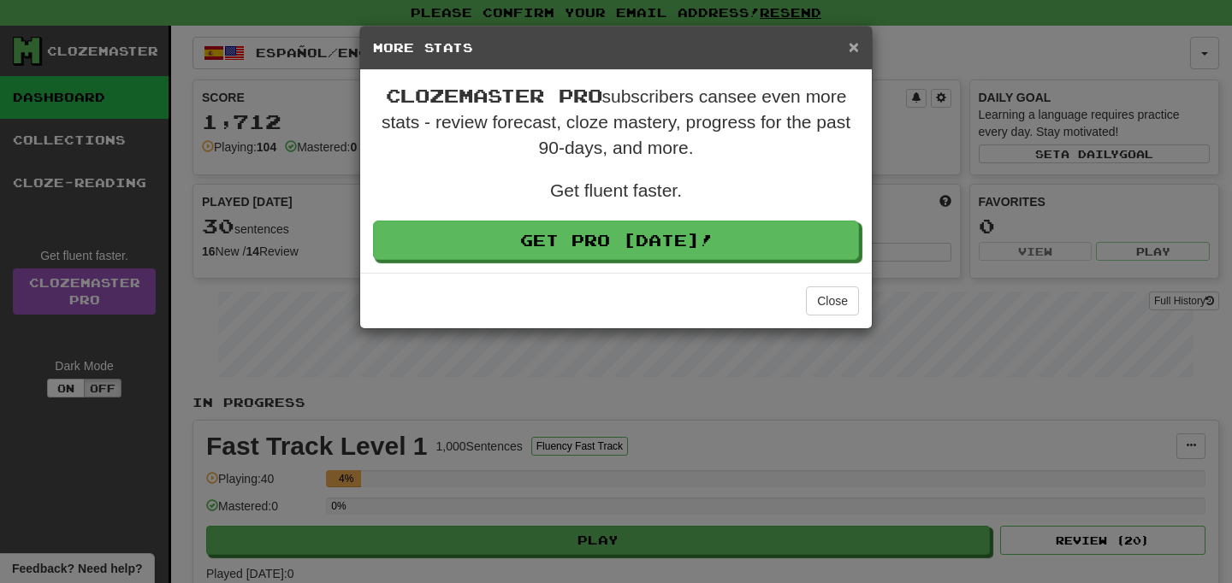
click at [854, 54] on span "×" at bounding box center [854, 47] width 10 height 20
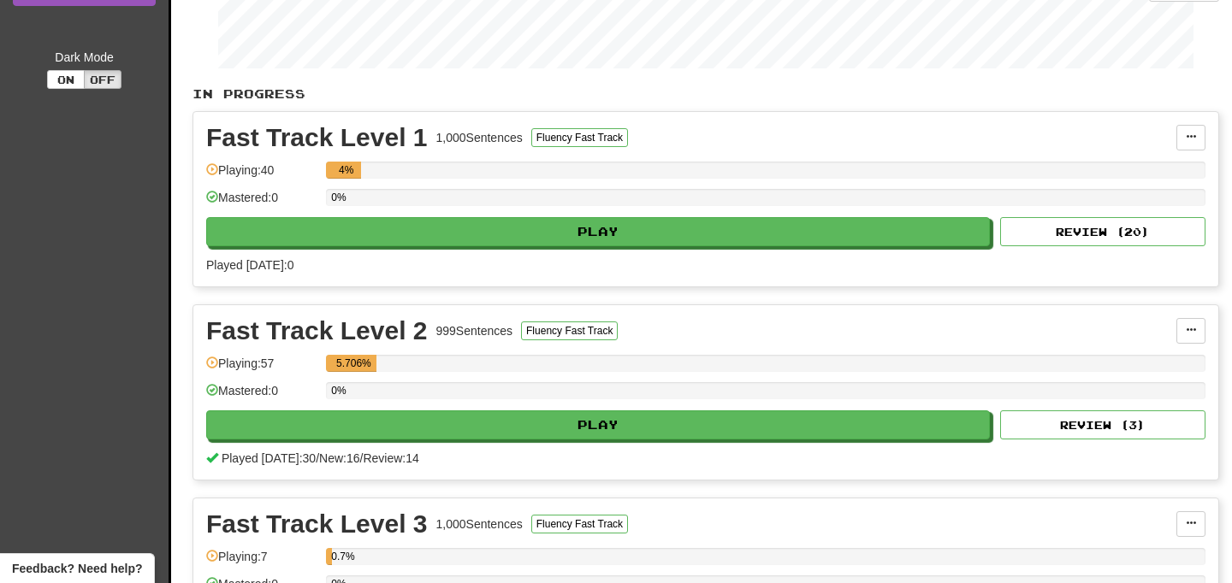
scroll to position [333, 0]
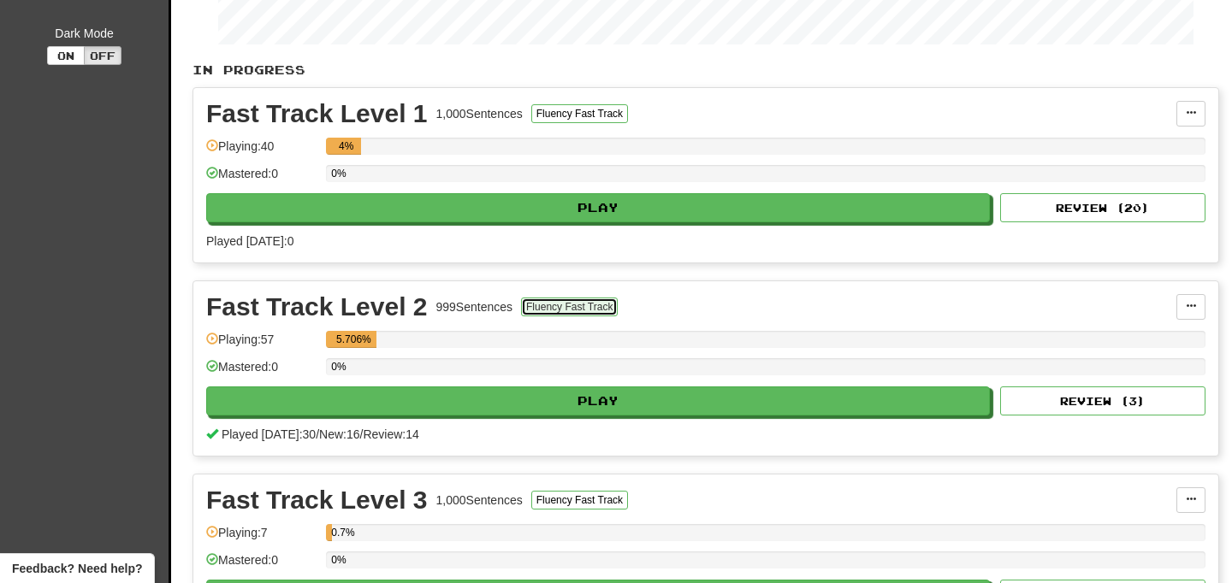
click at [582, 308] on button "Fluency Fast Track" at bounding box center [569, 307] width 97 height 19
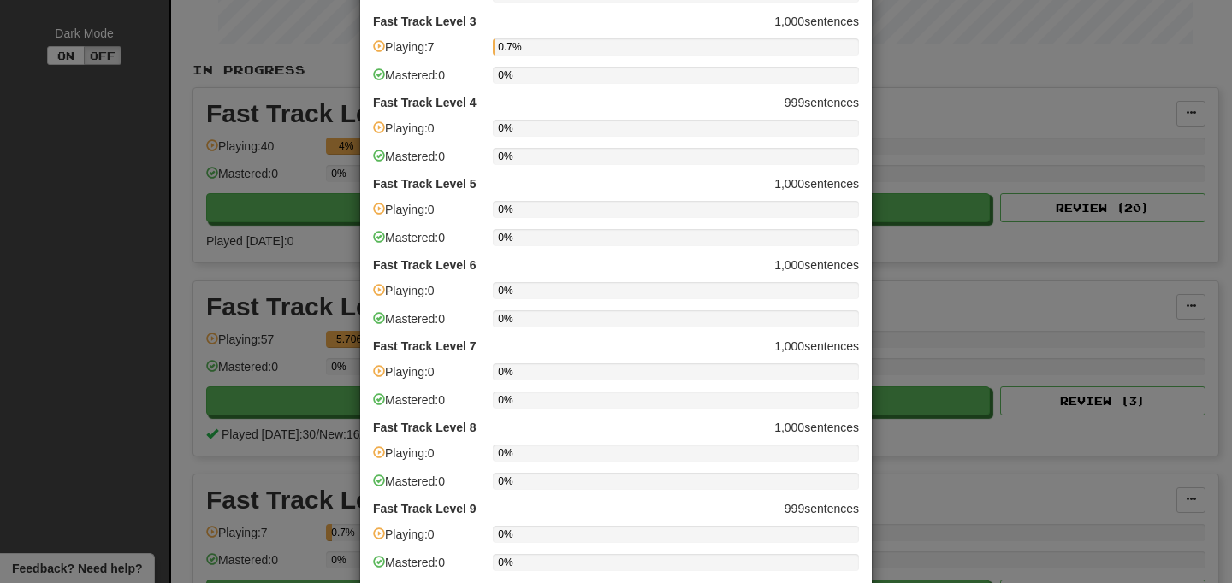
scroll to position [0, 0]
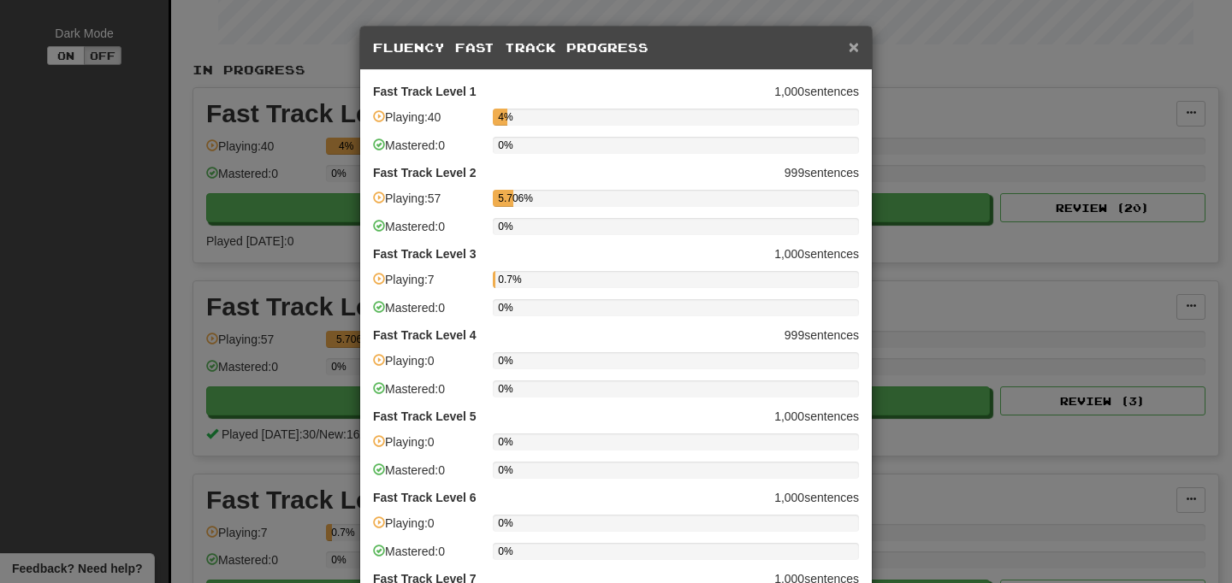
click at [857, 52] on span "×" at bounding box center [854, 47] width 10 height 20
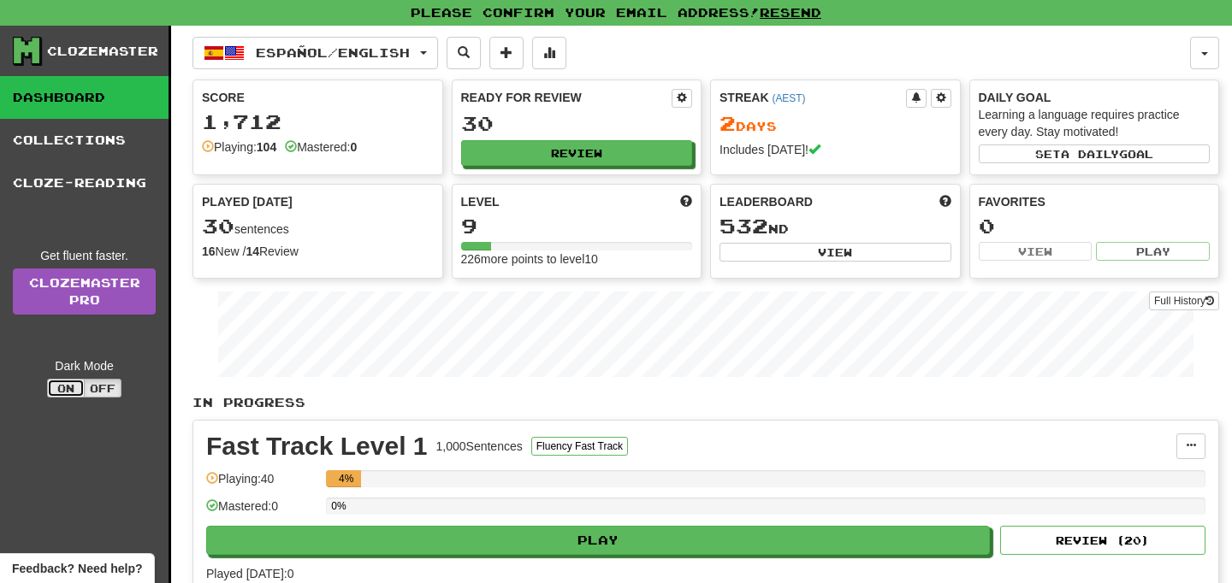
click at [66, 393] on button "On" at bounding box center [66, 388] width 38 height 19
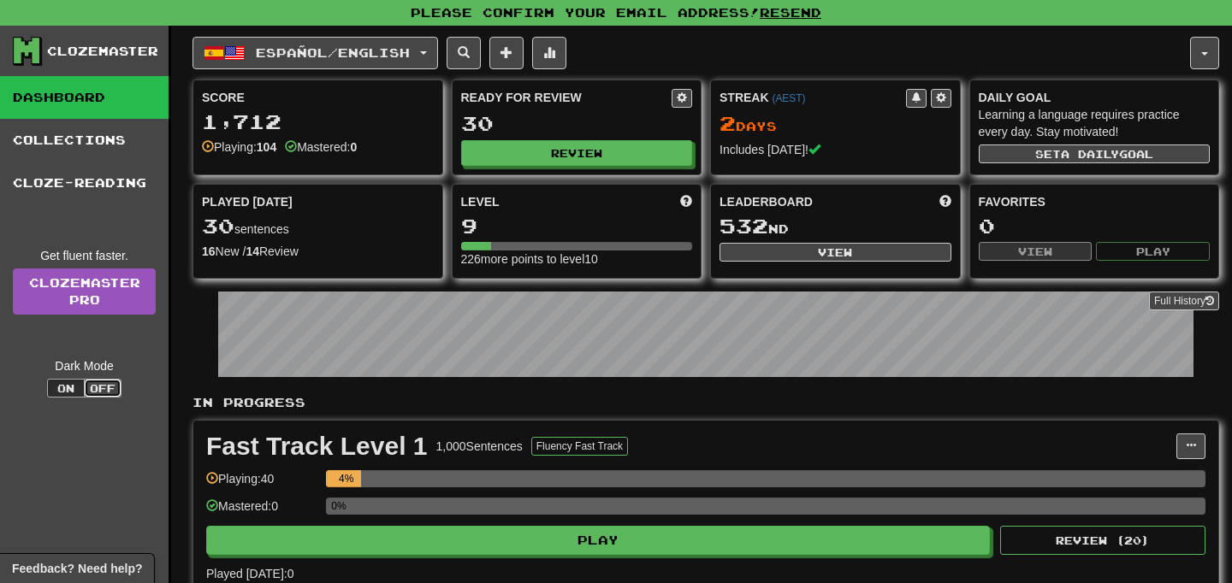
click at [103, 391] on button "Off" at bounding box center [103, 388] width 38 height 19
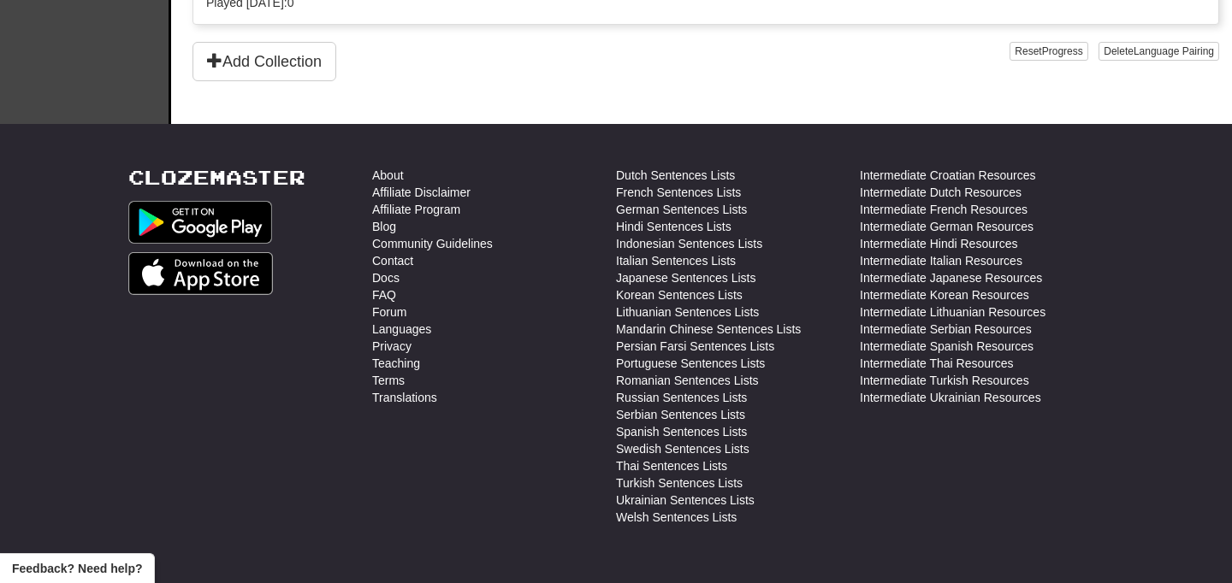
scroll to position [959, 0]
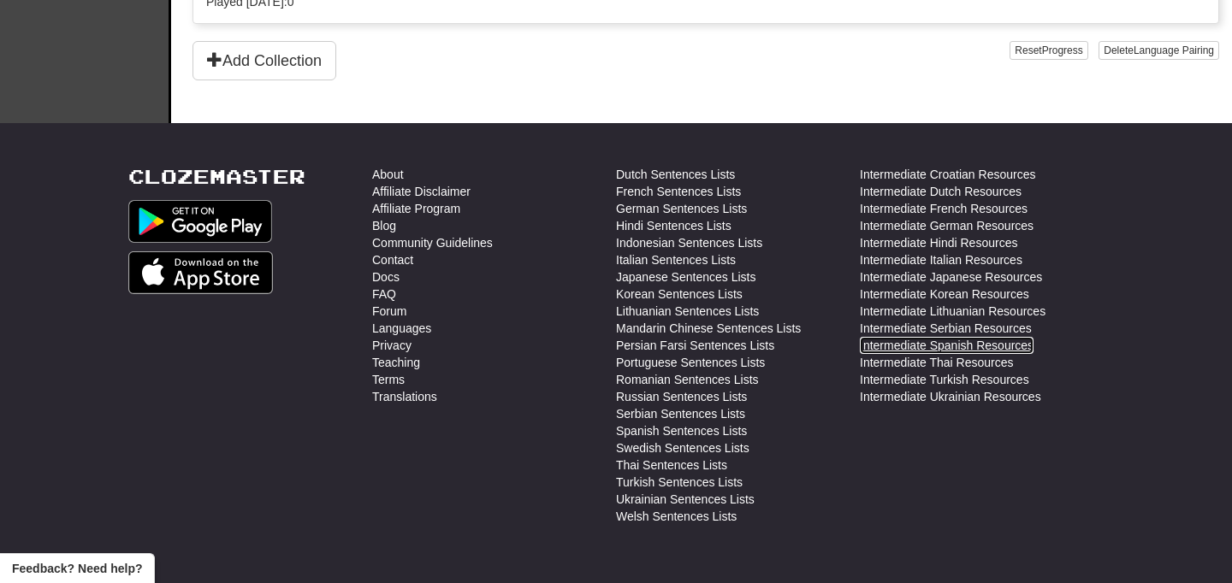
click at [982, 340] on link "Intermediate Spanish Resources" at bounding box center [947, 345] width 174 height 17
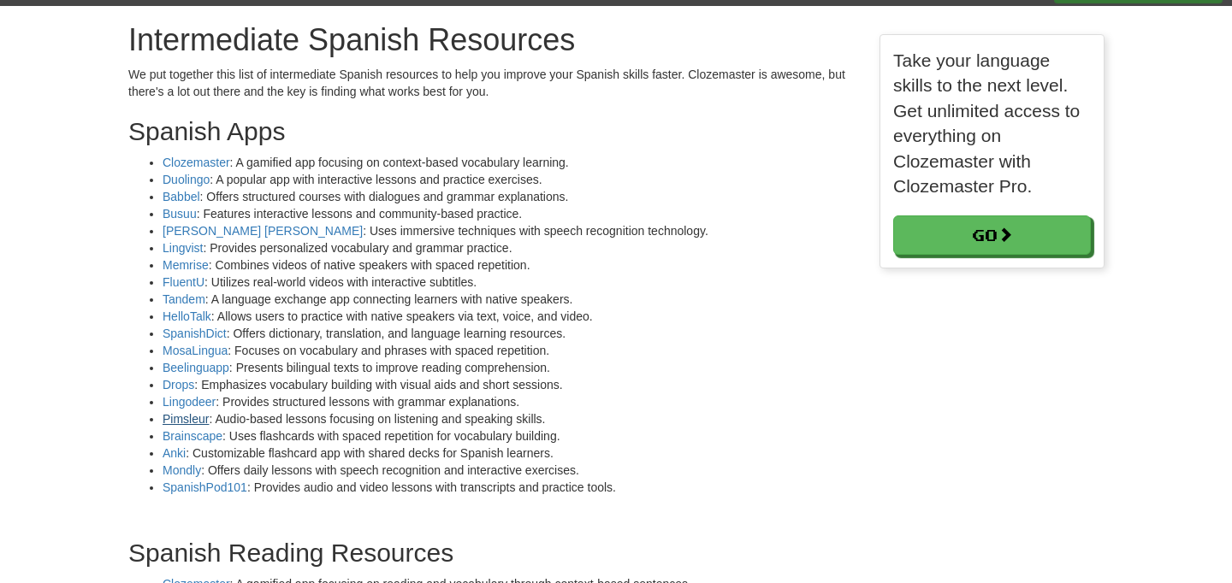
scroll to position [41, 0]
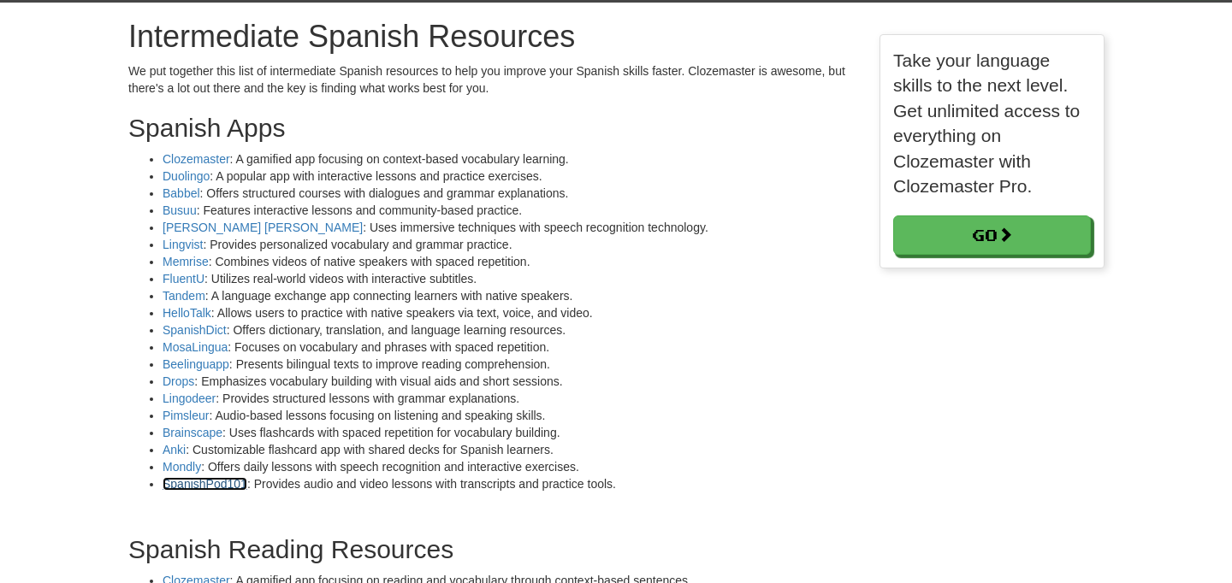
click at [198, 479] on link "SpanishPod101" at bounding box center [205, 484] width 85 height 14
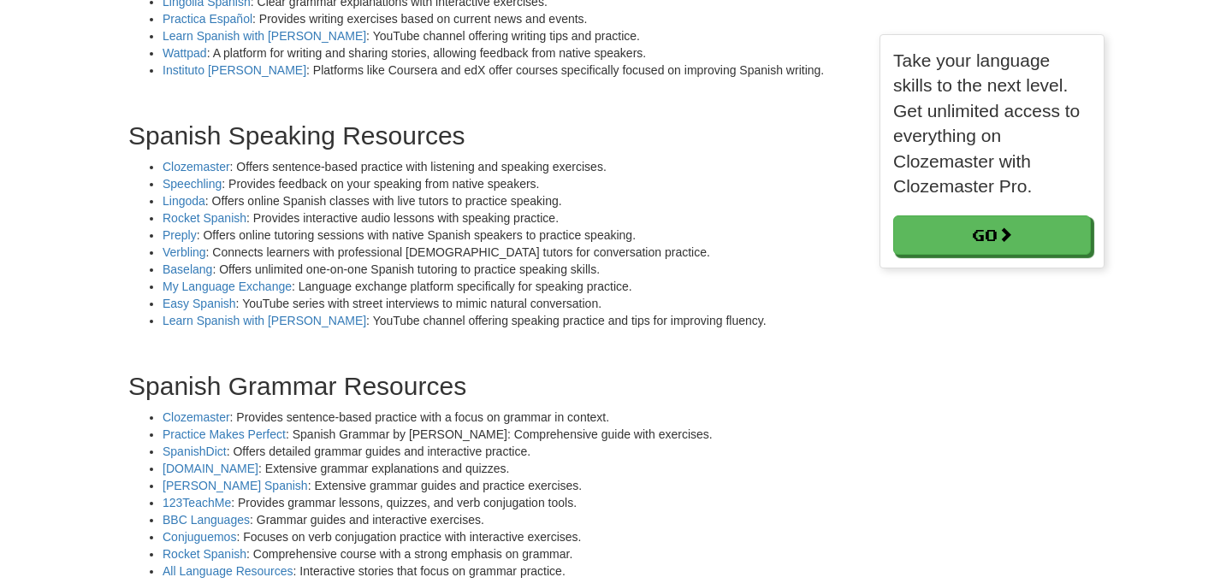
scroll to position [1422, 0]
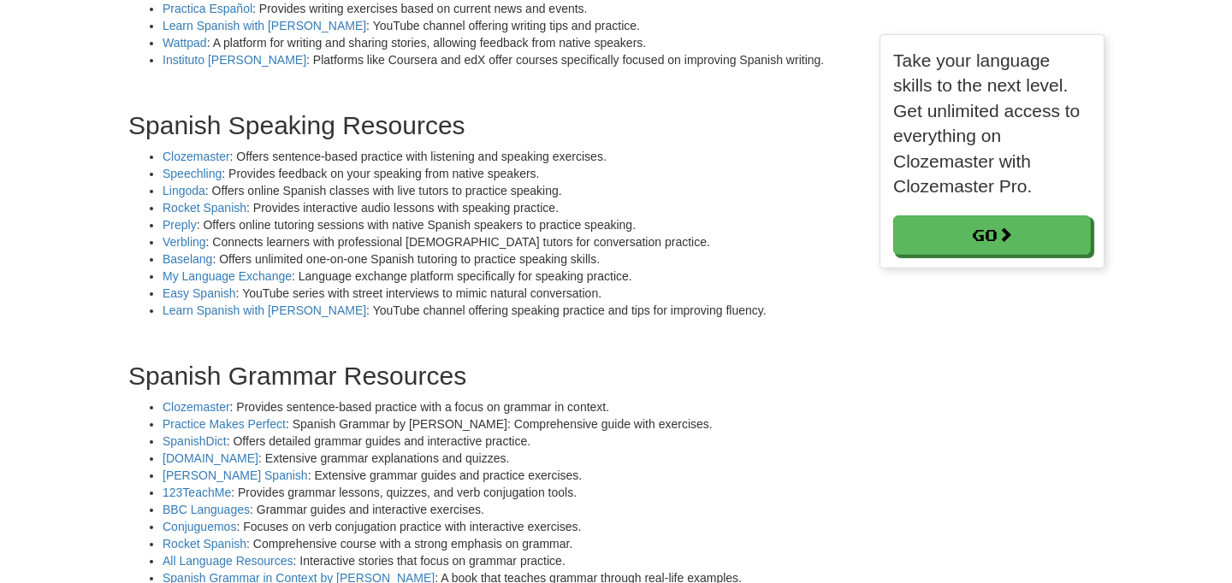
click at [876, 476] on div "Intermediate Spanish Resources We put together this list of intermediate Spanis…" at bounding box center [615, 124] width 1001 height 3006
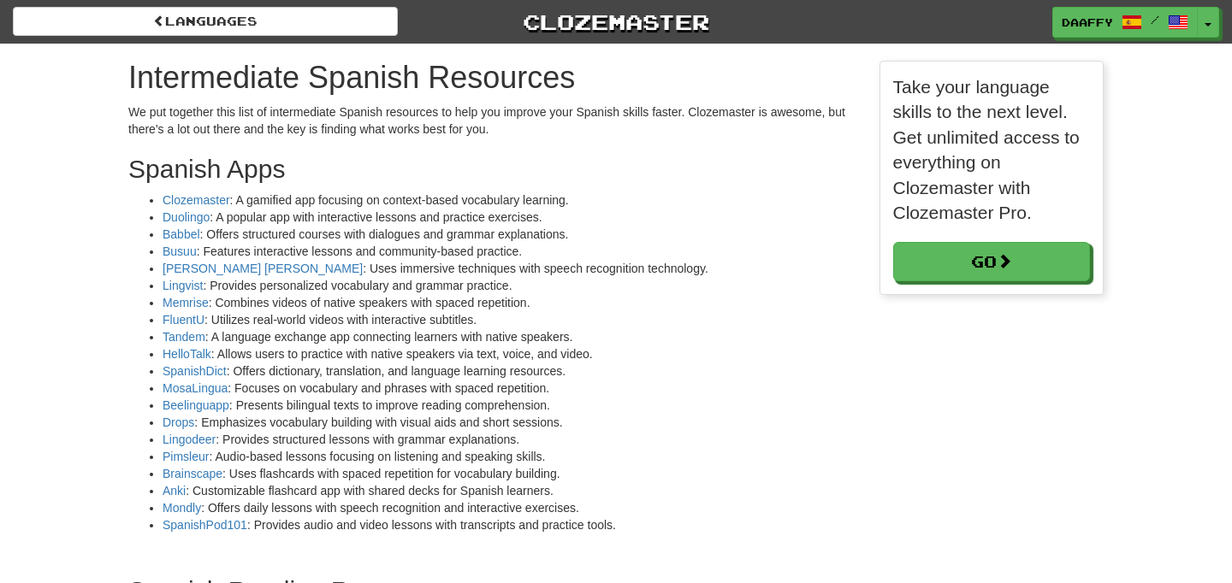
scroll to position [9, 9]
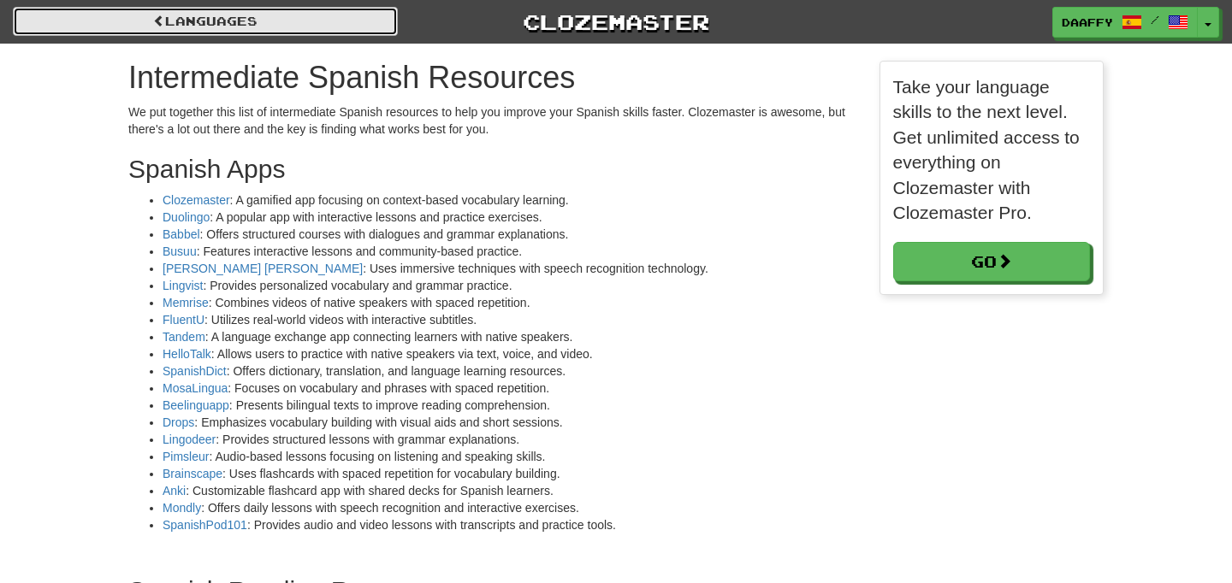
click at [251, 23] on link "Languages" at bounding box center [205, 21] width 385 height 29
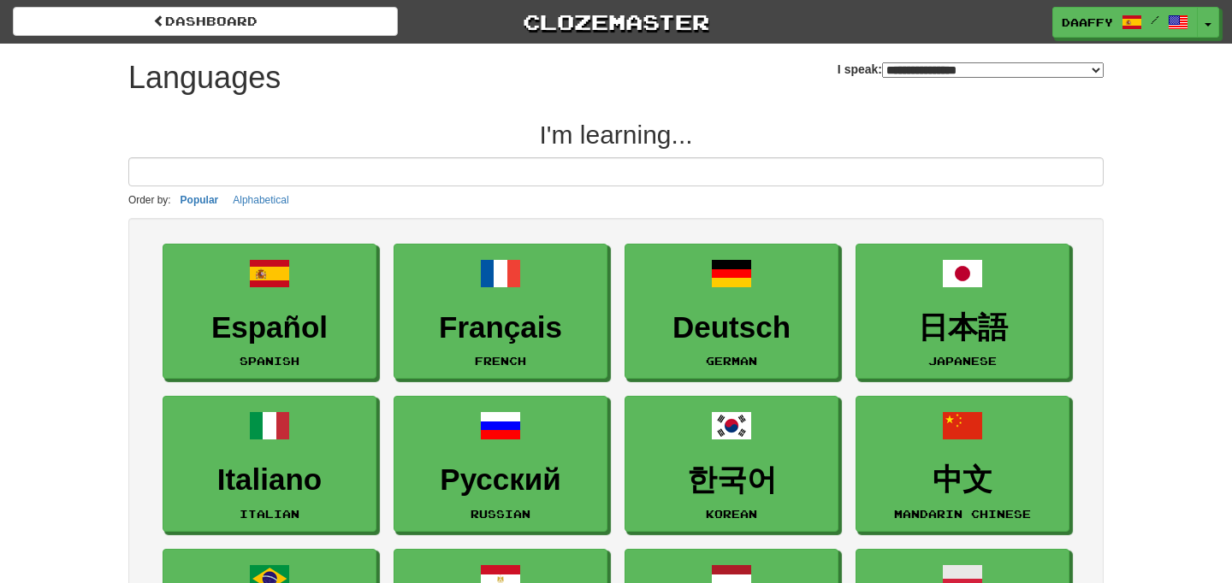
select select "*******"
click at [1130, 35] on link "daaffy /" at bounding box center [1125, 23] width 145 height 31
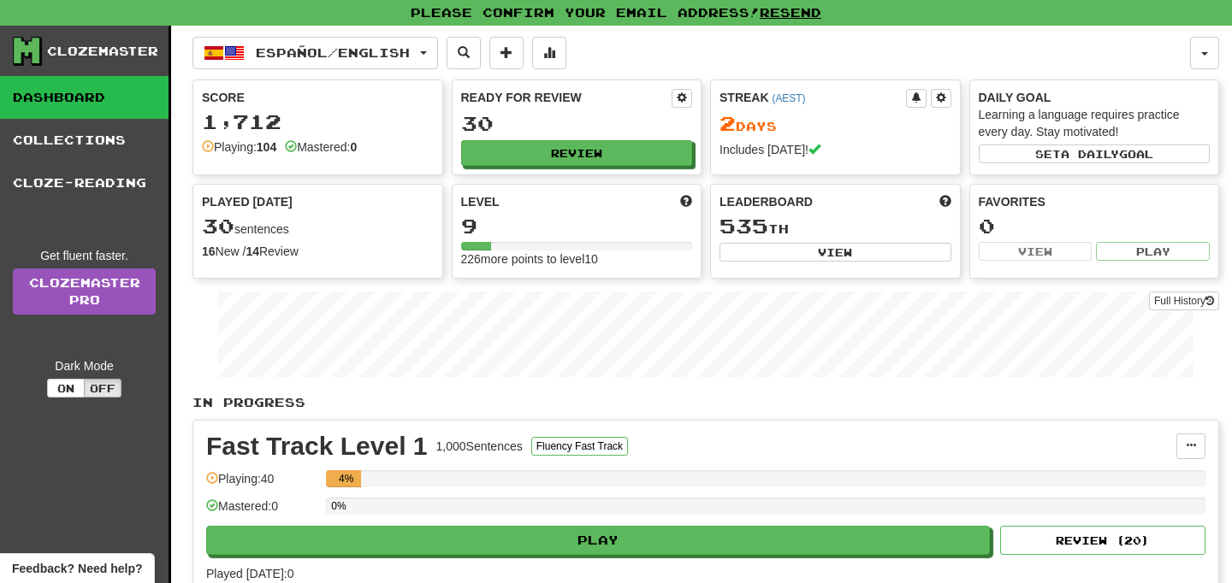
click at [86, 50] on div "Clozemaster" at bounding box center [102, 51] width 111 height 17
click at [15, 54] on icon at bounding box center [27, 51] width 26 height 26
click at [52, 132] on link "Collections" at bounding box center [84, 140] width 169 height 43
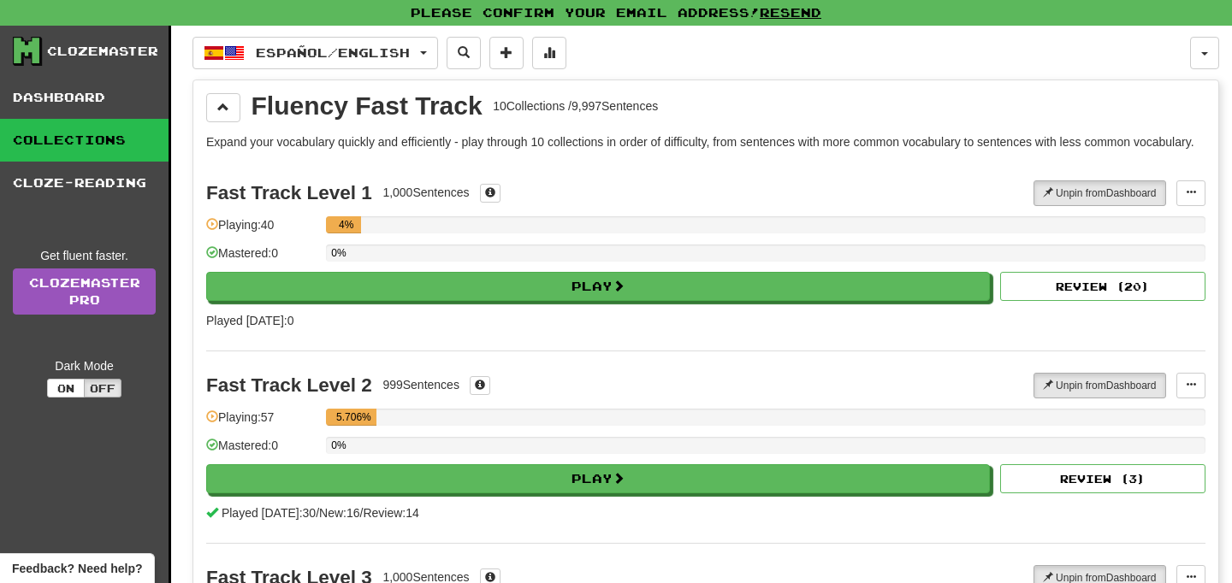
click at [103, 46] on div "Clozemaster" at bounding box center [102, 51] width 111 height 17
click at [27, 50] on icon at bounding box center [27, 51] width 26 height 26
drag, startPoint x: 480, startPoint y: 101, endPoint x: 257, endPoint y: 98, distance: 223.3
click at [257, 98] on div "Fluency Fast Track" at bounding box center [366, 106] width 231 height 26
click at [257, 99] on div "Fluency Fast Track" at bounding box center [366, 106] width 231 height 26
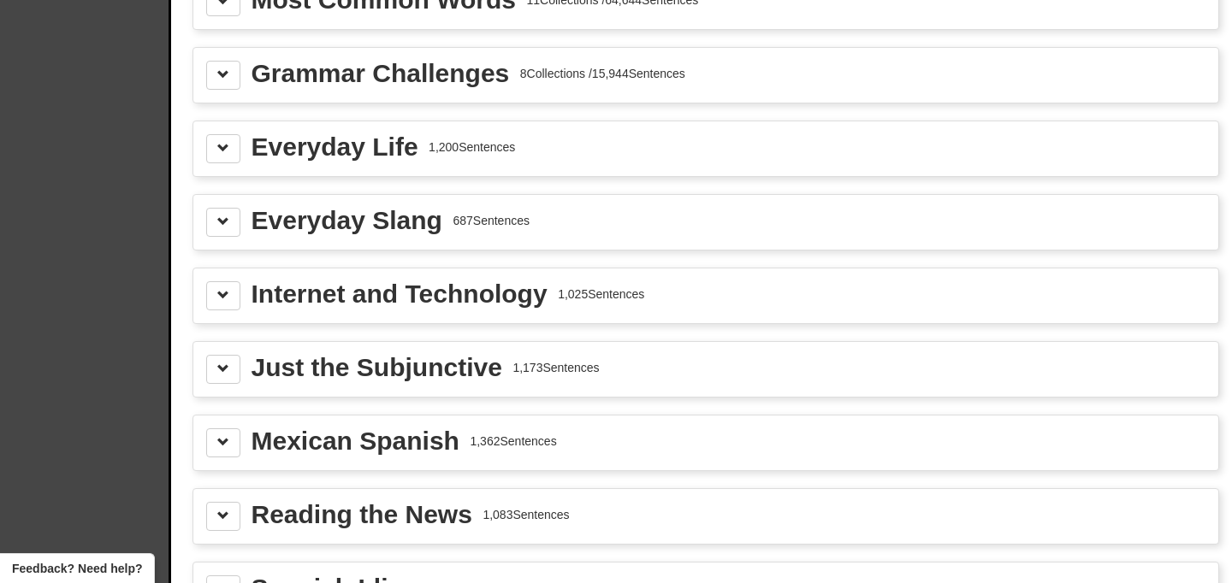
scroll to position [2123, 0]
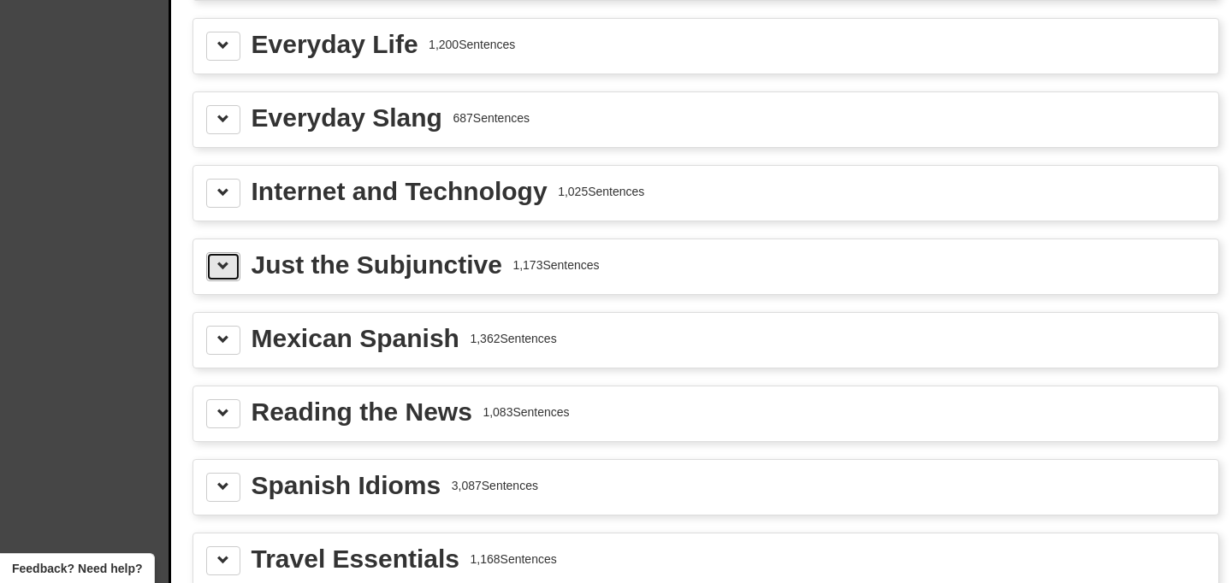
click at [227, 281] on button at bounding box center [223, 266] width 34 height 29
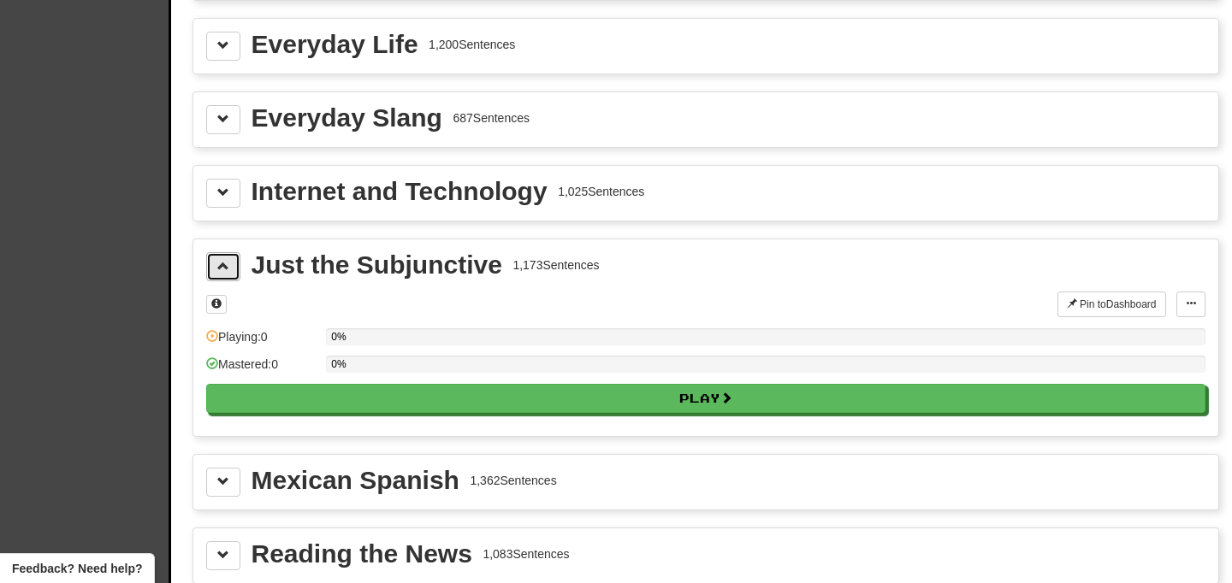
click at [227, 281] on button at bounding box center [223, 266] width 34 height 29
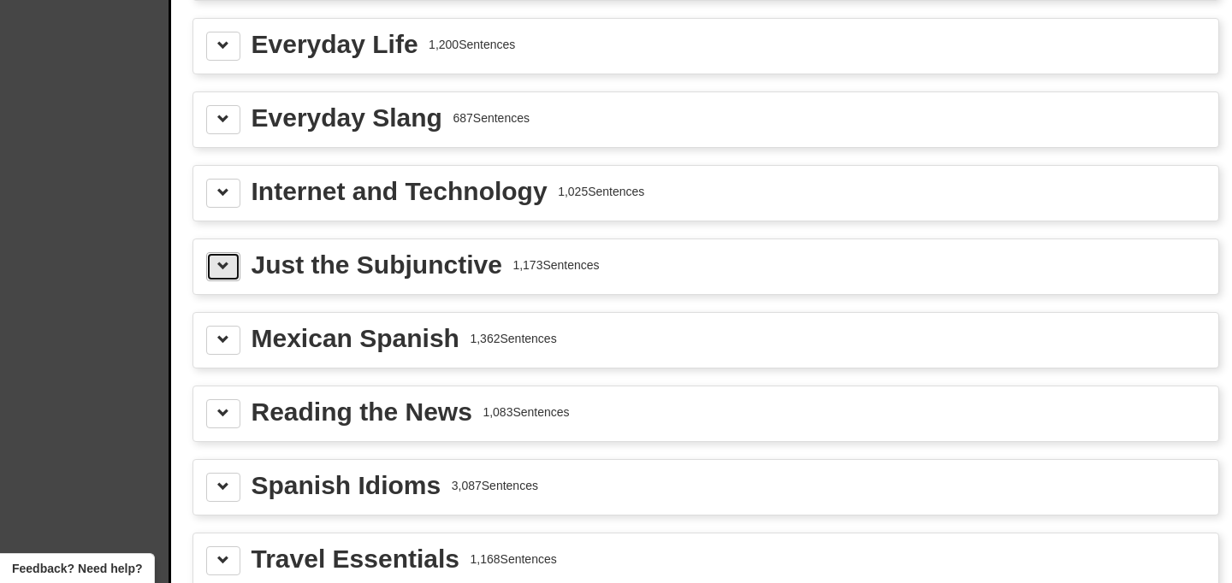
click at [227, 281] on button at bounding box center [223, 266] width 34 height 29
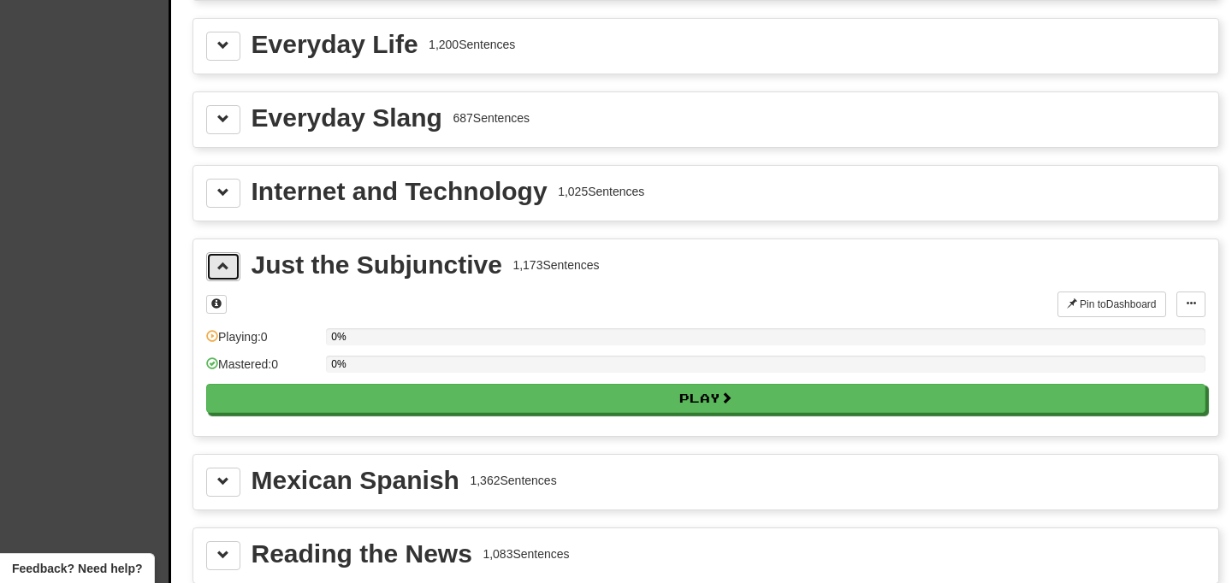
click at [227, 281] on button at bounding box center [223, 266] width 34 height 29
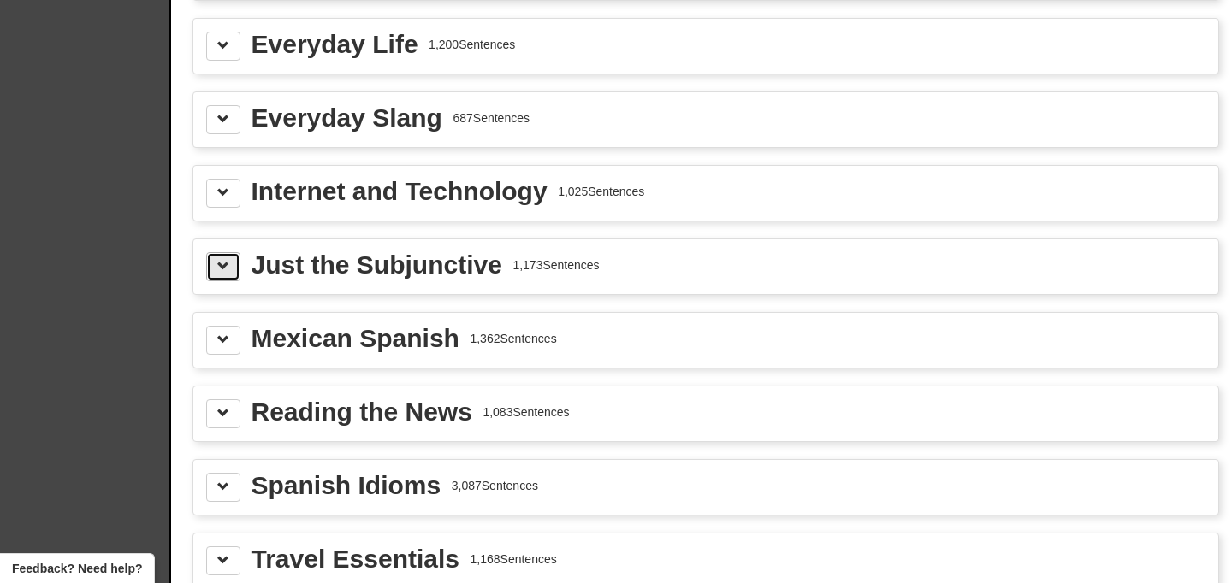
click at [218, 272] on span at bounding box center [223, 266] width 12 height 12
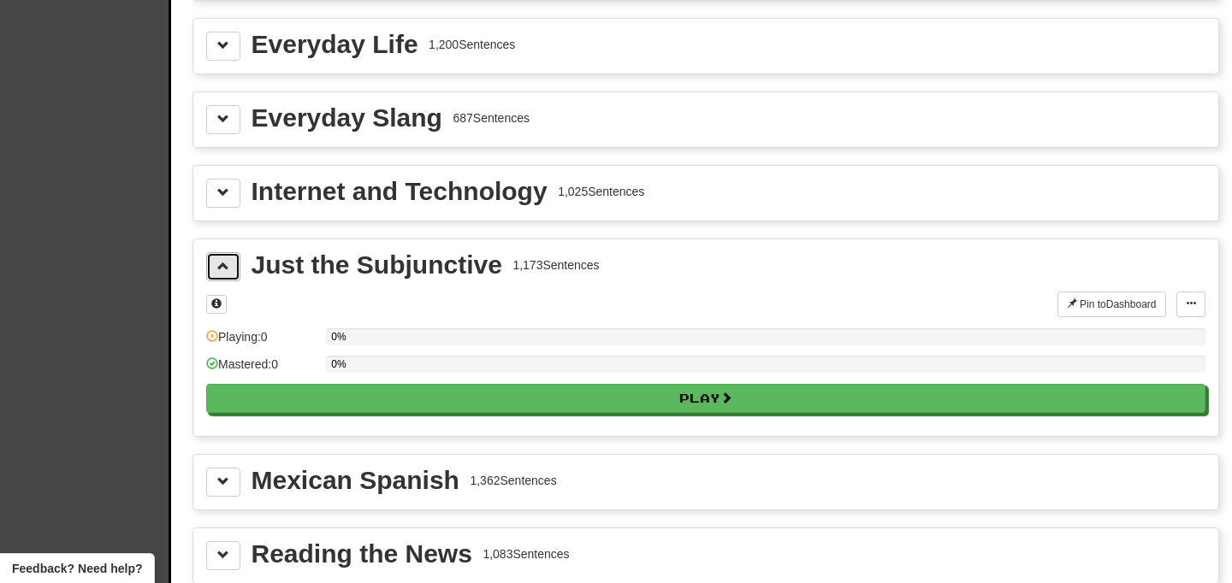
click at [218, 272] on span at bounding box center [223, 266] width 12 height 12
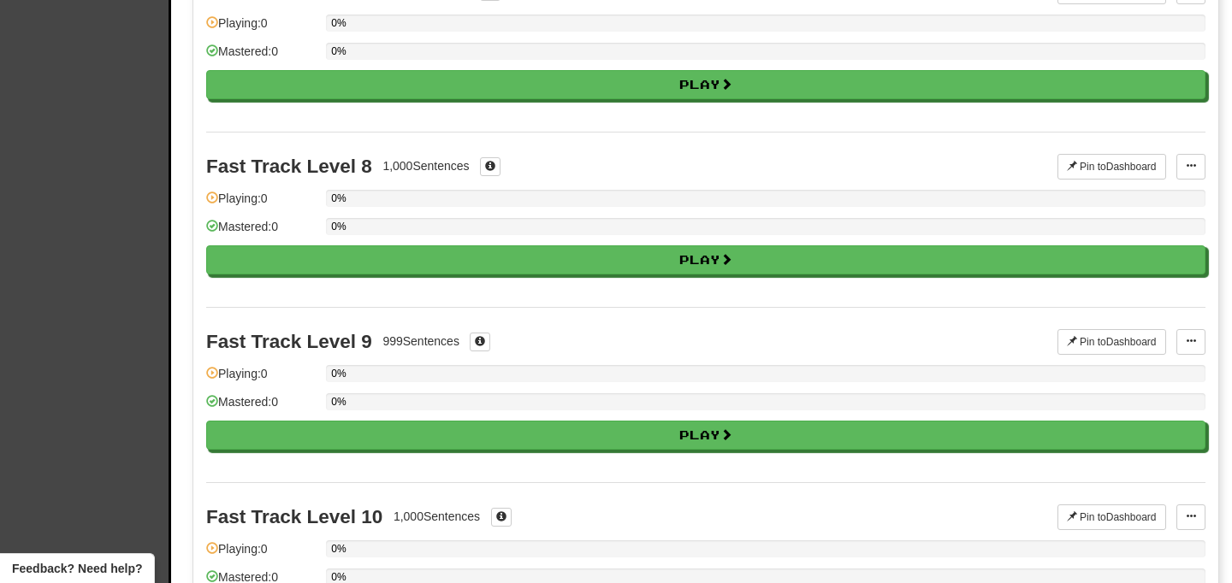
scroll to position [1891, 0]
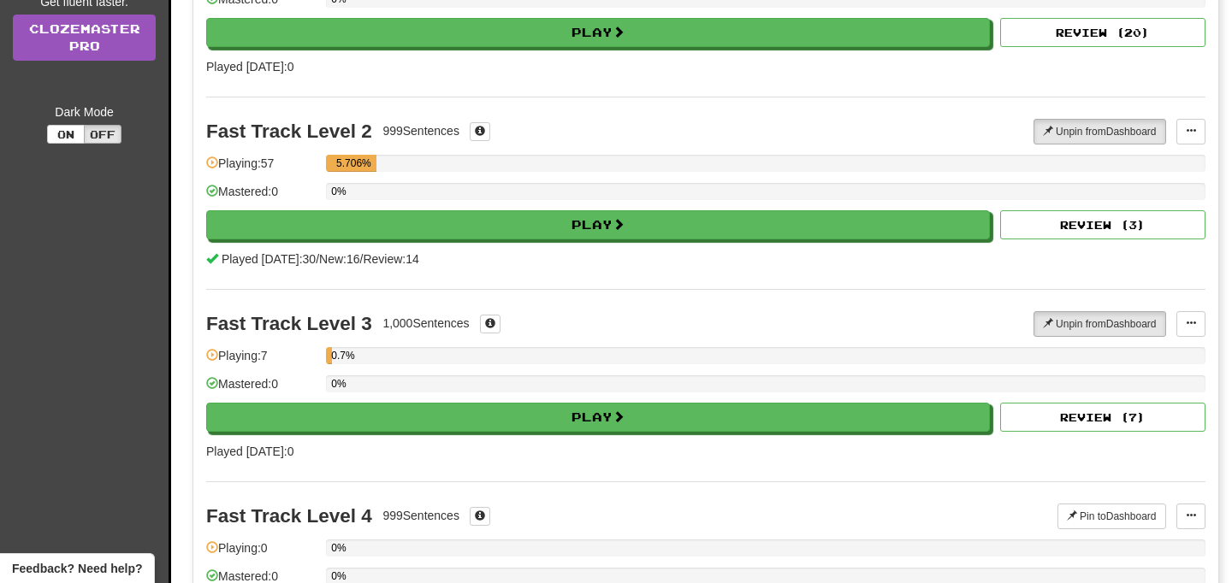
scroll to position [0, 0]
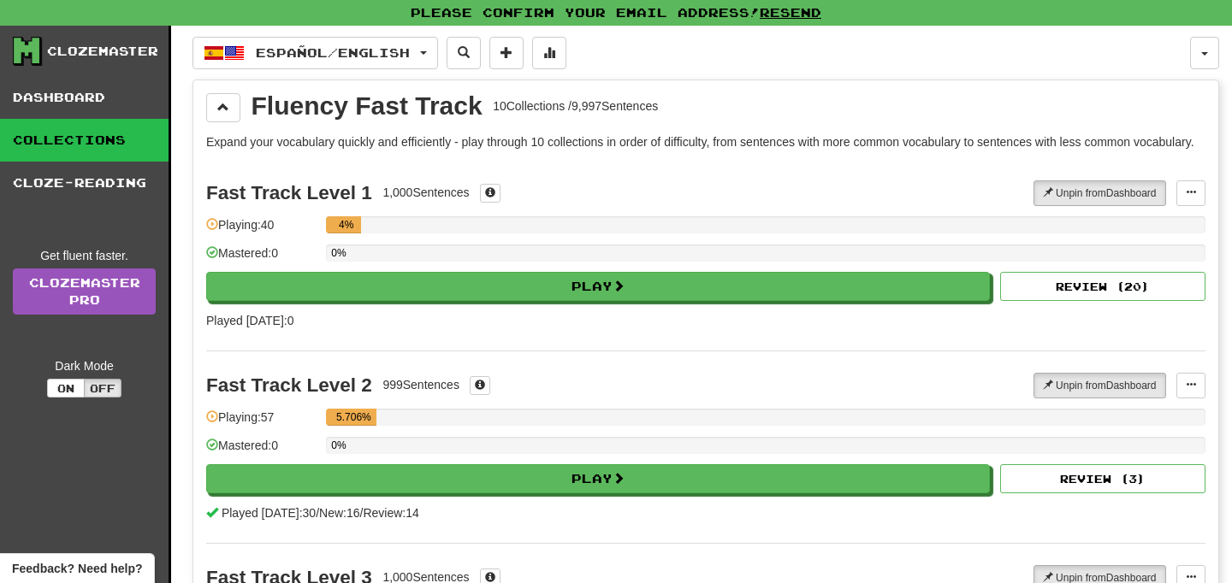
click at [130, 54] on div "Clozemaster" at bounding box center [102, 51] width 111 height 17
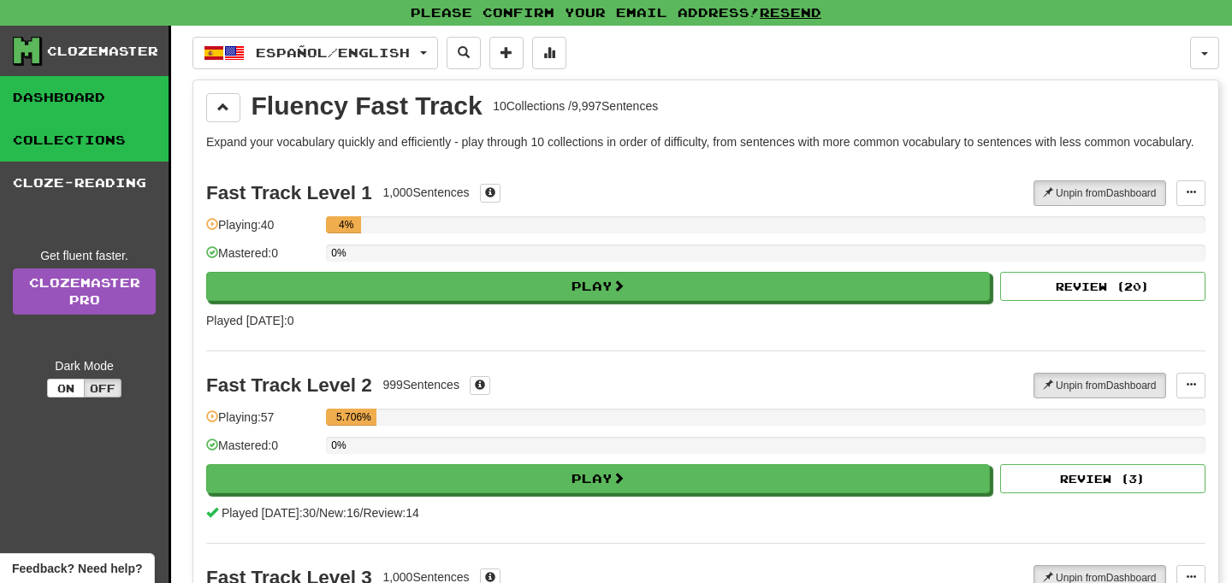
click at [125, 94] on link "Dashboard" at bounding box center [84, 97] width 169 height 43
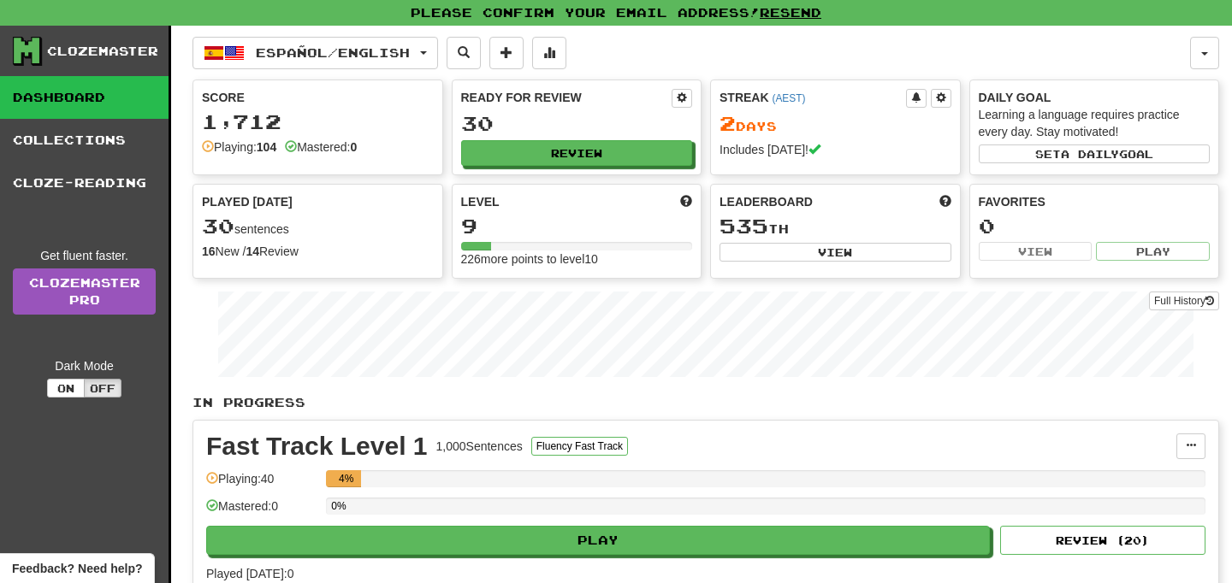
click at [145, 214] on div "Clozemaster Dashboard Collections Cloze-Reading Get fluent faster. Clozemaster …" at bounding box center [85, 554] width 171 height 1056
click at [772, 68] on div "Español / English Español / English Streak: 2 Review: 30 Points today: 312 Fran…" at bounding box center [690, 53] width 997 height 33
click at [428, 57] on button "Español / English" at bounding box center [314, 53] width 245 height 33
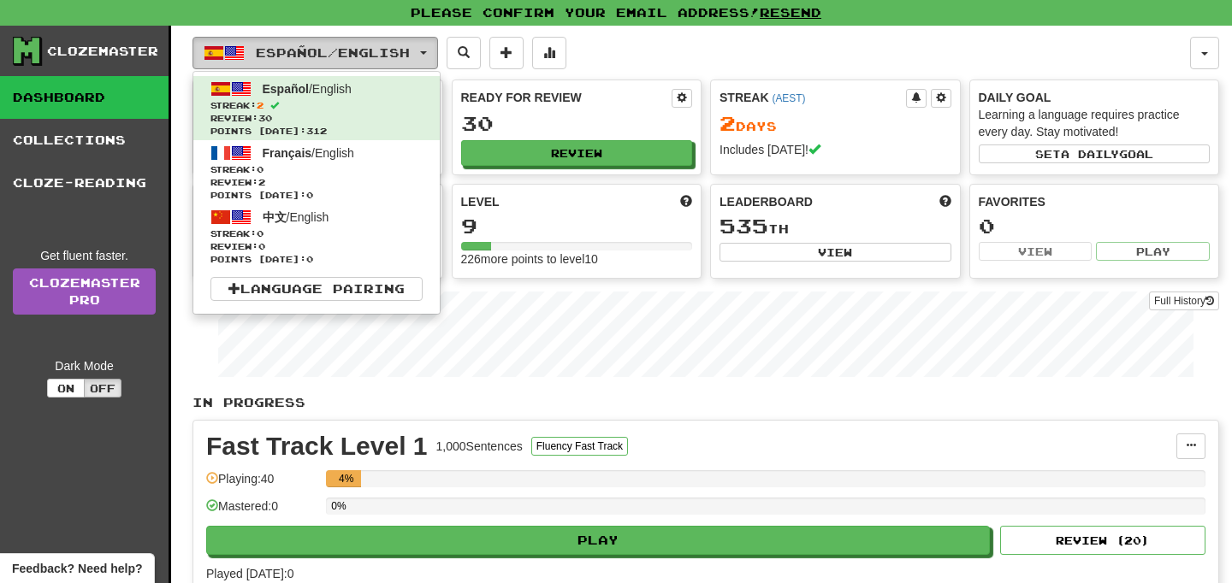
click at [428, 56] on button "Español / English" at bounding box center [314, 53] width 245 height 33
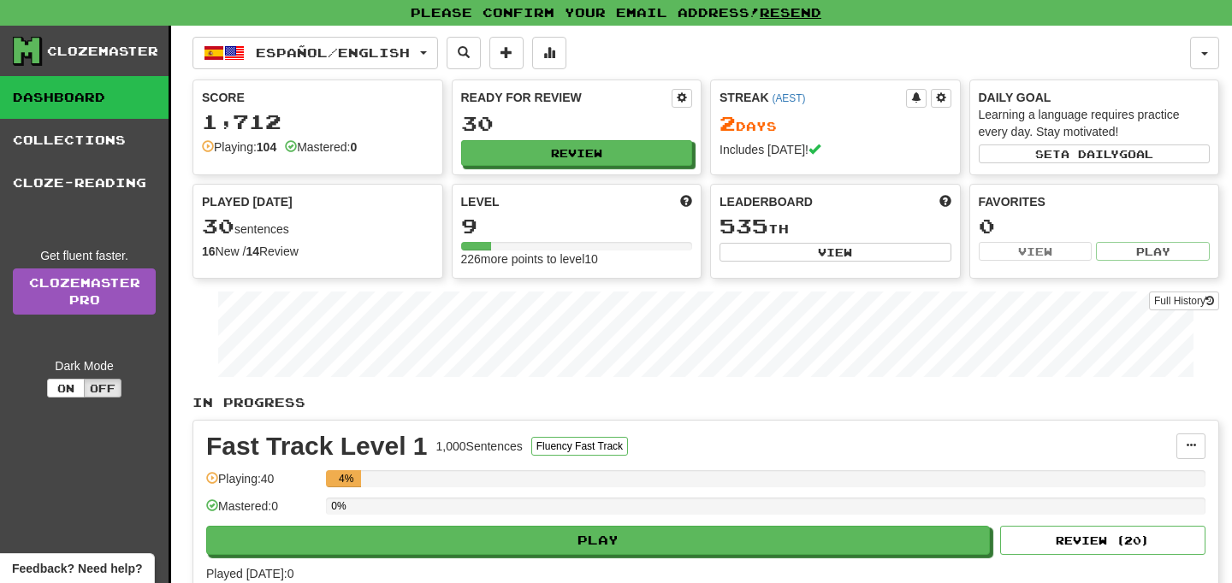
click at [674, 440] on div "Fast Track Level 1 1,000 Sentences Fluency Fast Track" at bounding box center [691, 447] width 970 height 26
click at [775, 58] on div "Español / English Español / English Streak: 2 Review: 30 Points today: 312 Fran…" at bounding box center [690, 53] width 997 height 33
click at [702, 430] on div "Fast Track Level 1 1,000 Sentences Fluency Fast Track Manage Sentences Unpin fr…" at bounding box center [705, 508] width 1025 height 174
click at [427, 53] on span "button" at bounding box center [423, 52] width 7 height 3
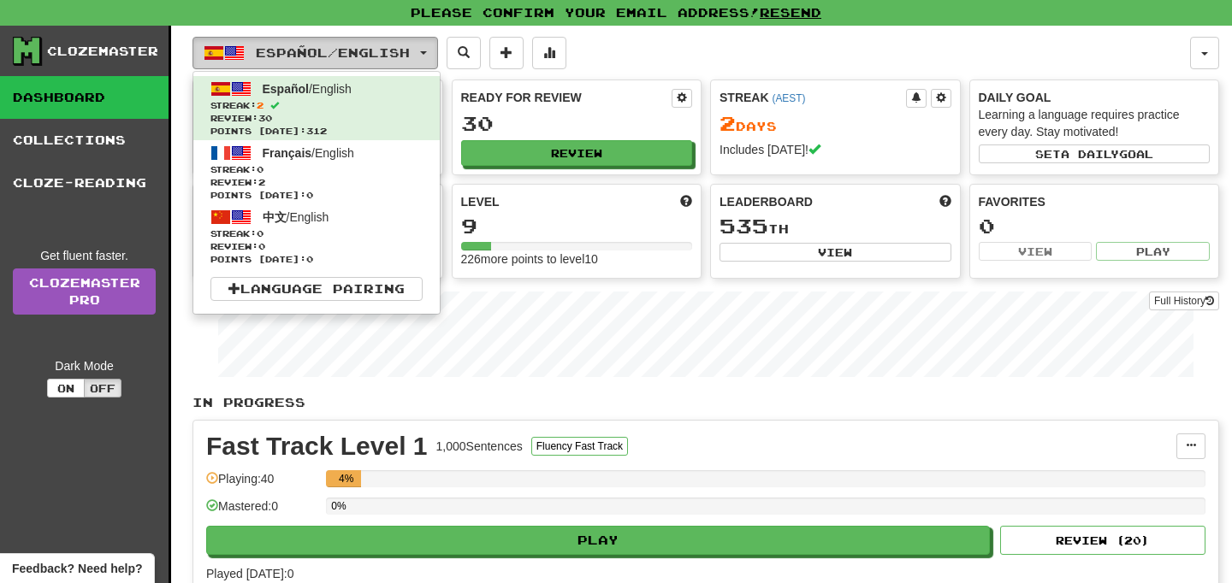
click at [427, 53] on span "button" at bounding box center [423, 52] width 7 height 3
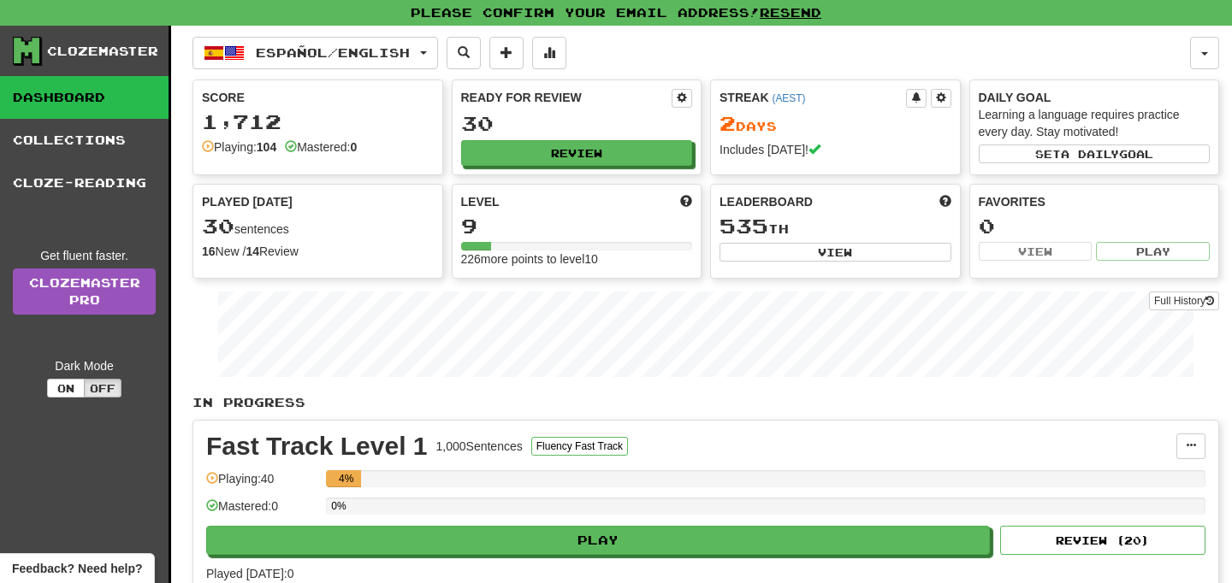
click at [599, 60] on div "Español / English Español / English Streak: 2 Review: 30 Points today: 312 Fran…" at bounding box center [690, 53] width 997 height 33
click at [557, 53] on button at bounding box center [549, 53] width 34 height 33
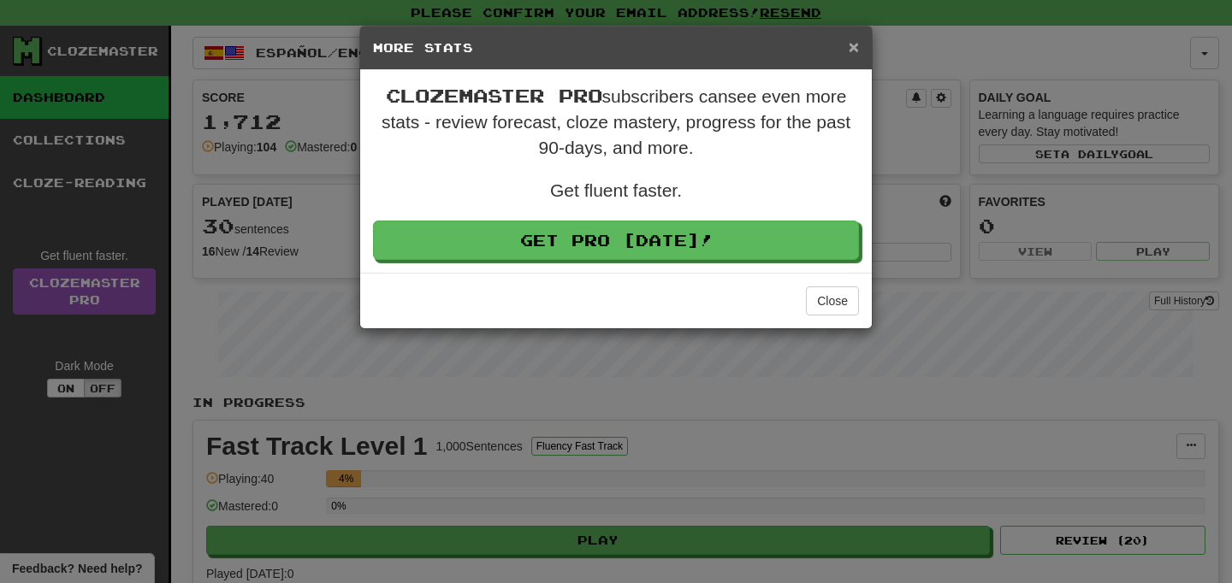
click at [857, 47] on span "×" at bounding box center [854, 47] width 10 height 20
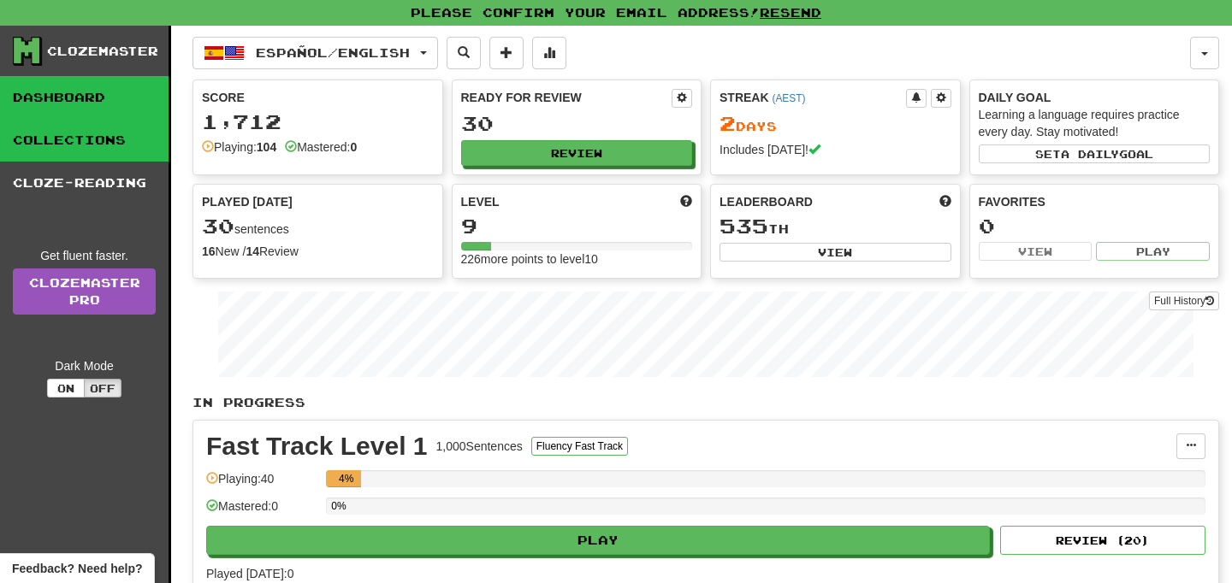
click at [106, 140] on link "Collections" at bounding box center [84, 140] width 169 height 43
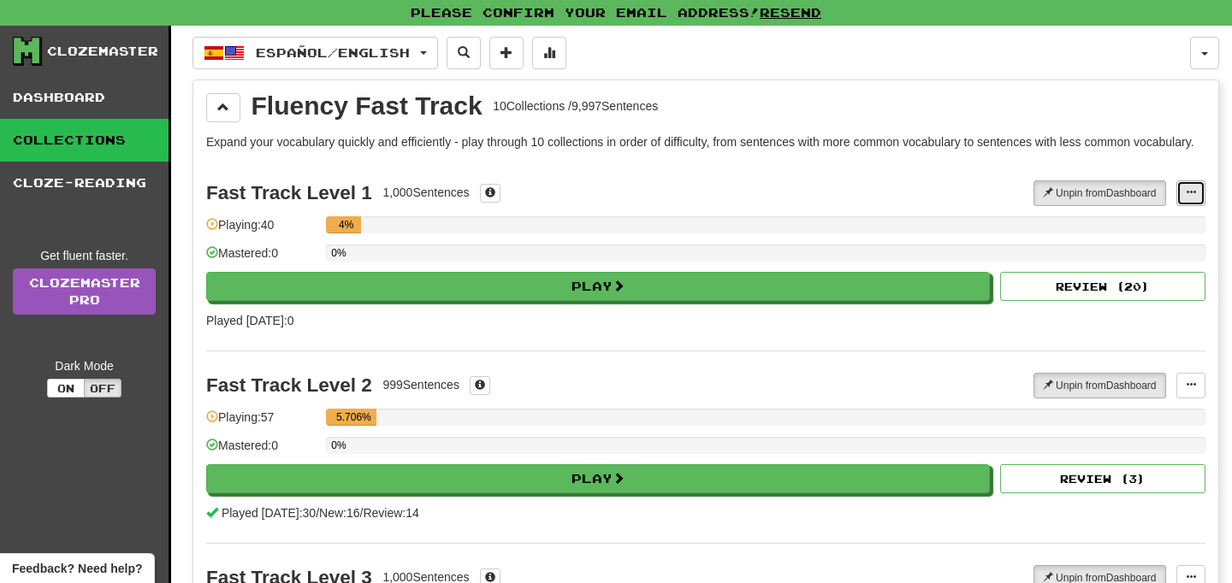
click at [1188, 201] on button at bounding box center [1190, 193] width 29 height 26
click at [1178, 203] on button at bounding box center [1190, 193] width 29 height 26
click at [1142, 231] on link "Manage Sentences" at bounding box center [1124, 224] width 160 height 22
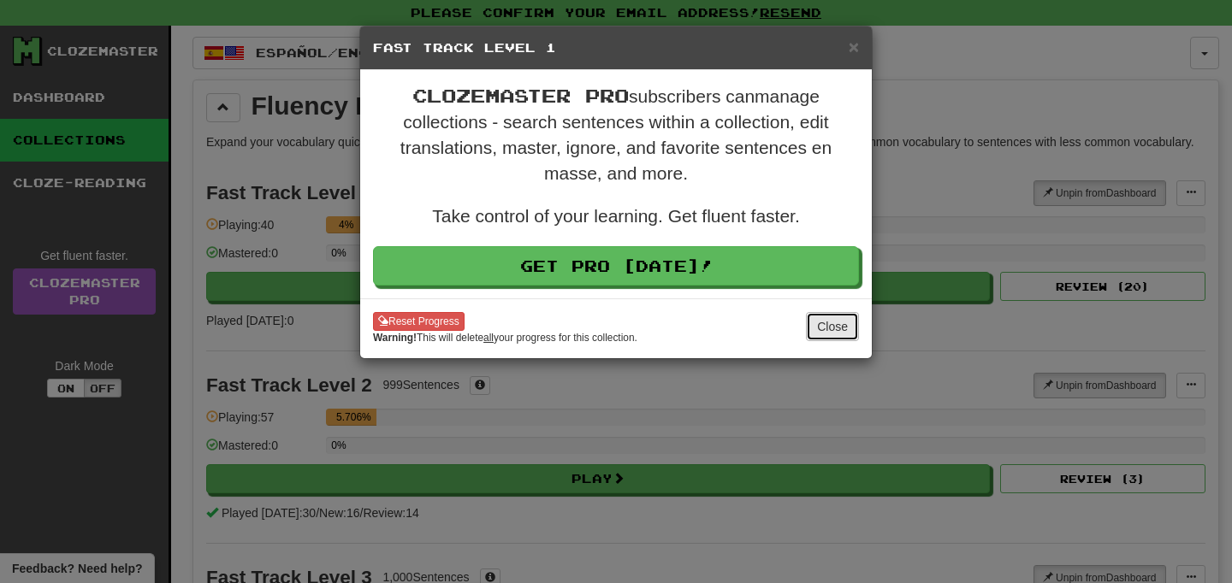
click at [845, 322] on button "Close" at bounding box center [832, 326] width 53 height 29
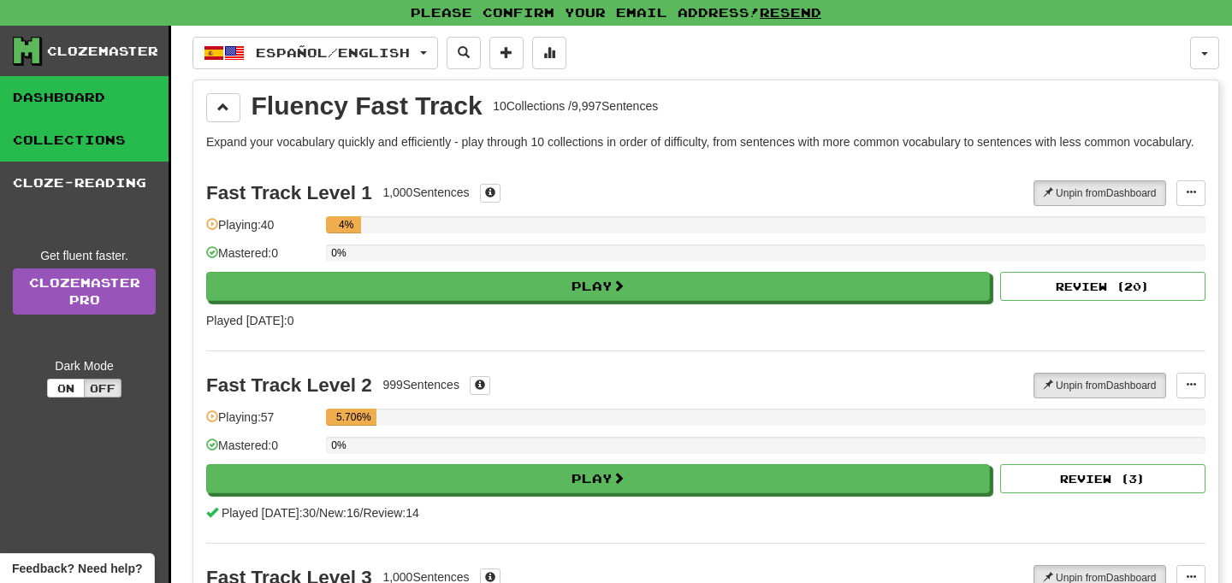
click at [98, 93] on link "Dashboard" at bounding box center [84, 97] width 169 height 43
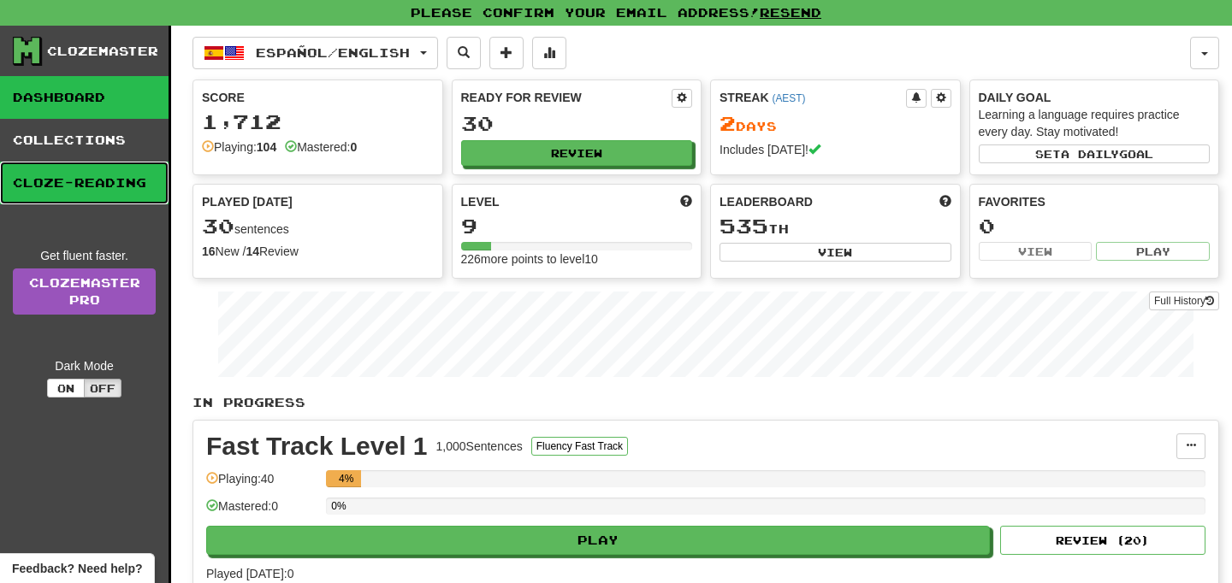
click at [137, 174] on link "Cloze-Reading" at bounding box center [84, 183] width 169 height 43
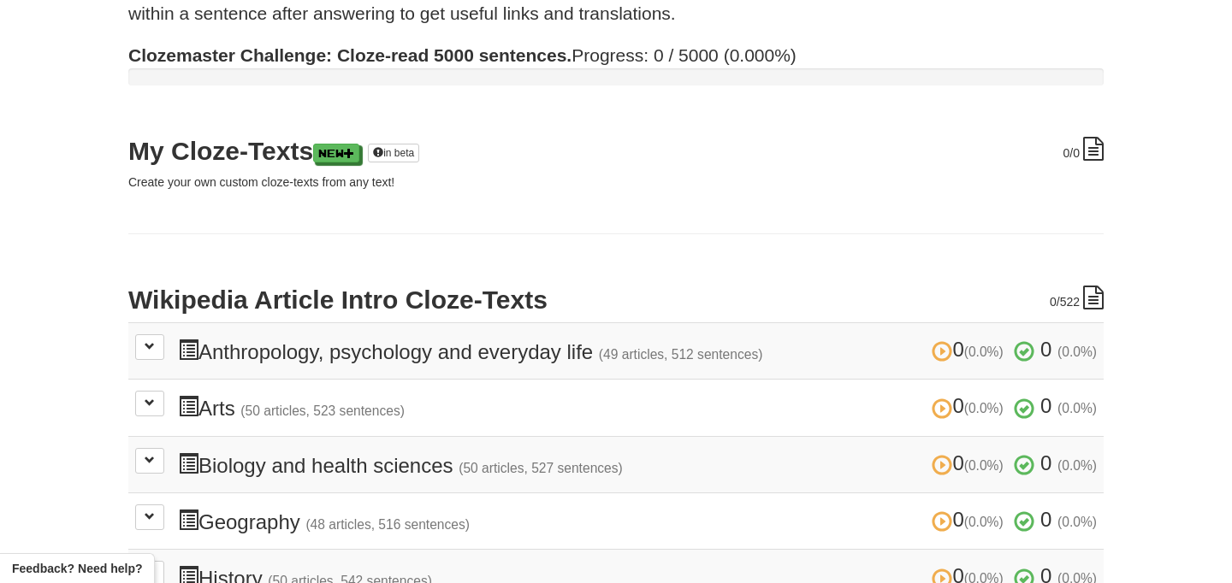
scroll to position [185, 0]
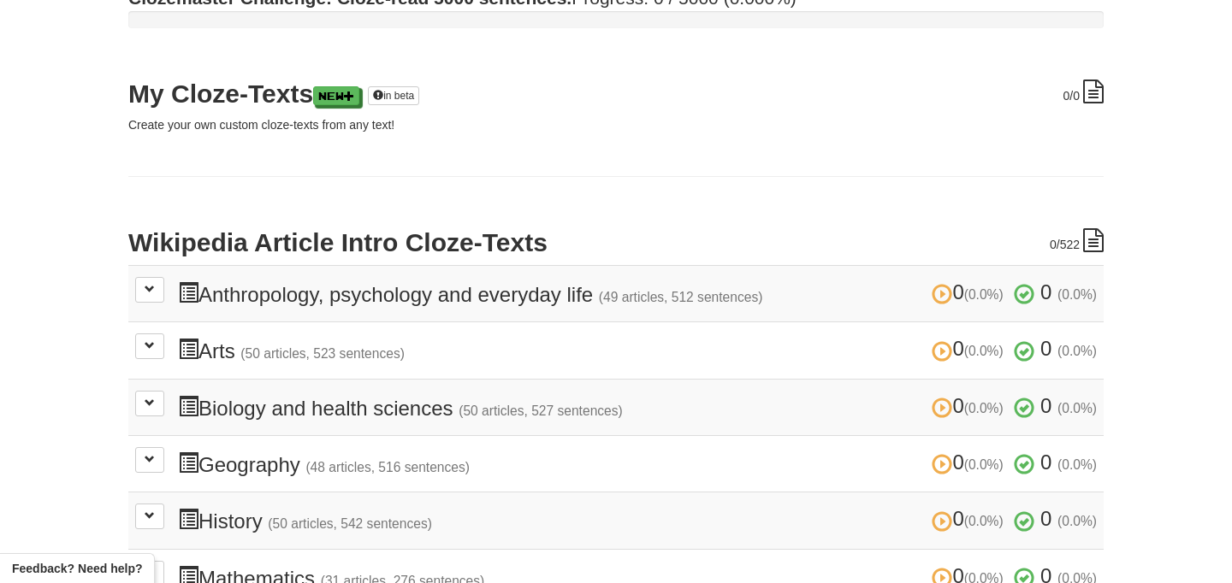
click at [399, 302] on h3 "0 (0.0%) 0 (0.0%) Anthropology, psychology and everyday life (49 articles, 512 …" at bounding box center [637, 293] width 919 height 25
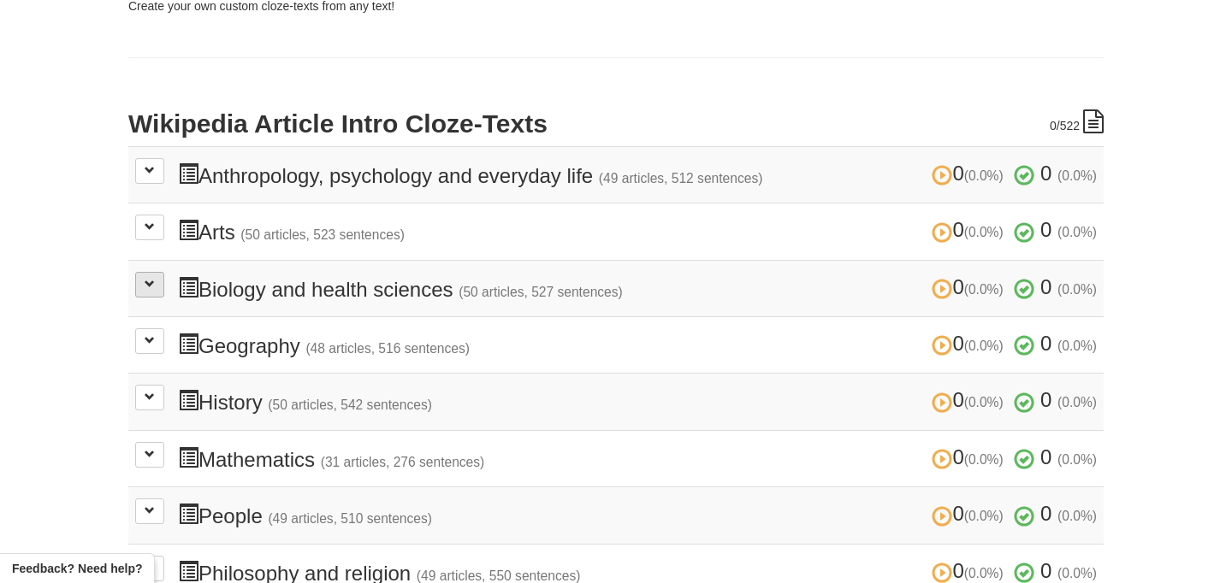
scroll to position [347, 0]
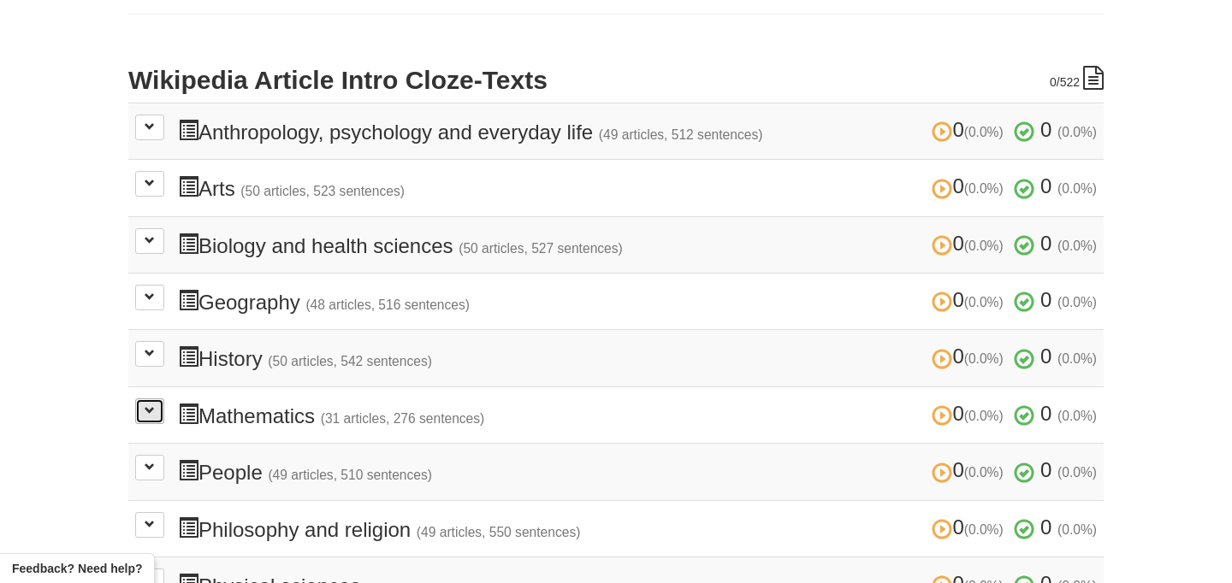
click at [151, 405] on span at bounding box center [150, 410] width 10 height 10
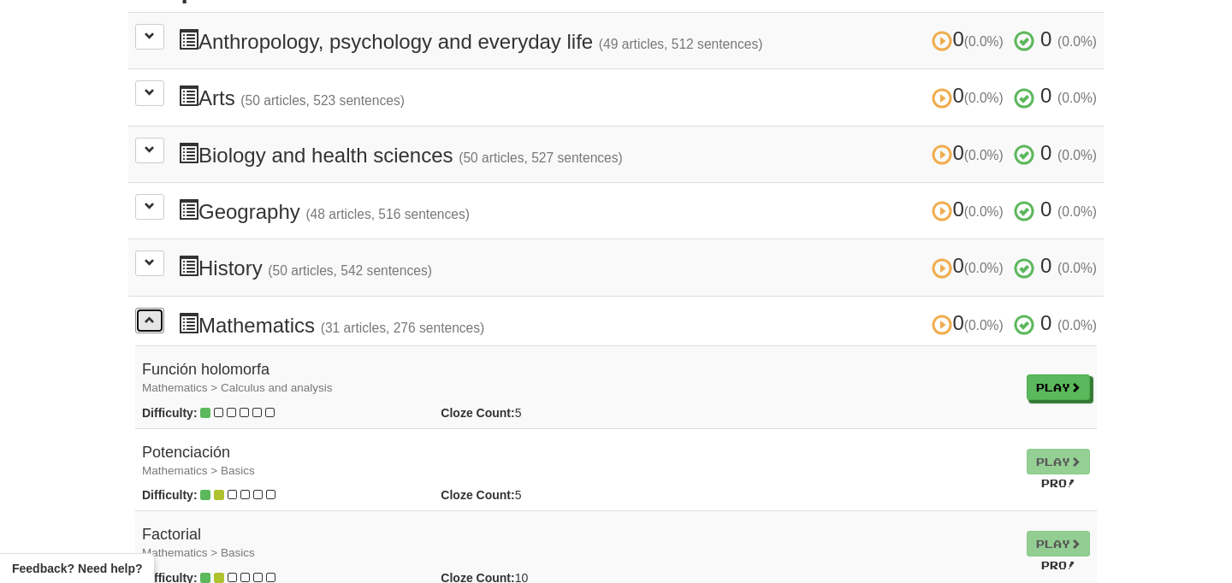
scroll to position [463, 0]
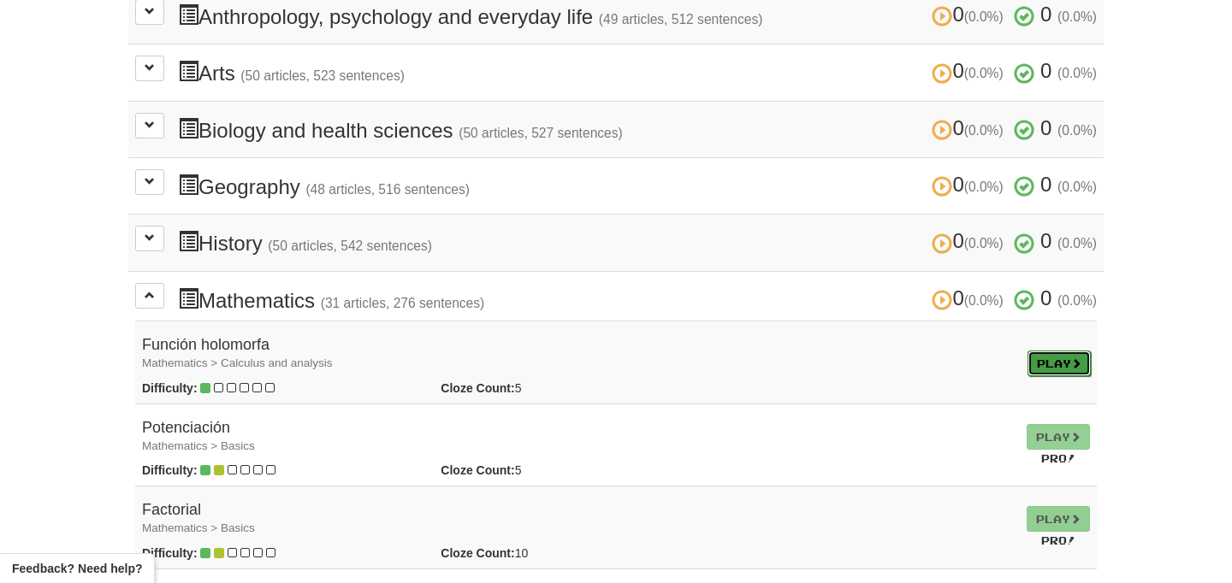
click at [1040, 351] on link "Play" at bounding box center [1058, 364] width 63 height 26
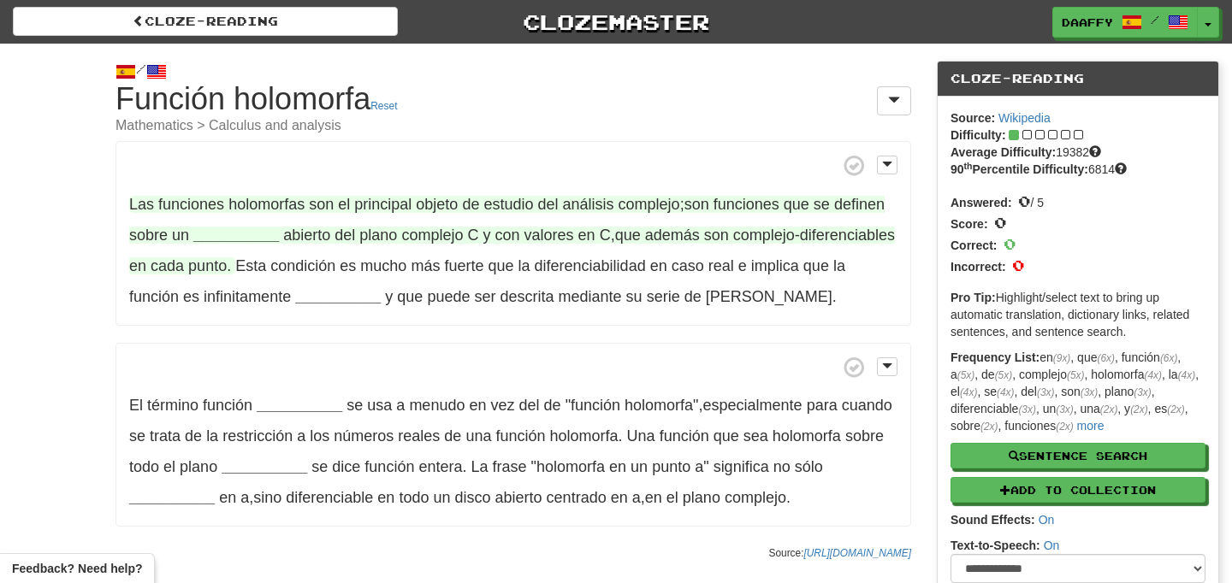
click at [210, 239] on strong "__________" at bounding box center [236, 235] width 86 height 17
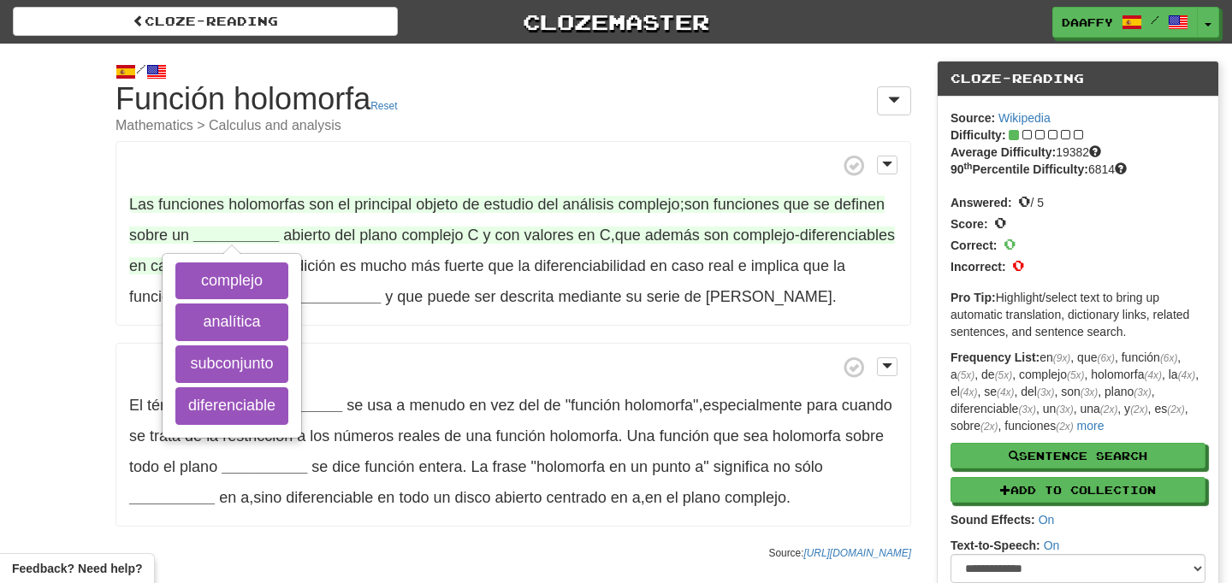
click at [219, 237] on strong "__________" at bounding box center [236, 235] width 86 height 17
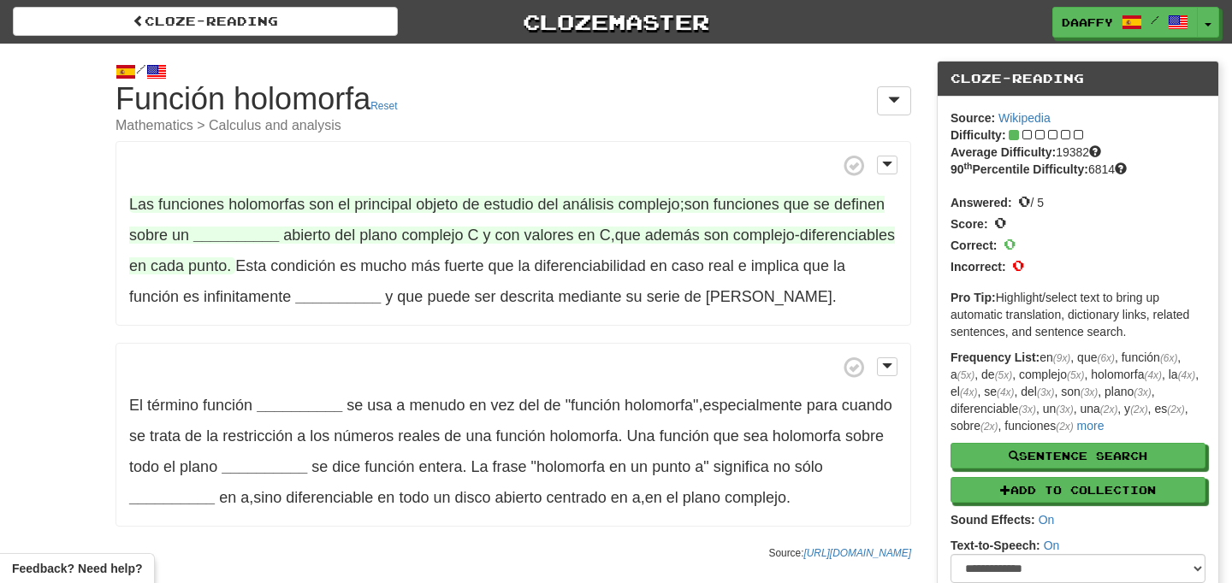
click at [215, 235] on strong "__________" at bounding box center [236, 235] width 86 height 17
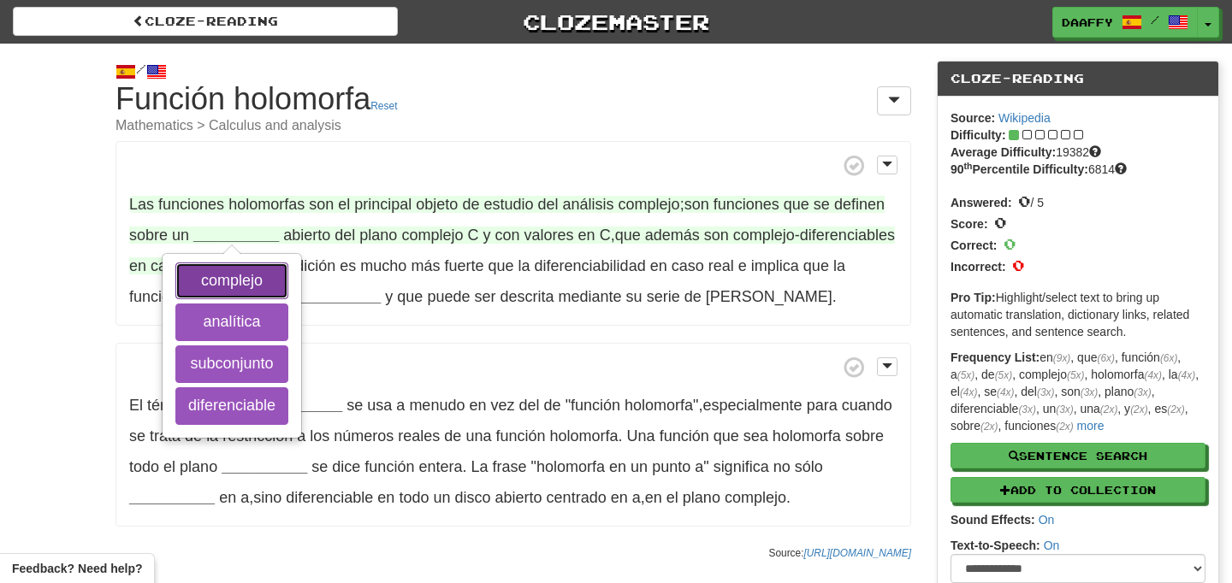
click at [259, 287] on button "complejo" at bounding box center [231, 282] width 113 height 38
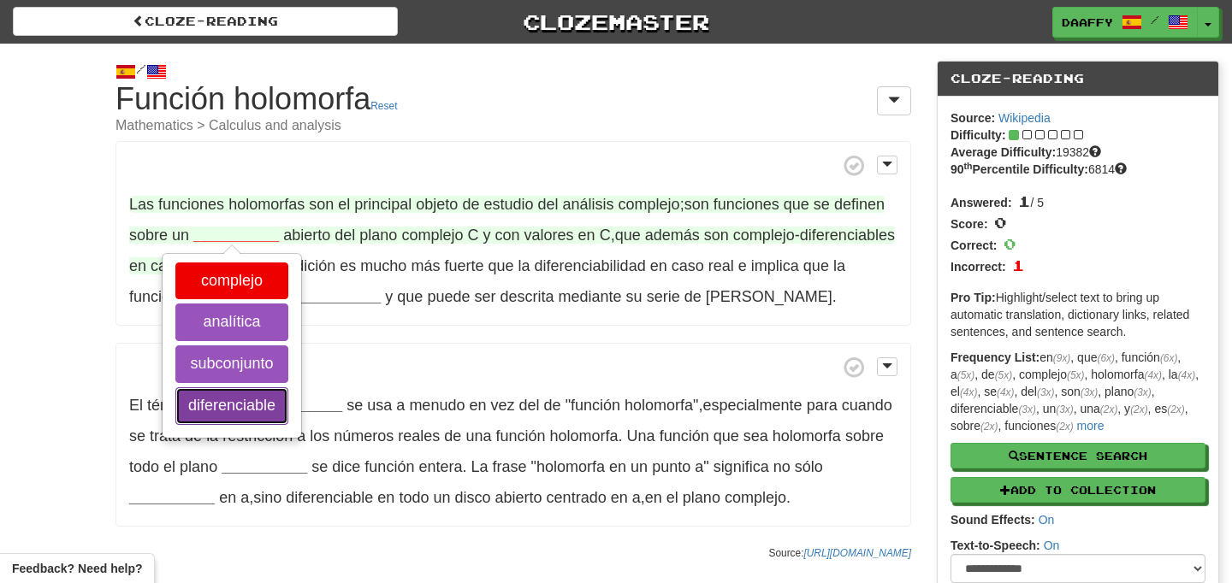
click at [246, 402] on button "diferenciable" at bounding box center [231, 406] width 113 height 38
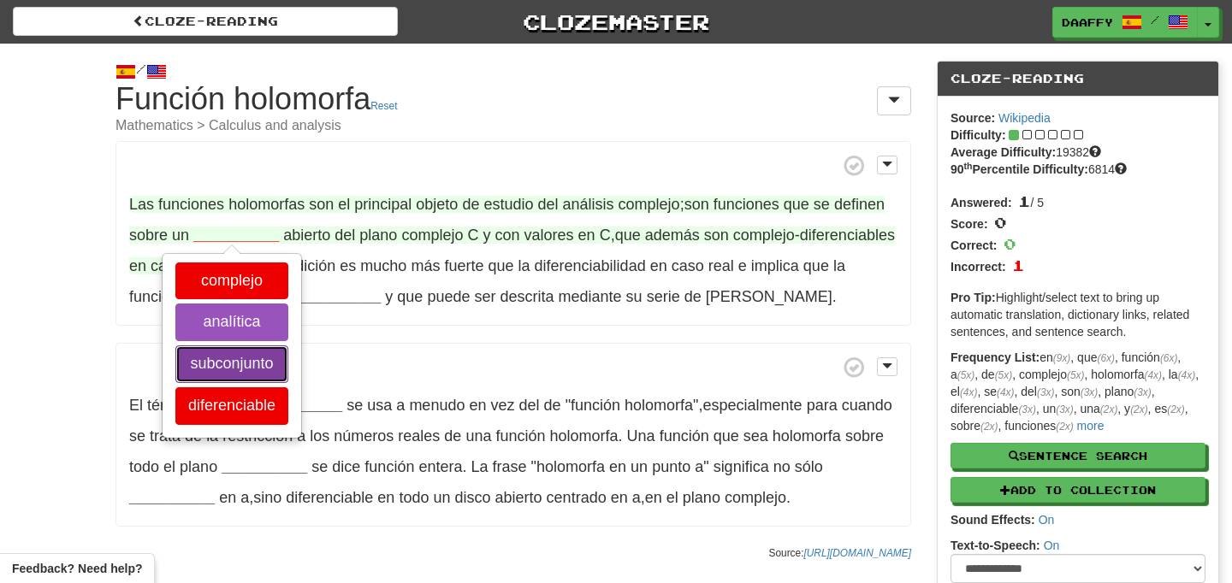
click at [261, 359] on button "subconjunto" at bounding box center [231, 365] width 113 height 38
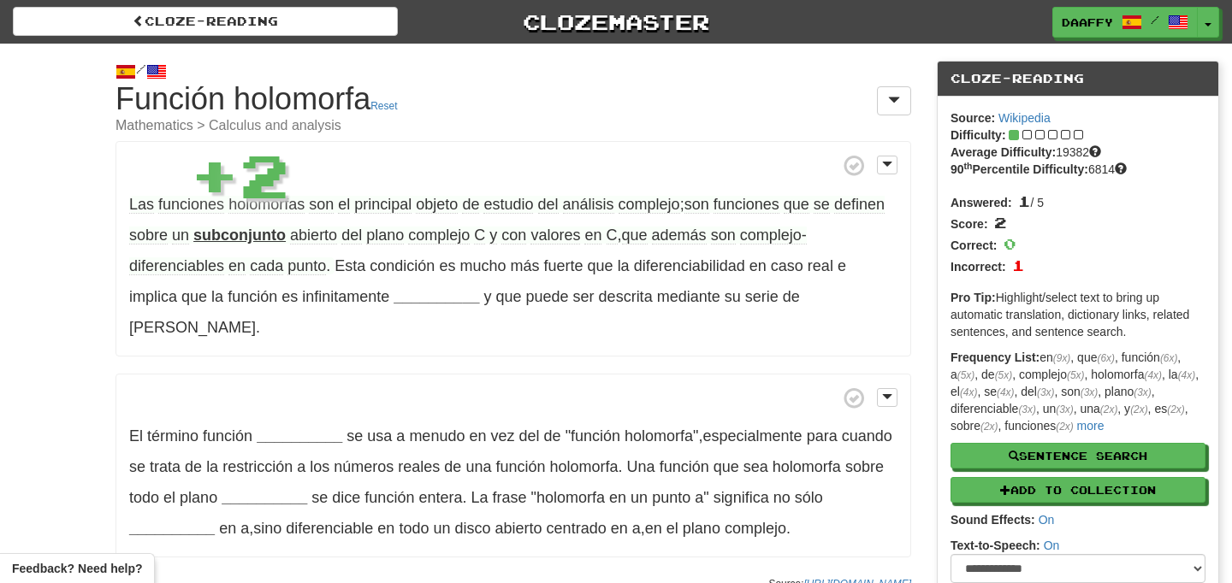
click at [244, 234] on strong "subconjunto" at bounding box center [239, 235] width 92 height 17
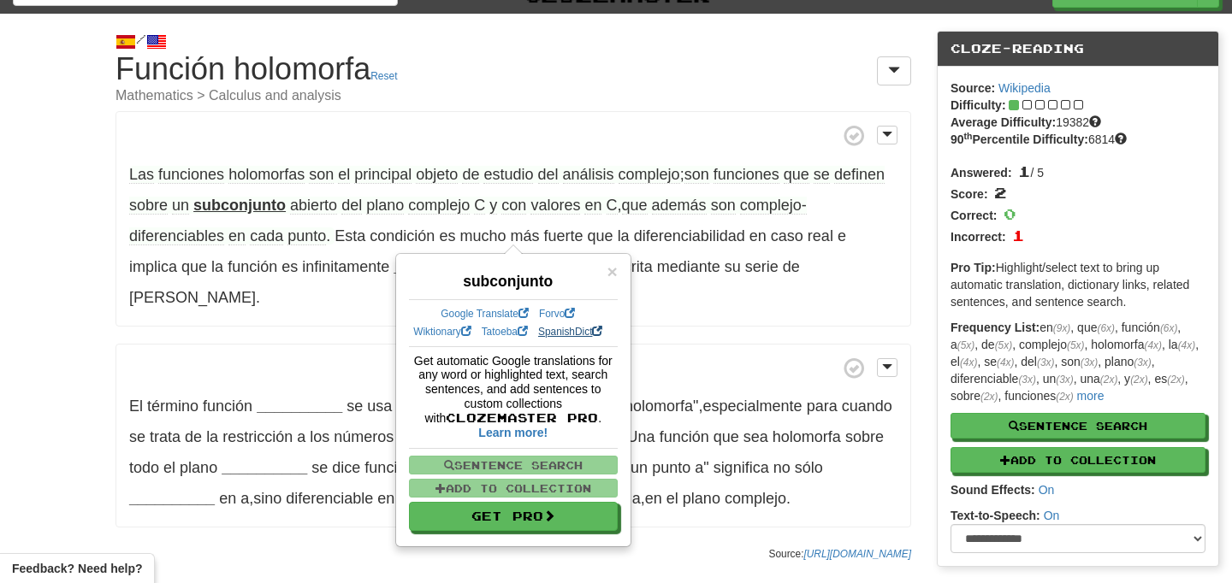
scroll to position [38, 0]
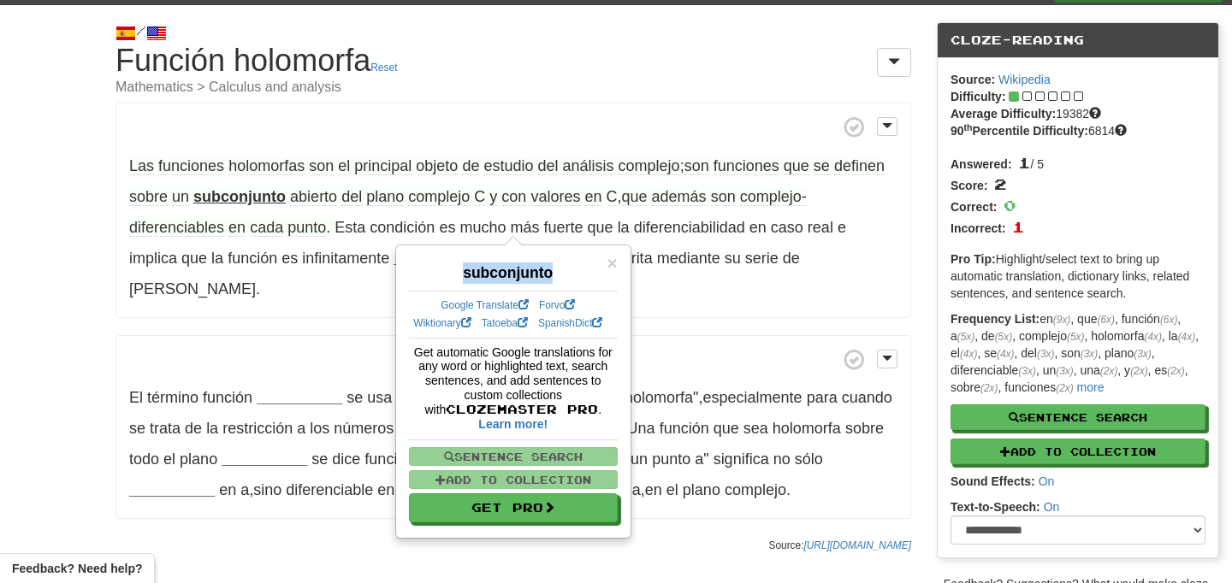
drag, startPoint x: 554, startPoint y: 273, endPoint x: 452, endPoint y: 269, distance: 102.7
click at [452, 269] on div "subconjunto" at bounding box center [513, 269] width 209 height 30
copy strong "subconjunto"
click at [529, 116] on span at bounding box center [513, 126] width 768 height 21
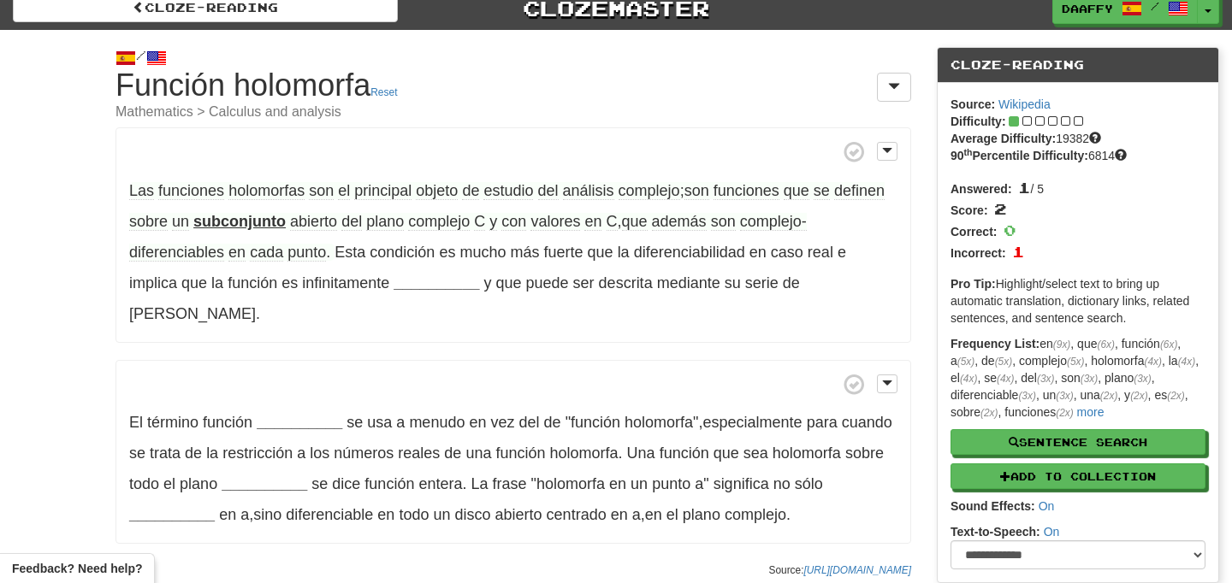
scroll to position [27, 0]
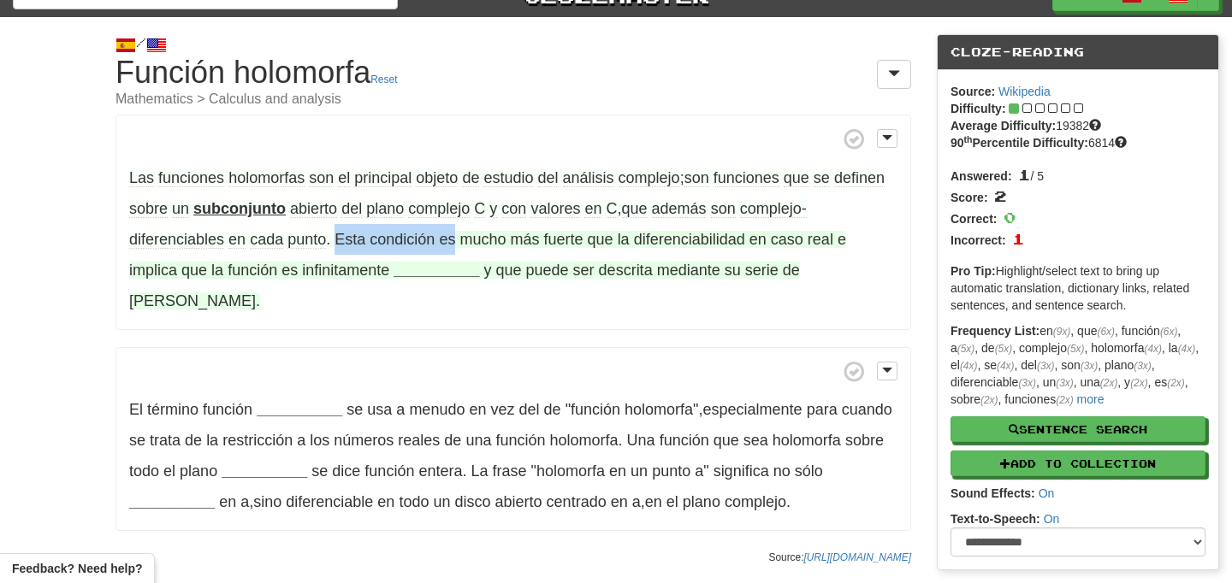
drag, startPoint x: 338, startPoint y: 239, endPoint x: 458, endPoint y: 238, distance: 120.6
click at [458, 238] on span "Esta condición es mucho más fuerte que la diferenciabilidad en caso real e impl…" at bounding box center [487, 255] width 717 height 48
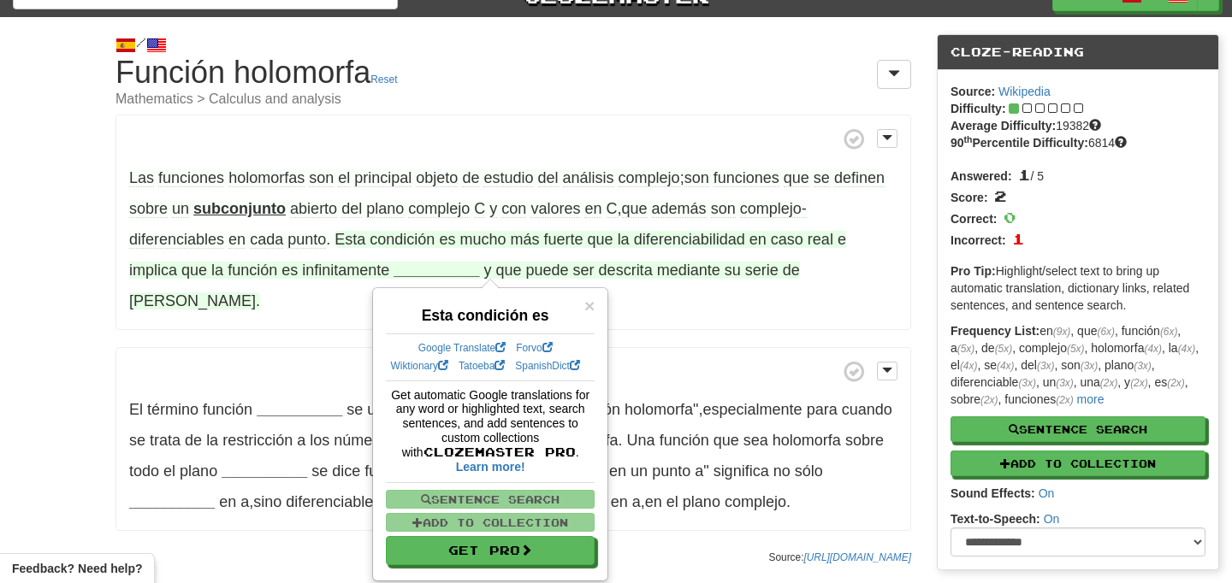
click at [562, 137] on span at bounding box center [513, 138] width 768 height 21
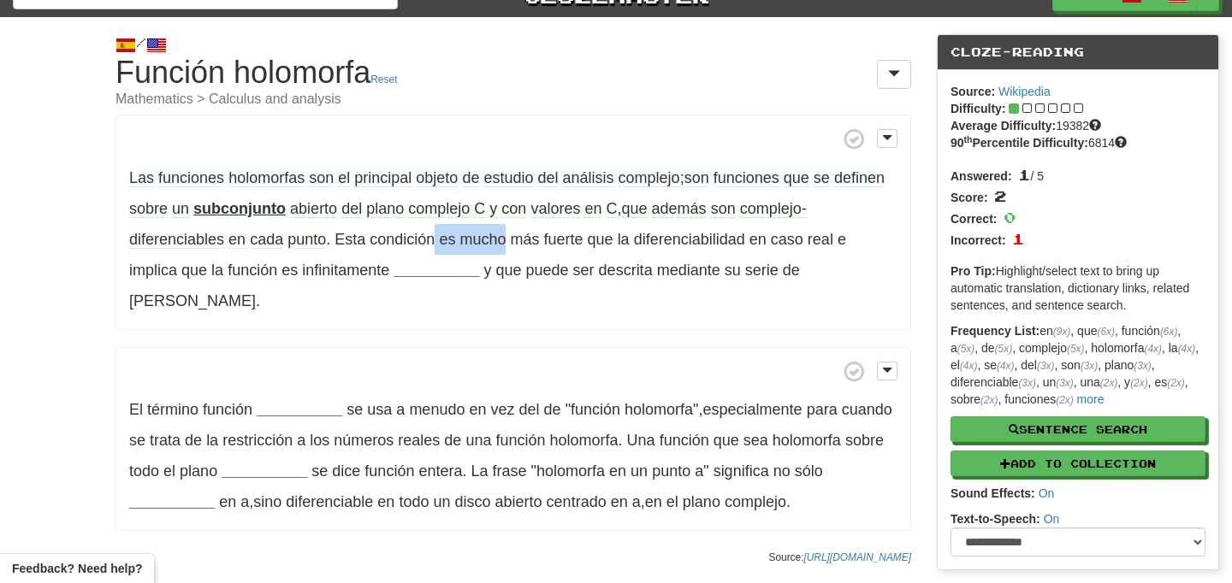
drag, startPoint x: 439, startPoint y: 238, endPoint x: 538, endPoint y: 228, distance: 99.7
click at [537, 231] on span "Esta condición es mucho más fuerte que la diferenciabilidad en caso real e impl…" at bounding box center [487, 255] width 717 height 48
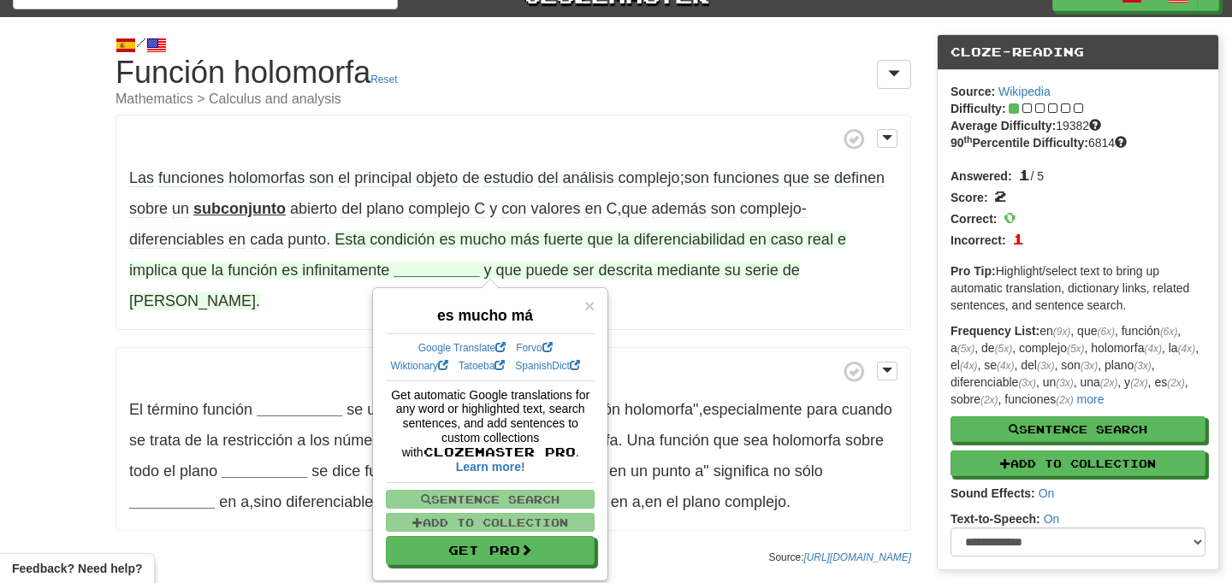
click at [556, 116] on p "Las funciones holomorfas son el principal objeto de estudio del análisis comple…" at bounding box center [512, 223] width 795 height 216
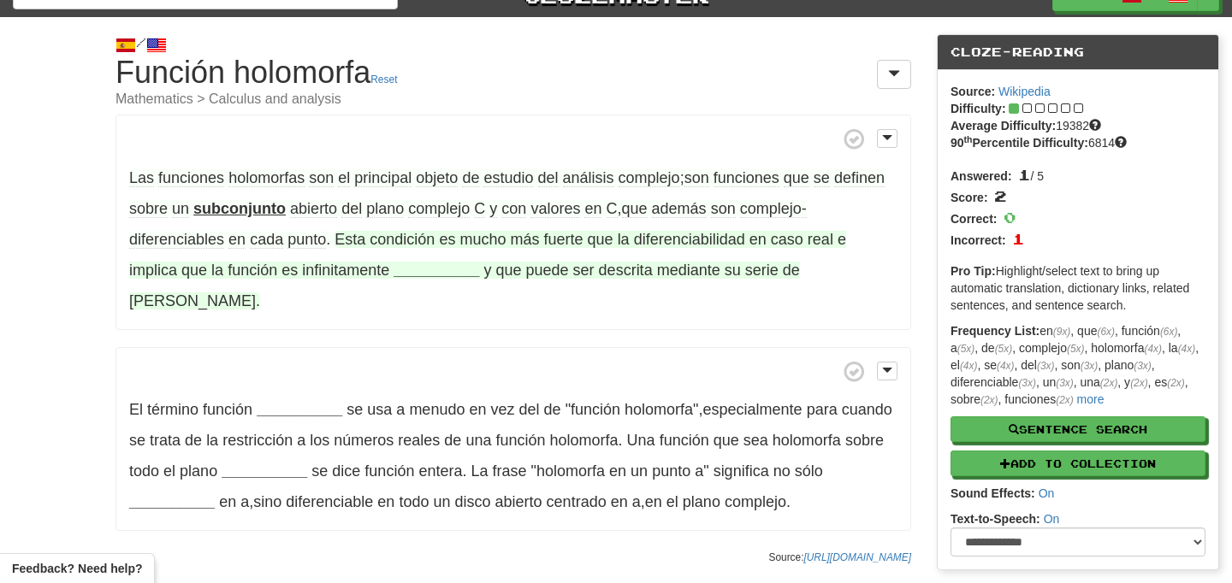
click at [429, 271] on strong "__________" at bounding box center [436, 270] width 86 height 17
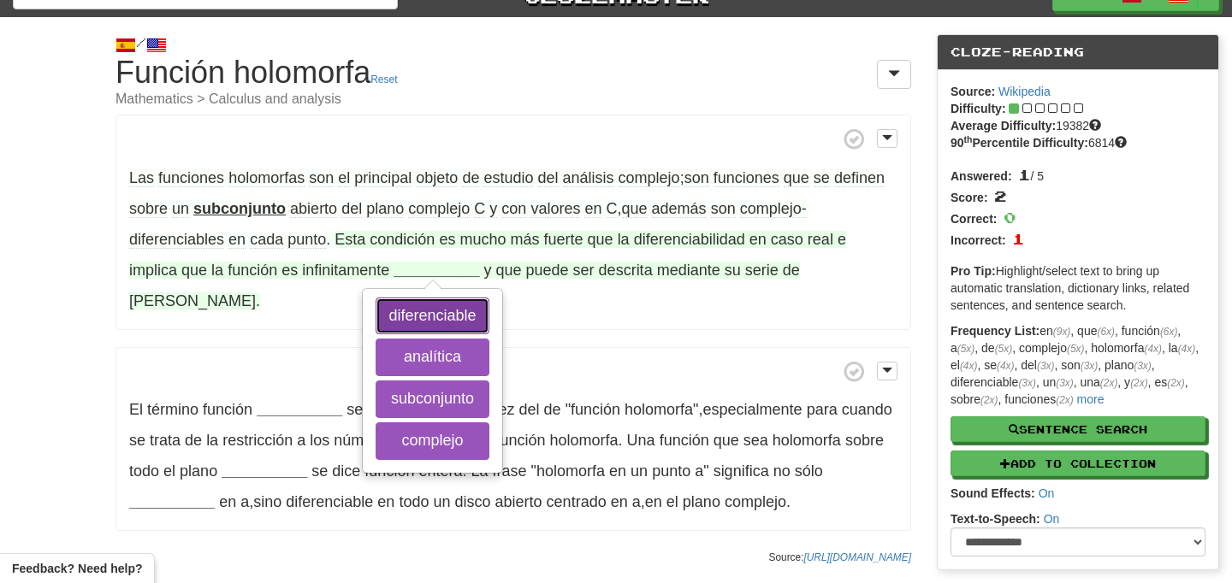
click at [433, 308] on button "diferenciable" at bounding box center [431, 317] width 113 height 38
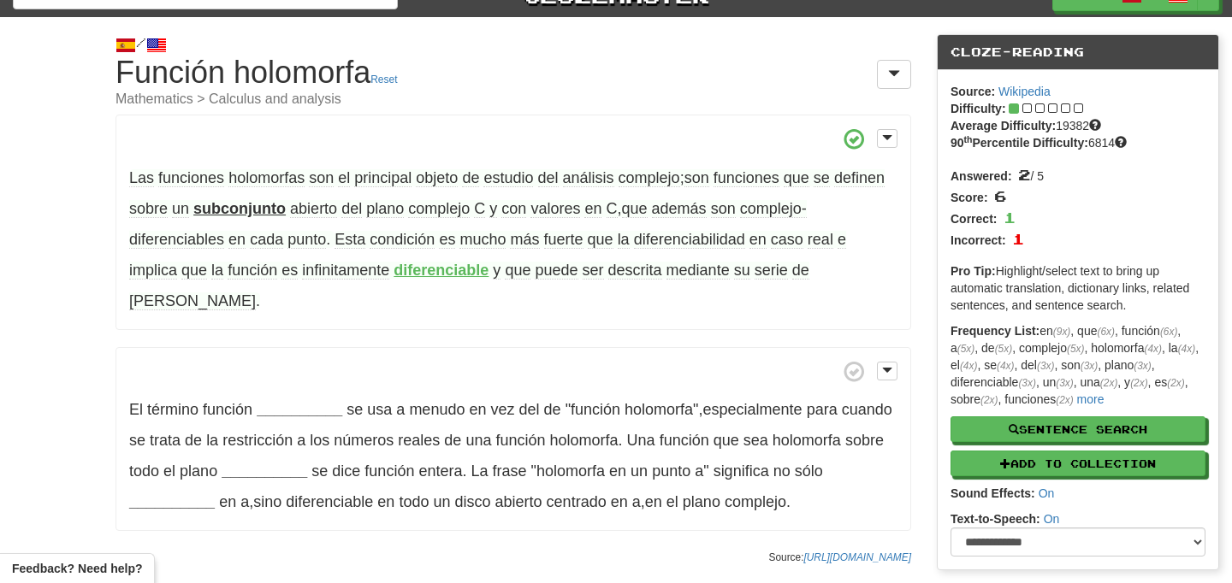
click at [375, 119] on p "Las funciones holomorfas son el principal objeto de estudio del análisis comple…" at bounding box center [512, 223] width 795 height 216
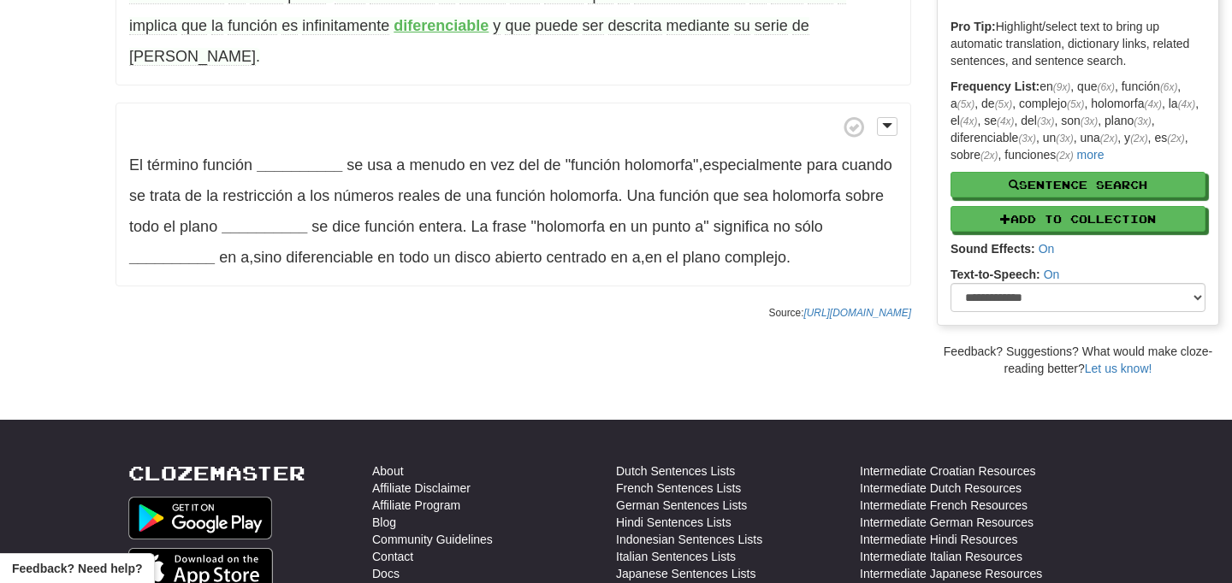
scroll to position [186, 0]
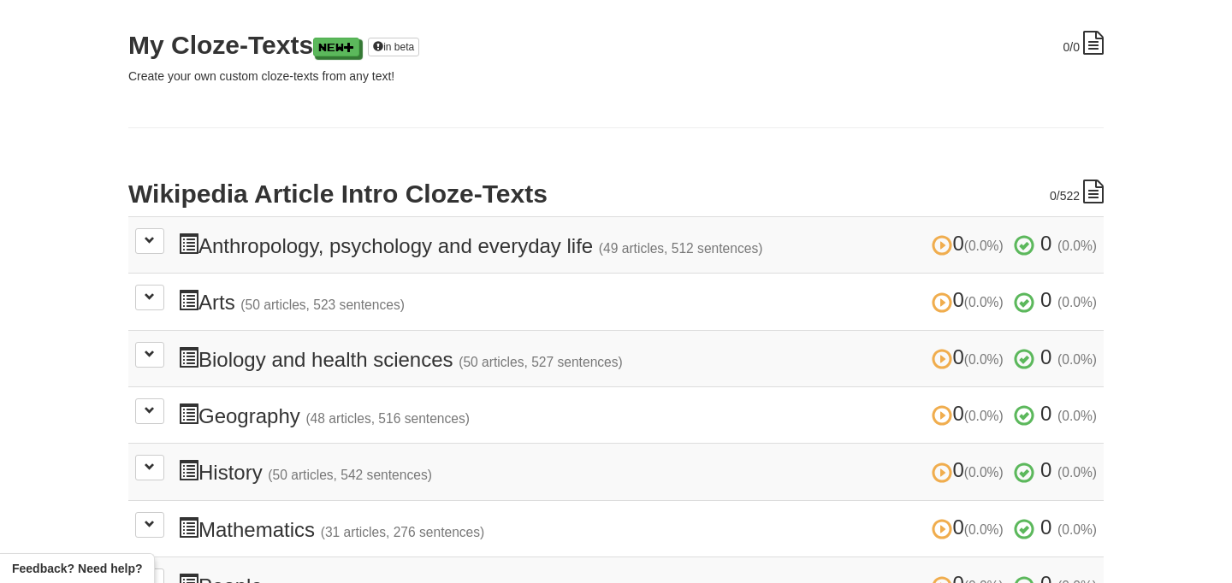
scroll to position [496, 0]
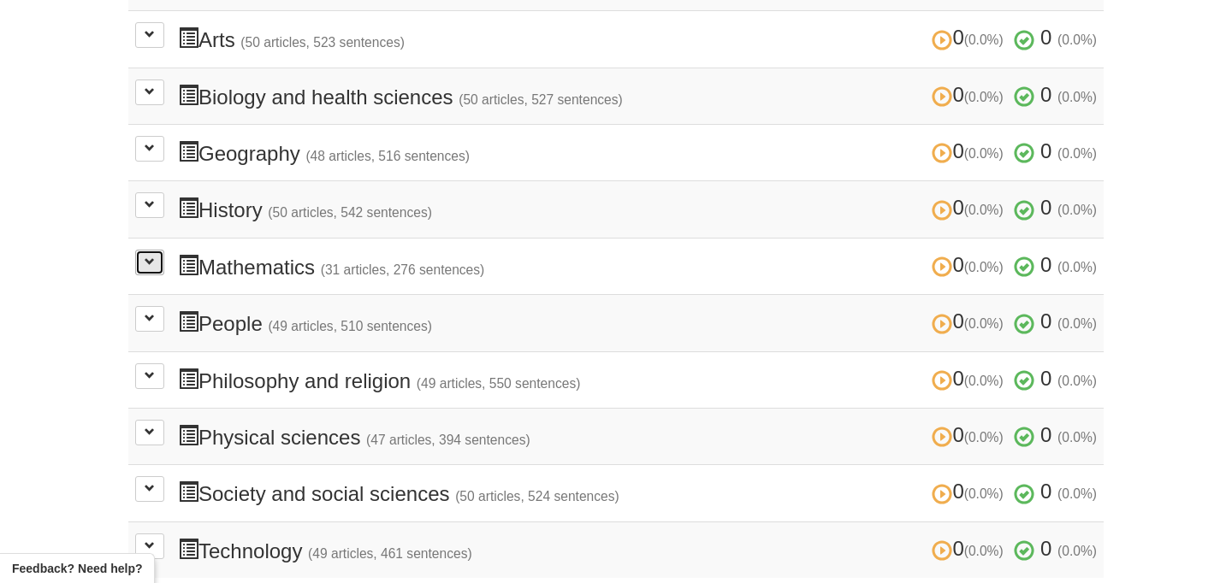
click at [152, 258] on span at bounding box center [150, 262] width 10 height 10
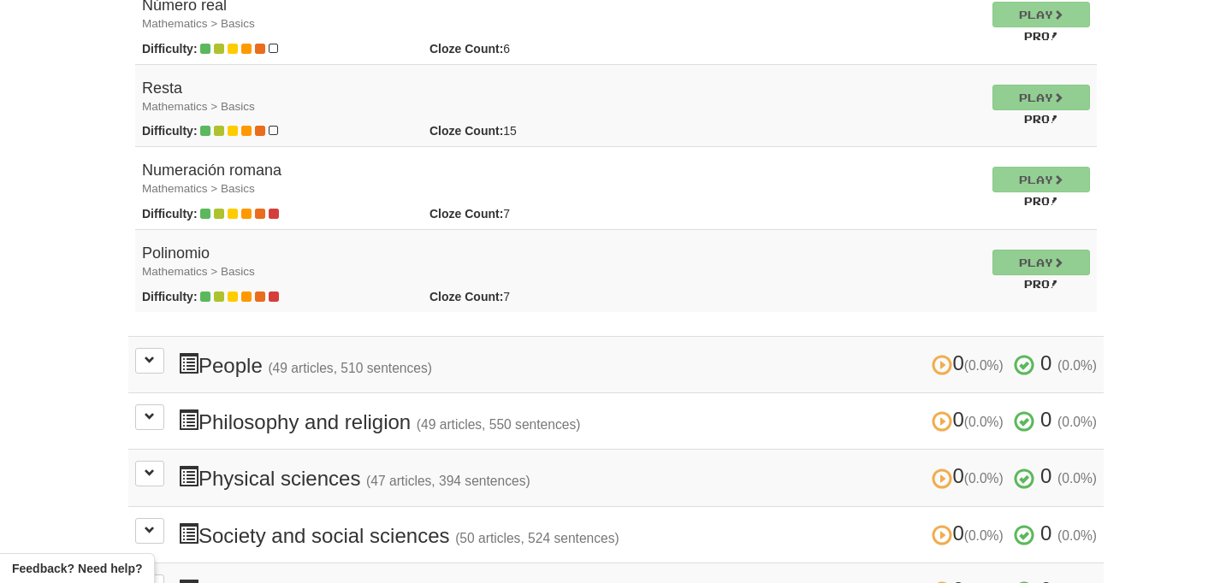
scroll to position [2796, 0]
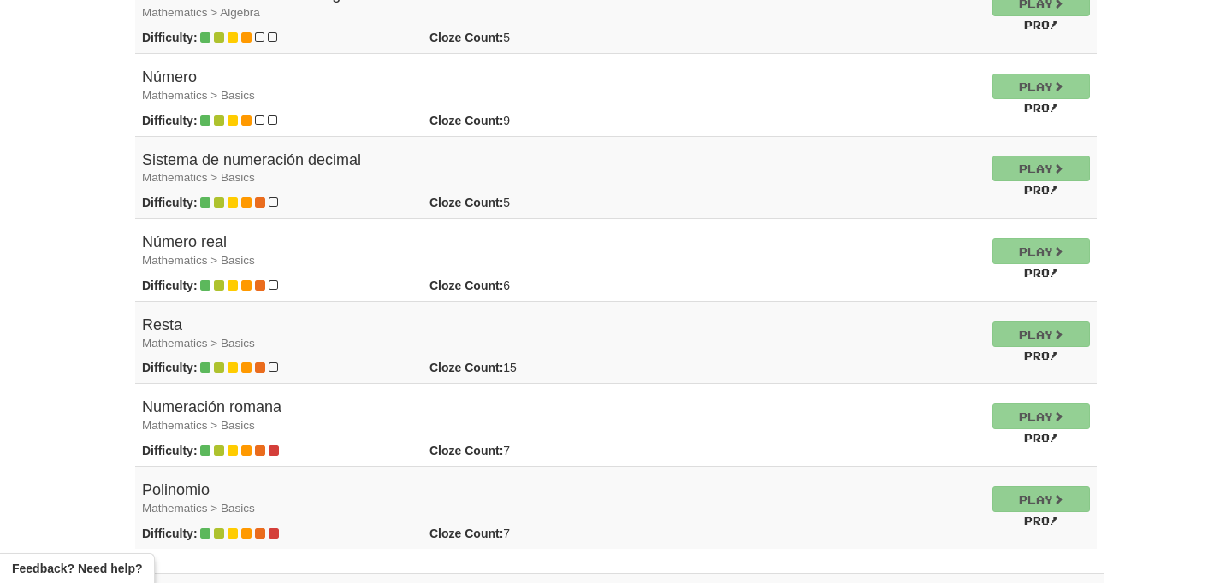
click at [224, 400] on h4 "Numeración romana Mathematics > Basics" at bounding box center [560, 416] width 837 height 34
click at [1024, 489] on td "Play Pro!" at bounding box center [1040, 507] width 111 height 82
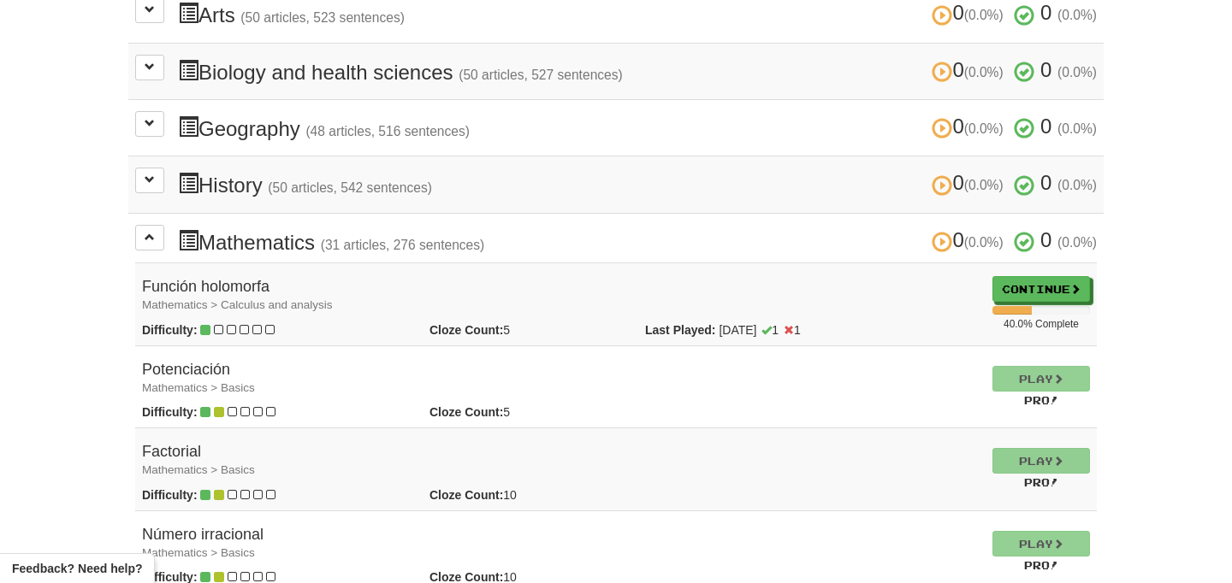
scroll to position [0, 0]
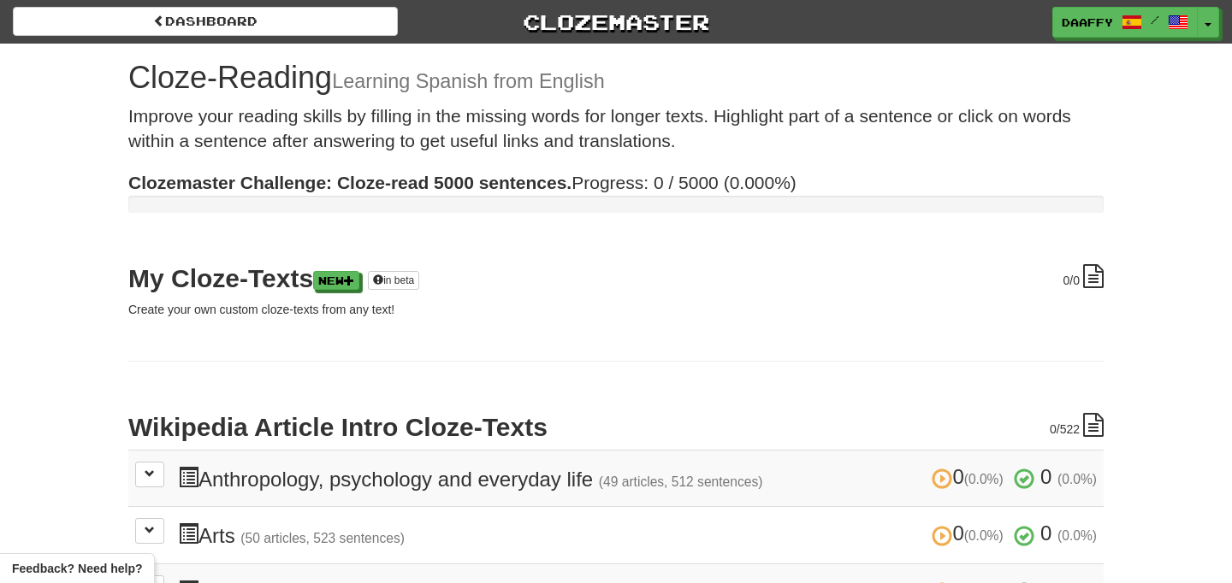
click at [547, 136] on p "Improve your reading skills by filling in the missing words for longer texts. H…" at bounding box center [615, 128] width 975 height 50
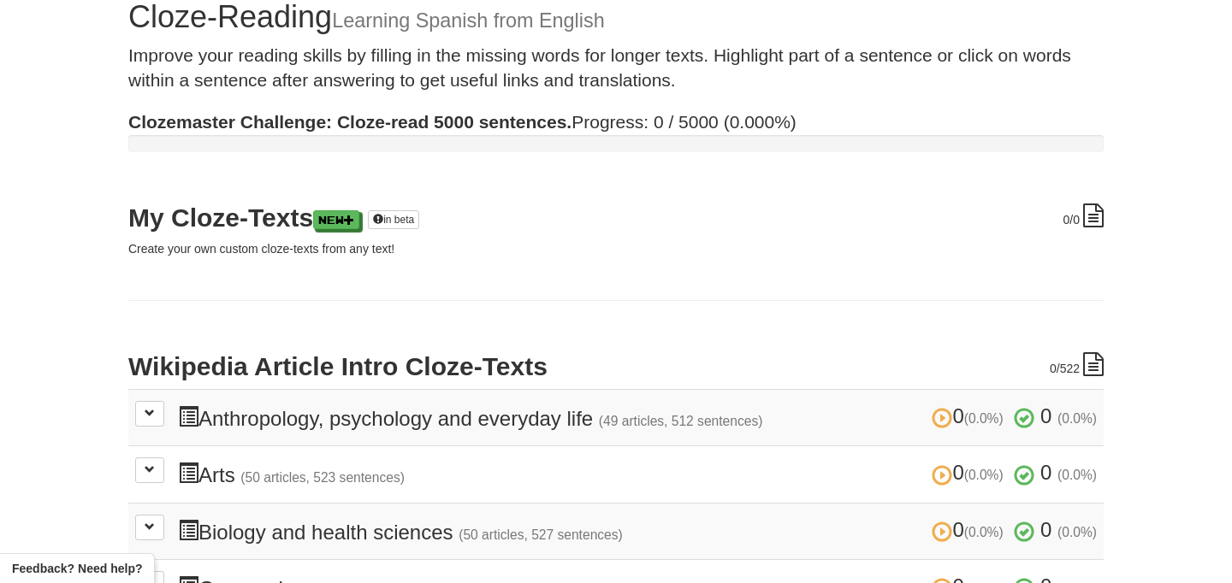
scroll to position [5, 0]
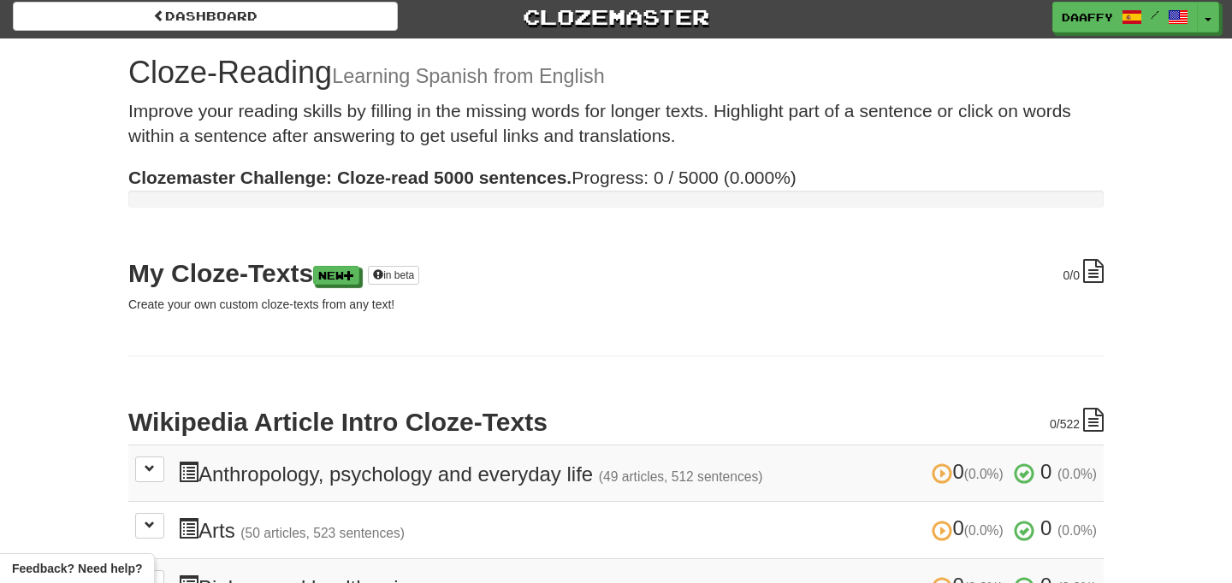
click at [224, 276] on h2 "My Cloze-Texts New in beta" at bounding box center [615, 273] width 975 height 28
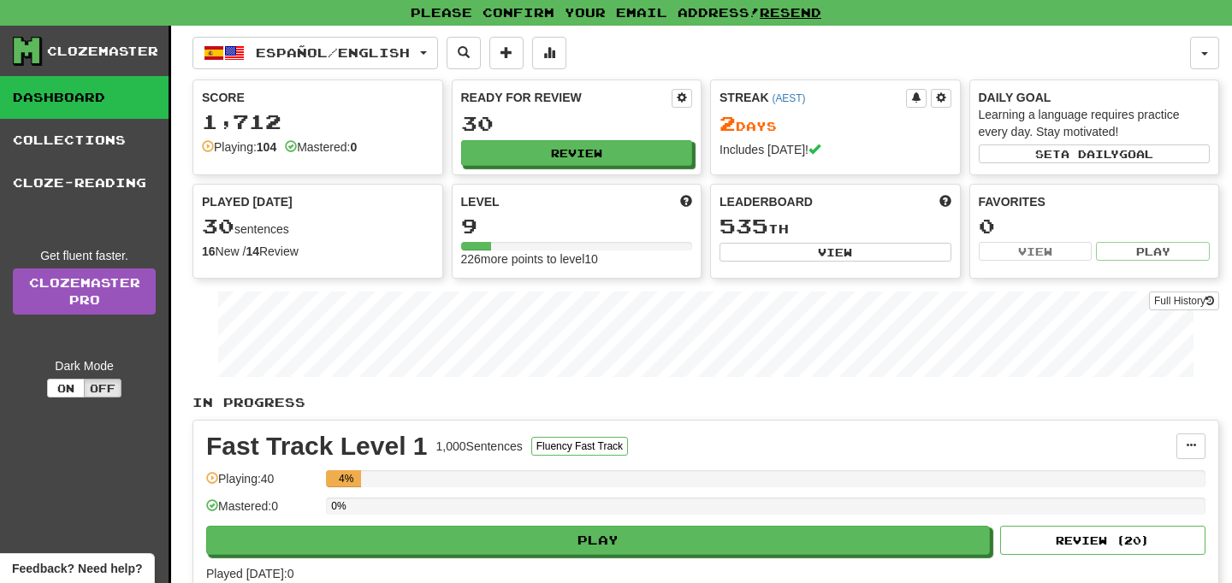
scroll to position [15, 0]
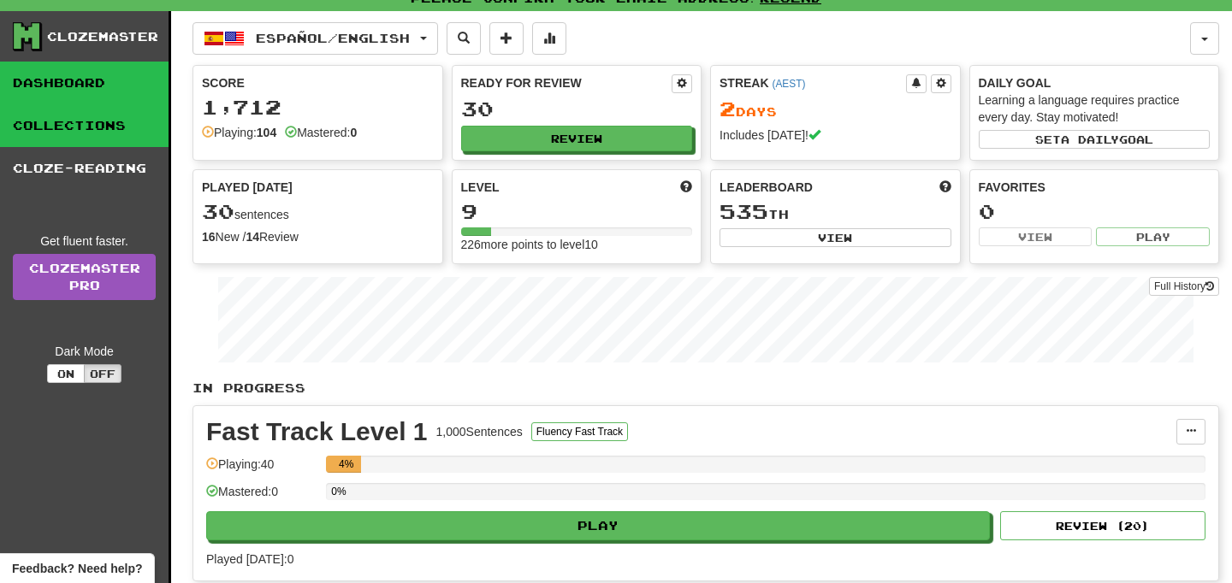
click at [98, 131] on link "Collections" at bounding box center [84, 125] width 169 height 43
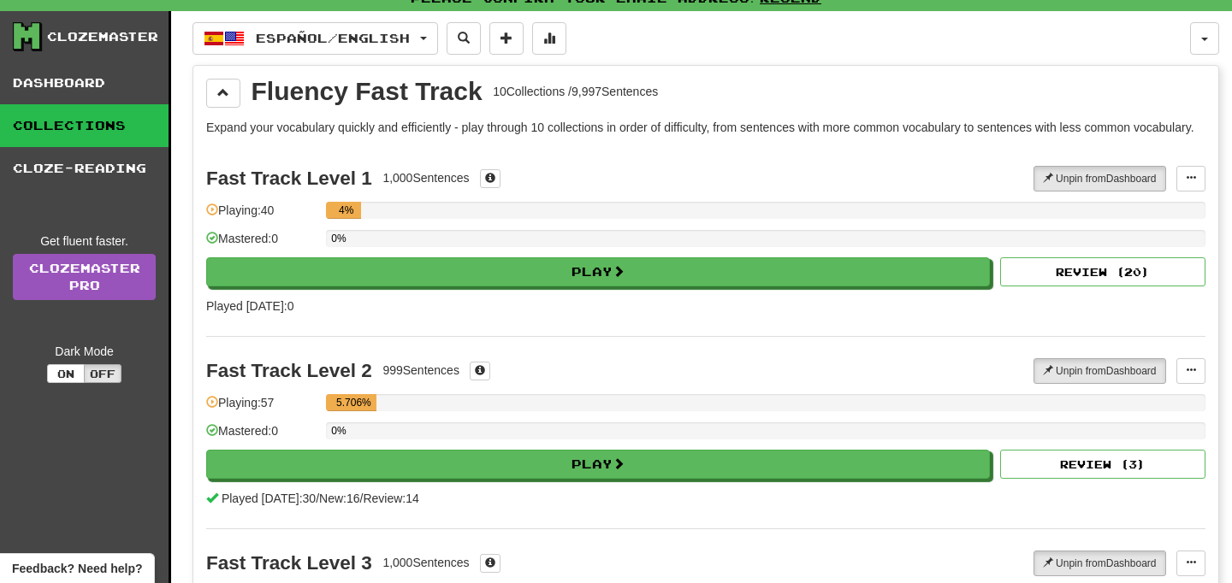
scroll to position [0, 0]
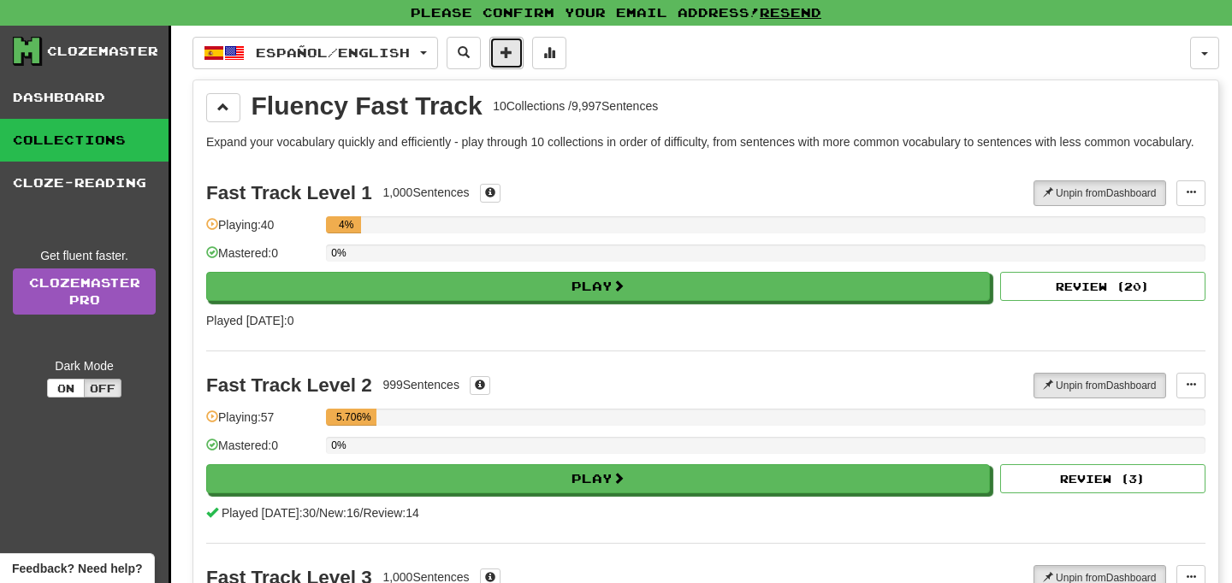
click at [523, 59] on button at bounding box center [506, 53] width 34 height 33
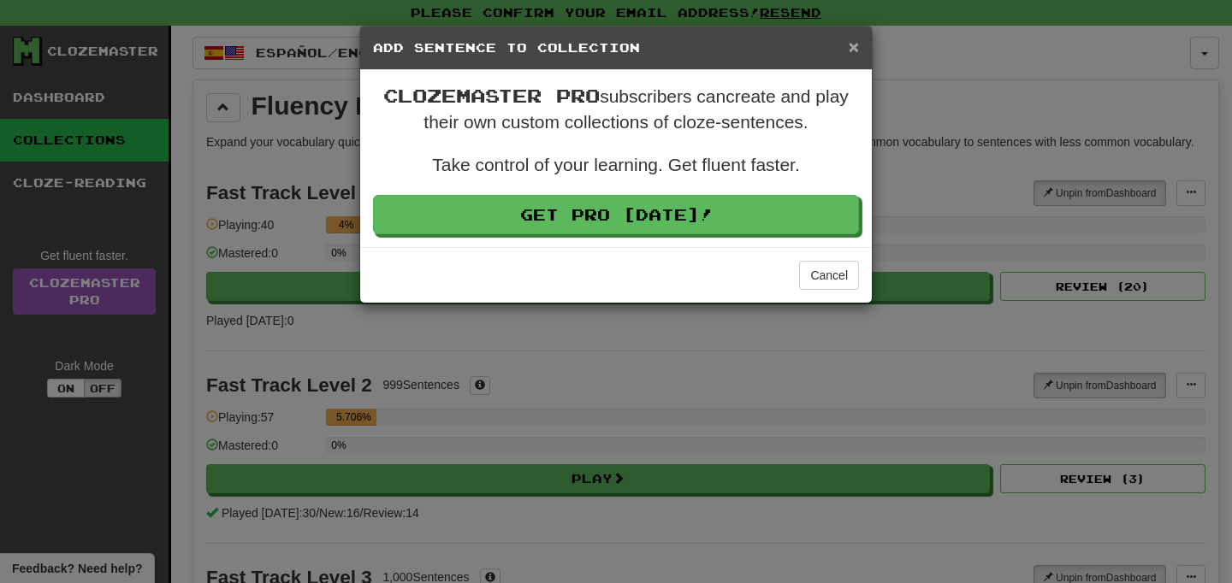
click at [853, 53] on span "×" at bounding box center [854, 47] width 10 height 20
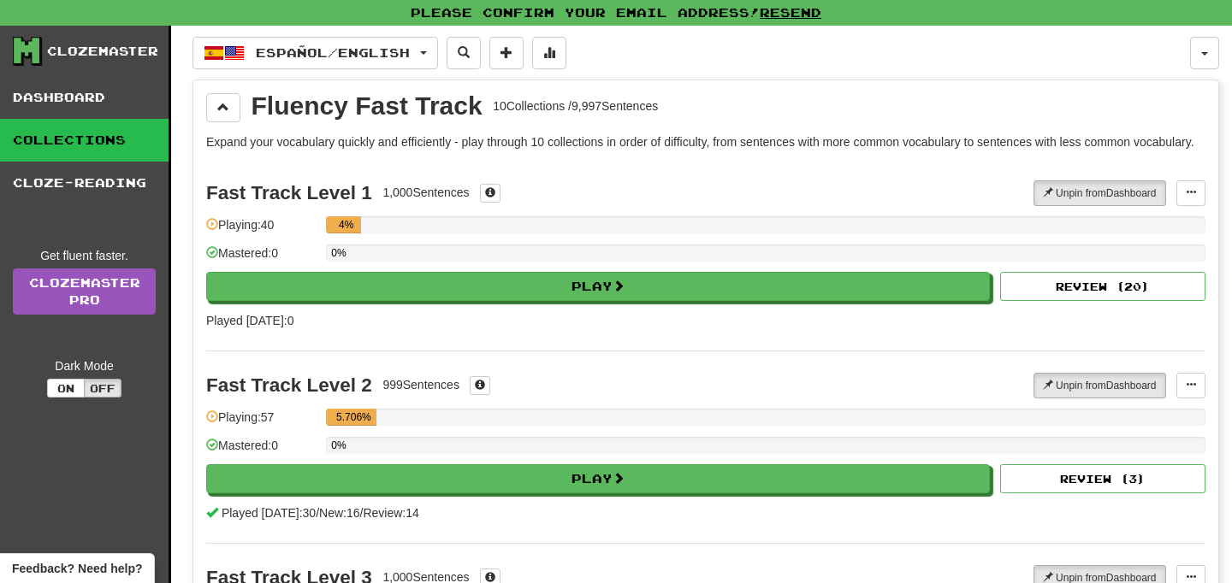
click at [786, 151] on p "Expand your vocabulary quickly and efficiently - play through 10 collections in…" at bounding box center [705, 141] width 999 height 17
